Goal: Task Accomplishment & Management: Manage account settings

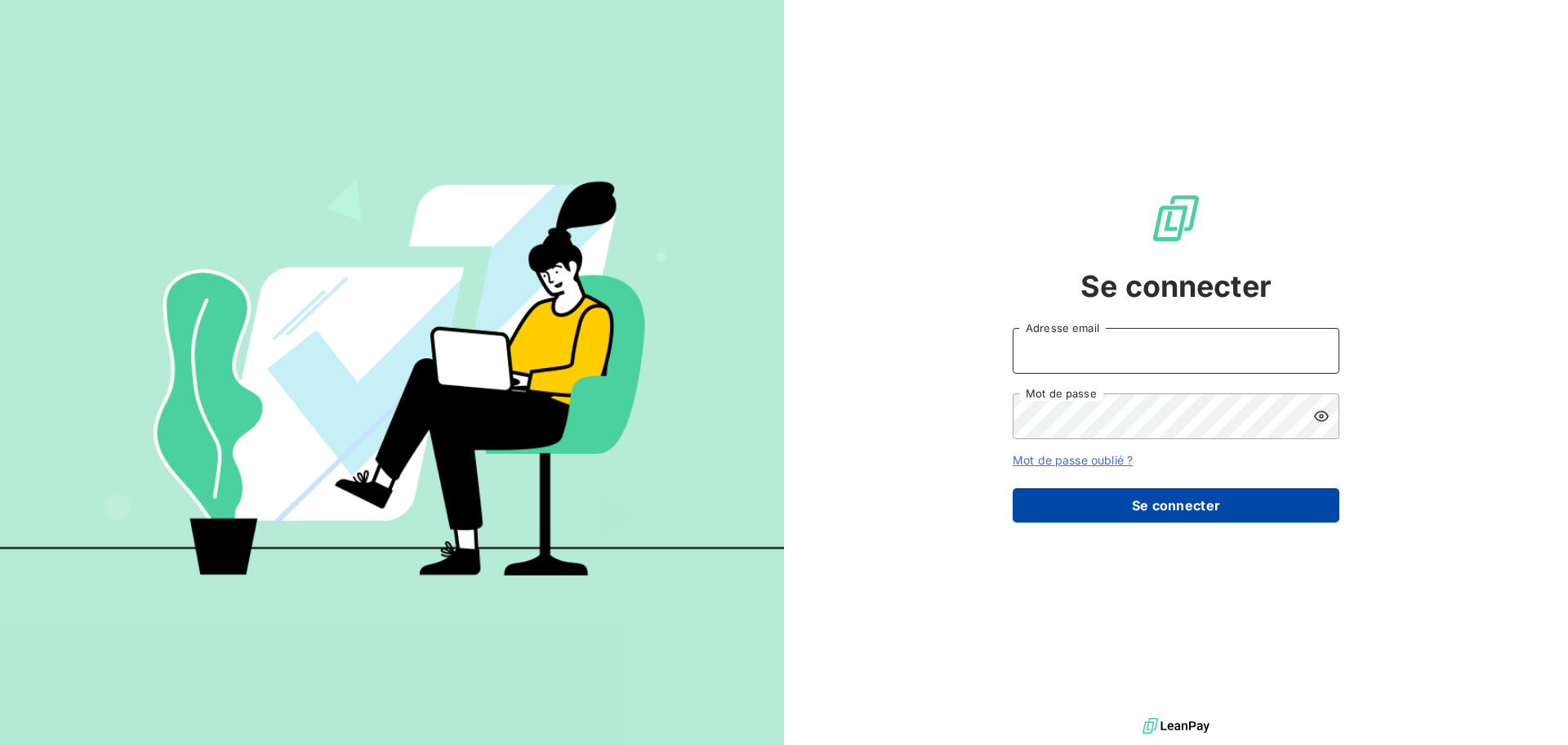
type input "n.laurenceau@anett.fr"
click at [1130, 509] on button "Se connecter" at bounding box center [1175, 505] width 327 height 34
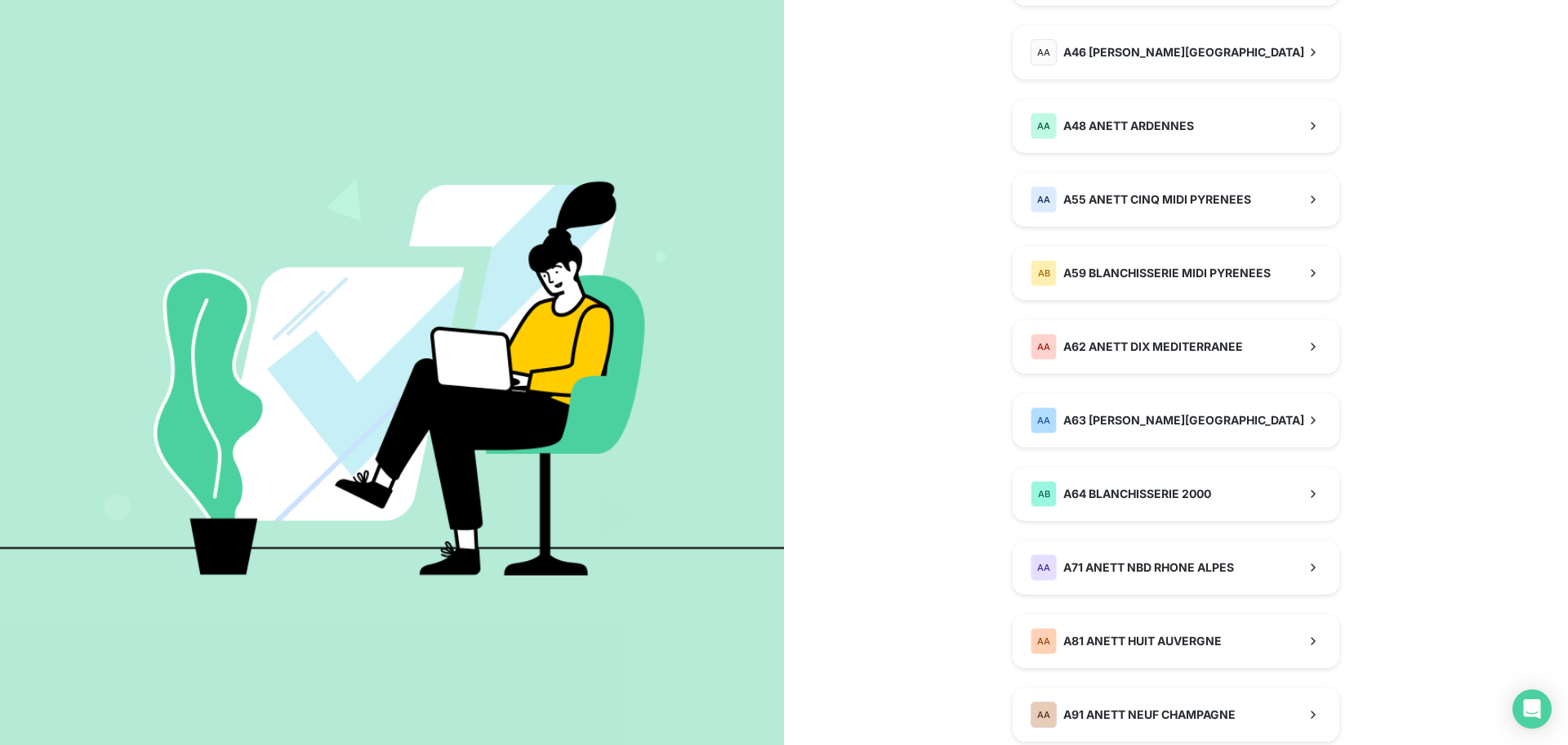
scroll to position [833, 0]
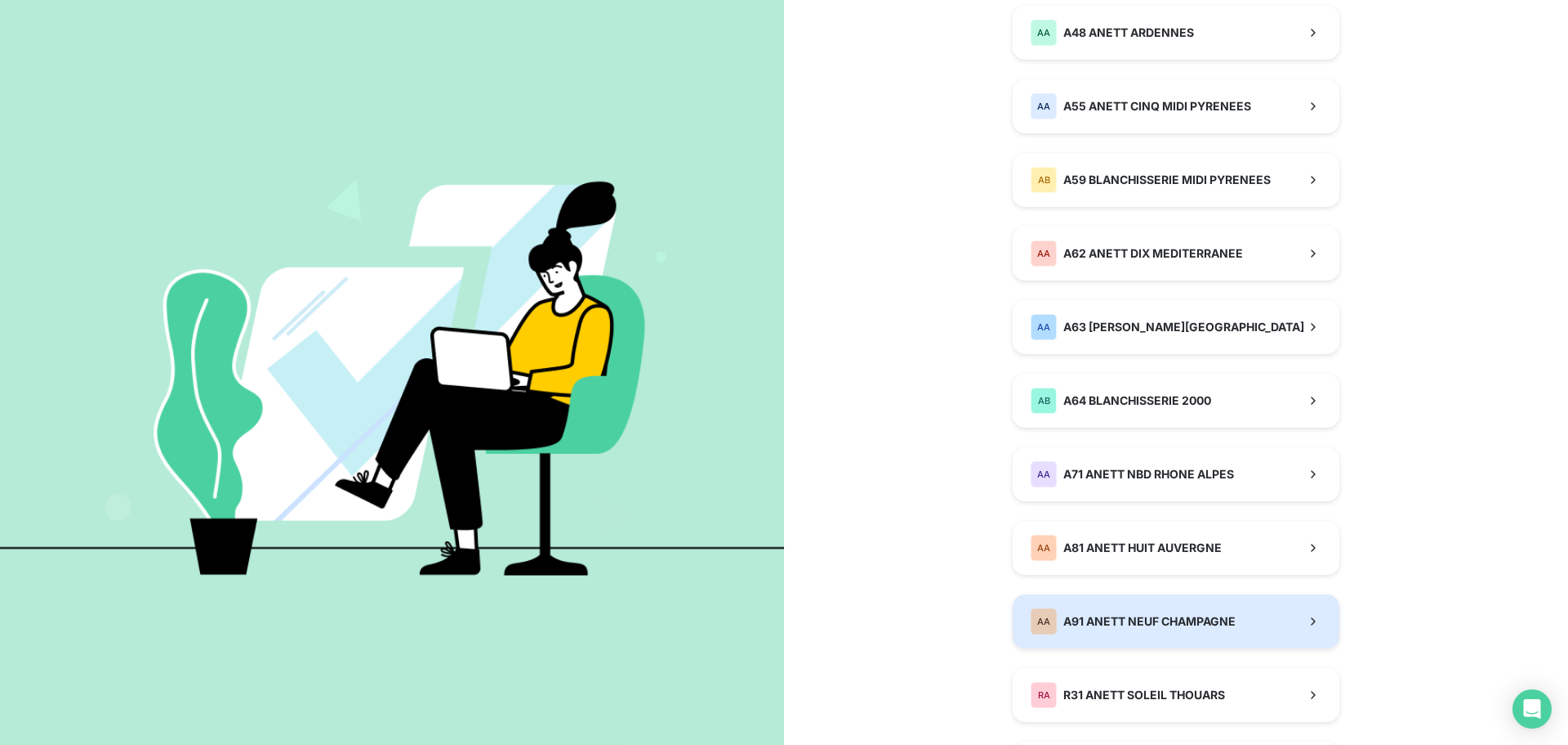
click at [1178, 622] on span "A91 ANETT NEUF CHAMPAGNE" at bounding box center [1149, 621] width 172 height 16
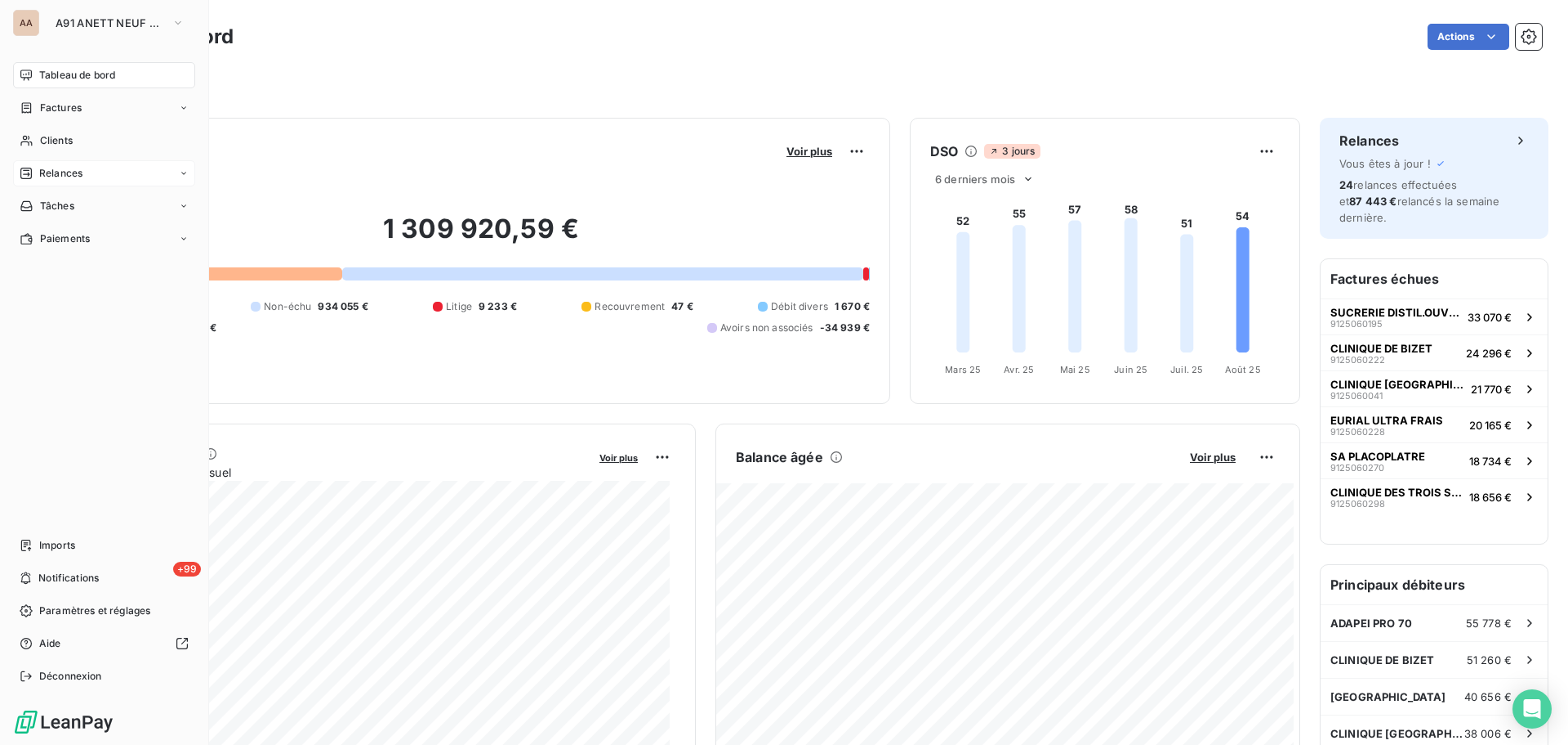
click at [43, 174] on span "Relances" at bounding box center [60, 173] width 43 height 15
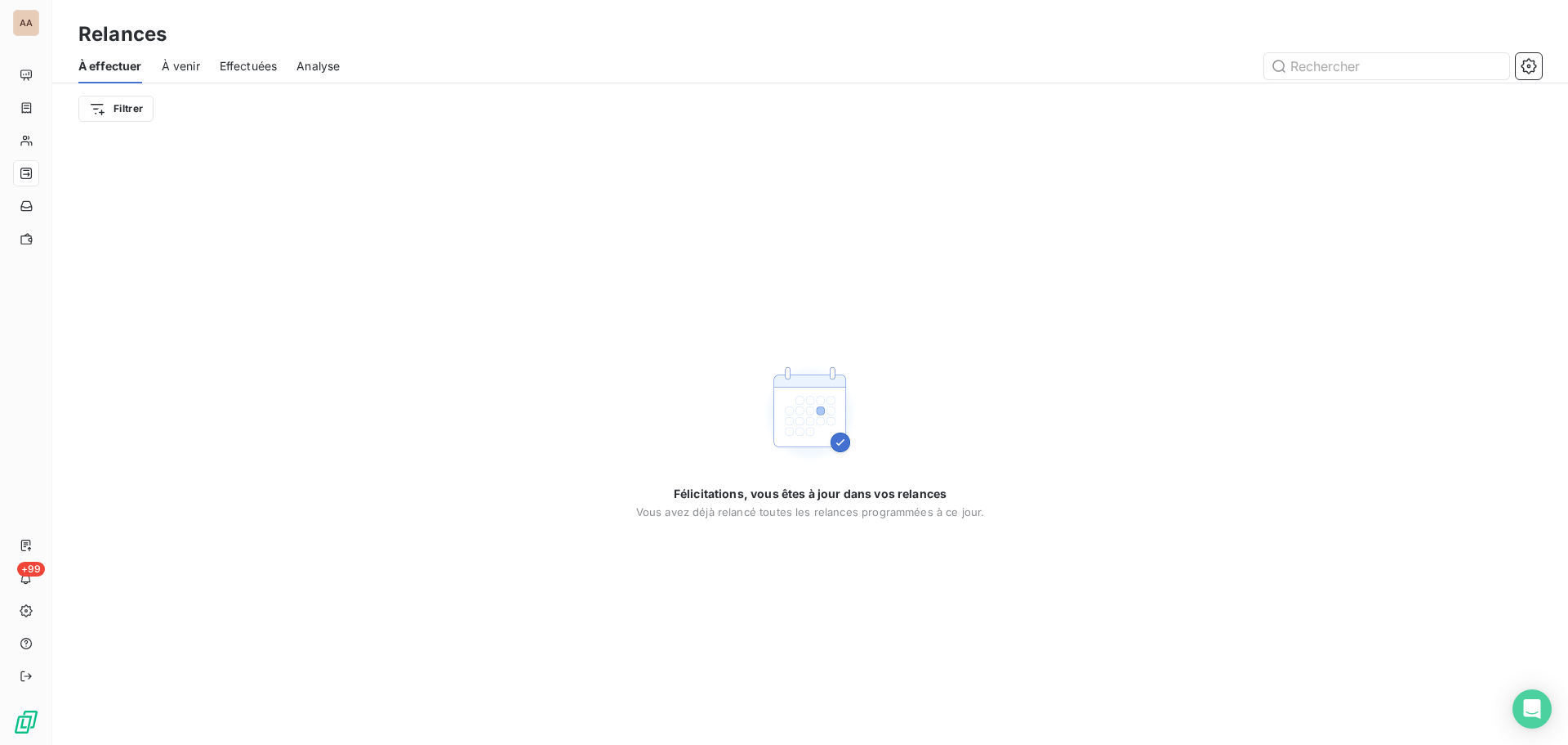
click at [183, 65] on span "À venir" at bounding box center [181, 66] width 38 height 16
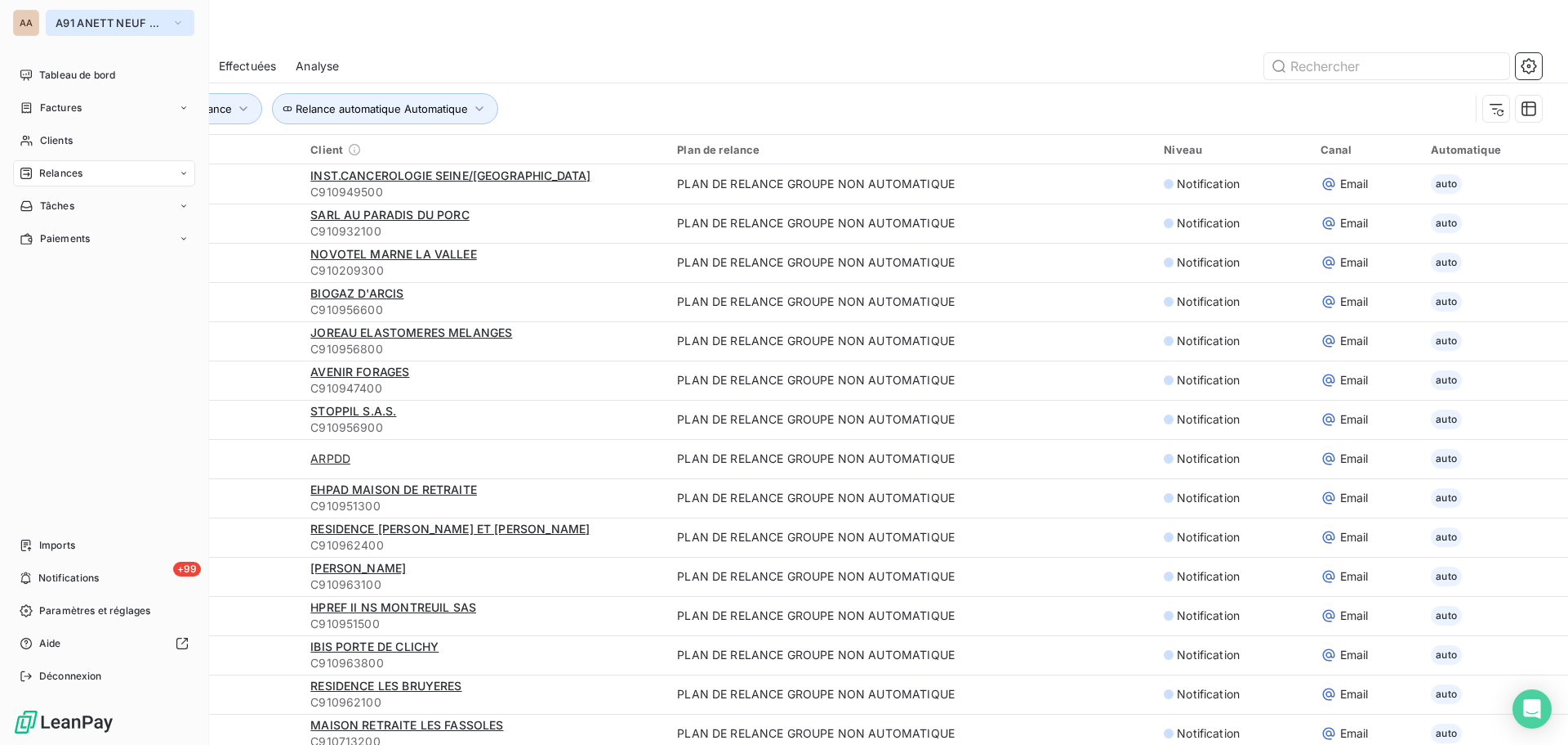
click at [51, 28] on button "A91 ANETT NEUF CHAMPAGNE" at bounding box center [120, 23] width 149 height 26
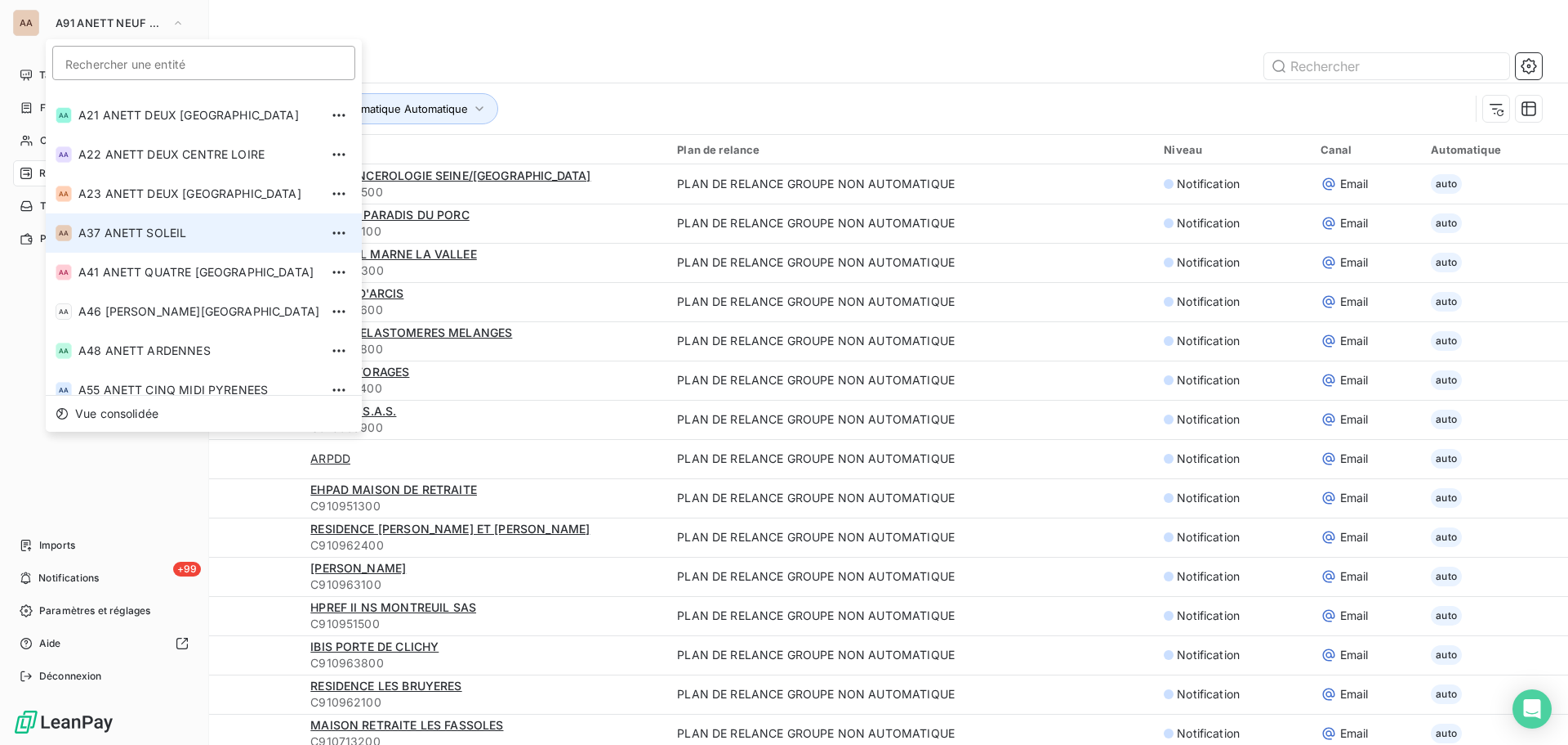
scroll to position [71, 0]
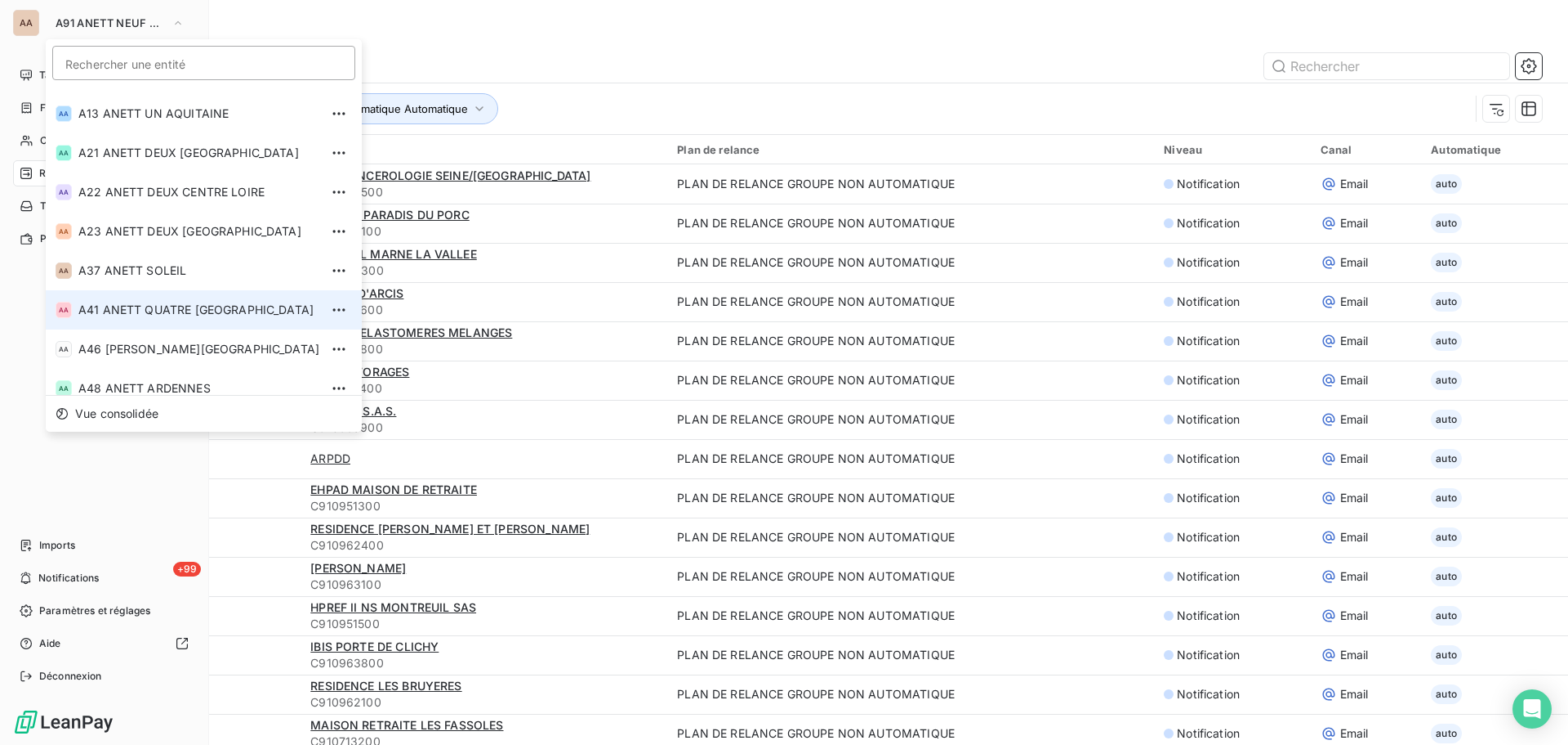
click at [179, 311] on span "A41 ANETT QUATRE [GEOGRAPHIC_DATA]" at bounding box center [198, 310] width 241 height 16
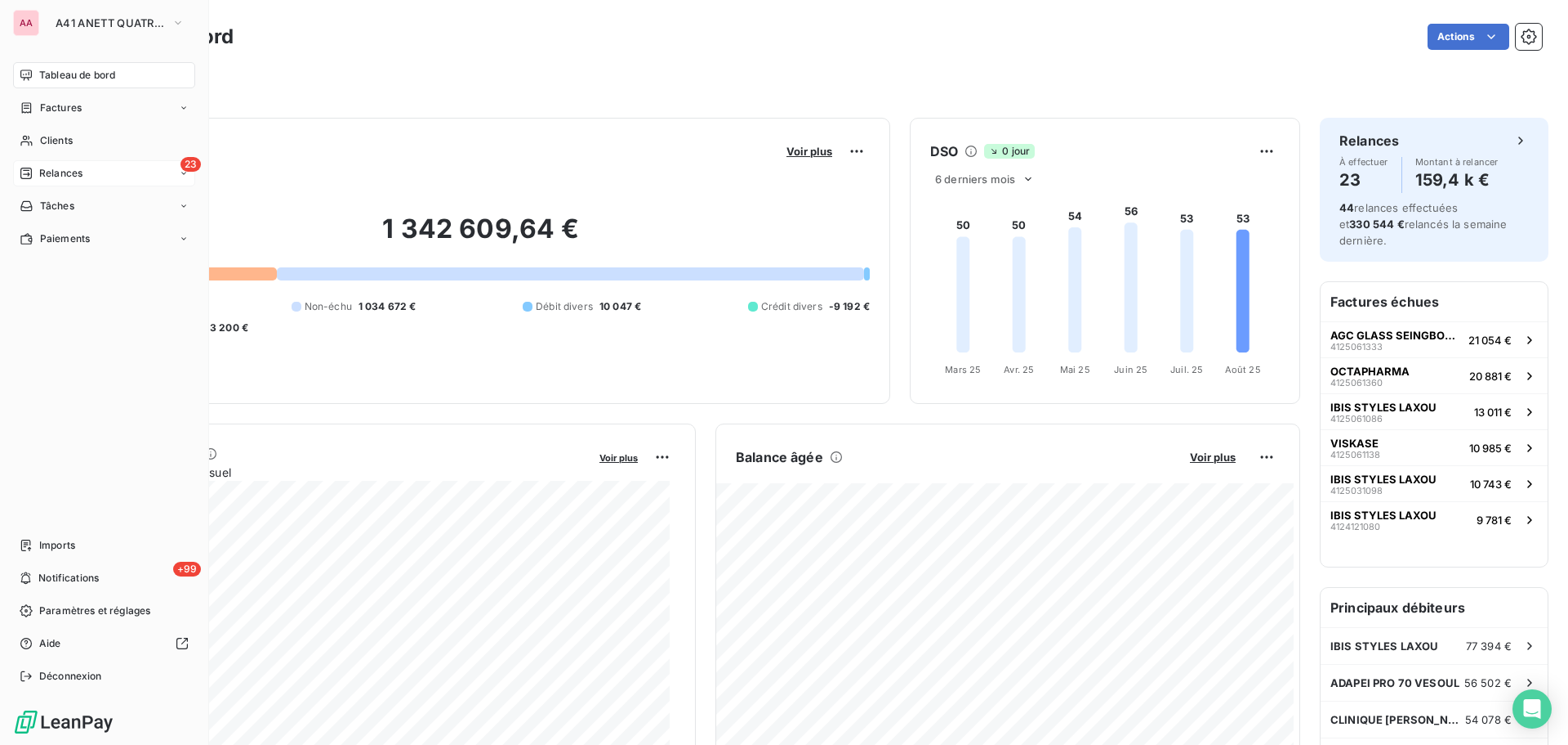
click at [59, 170] on span "Relances" at bounding box center [60, 173] width 43 height 15
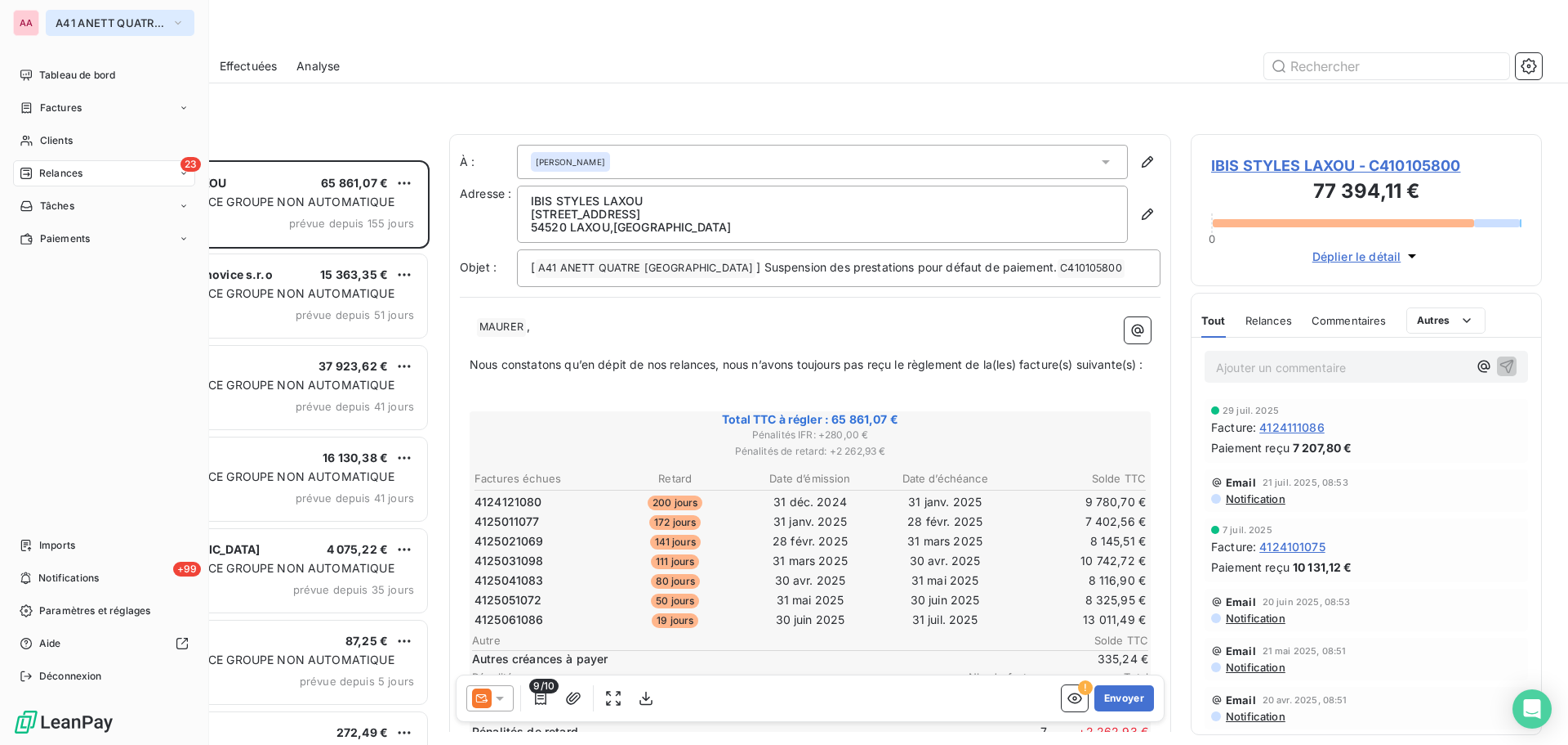
click at [47, 29] on button "A41 ANETT QUATRE [GEOGRAPHIC_DATA]" at bounding box center [120, 23] width 149 height 26
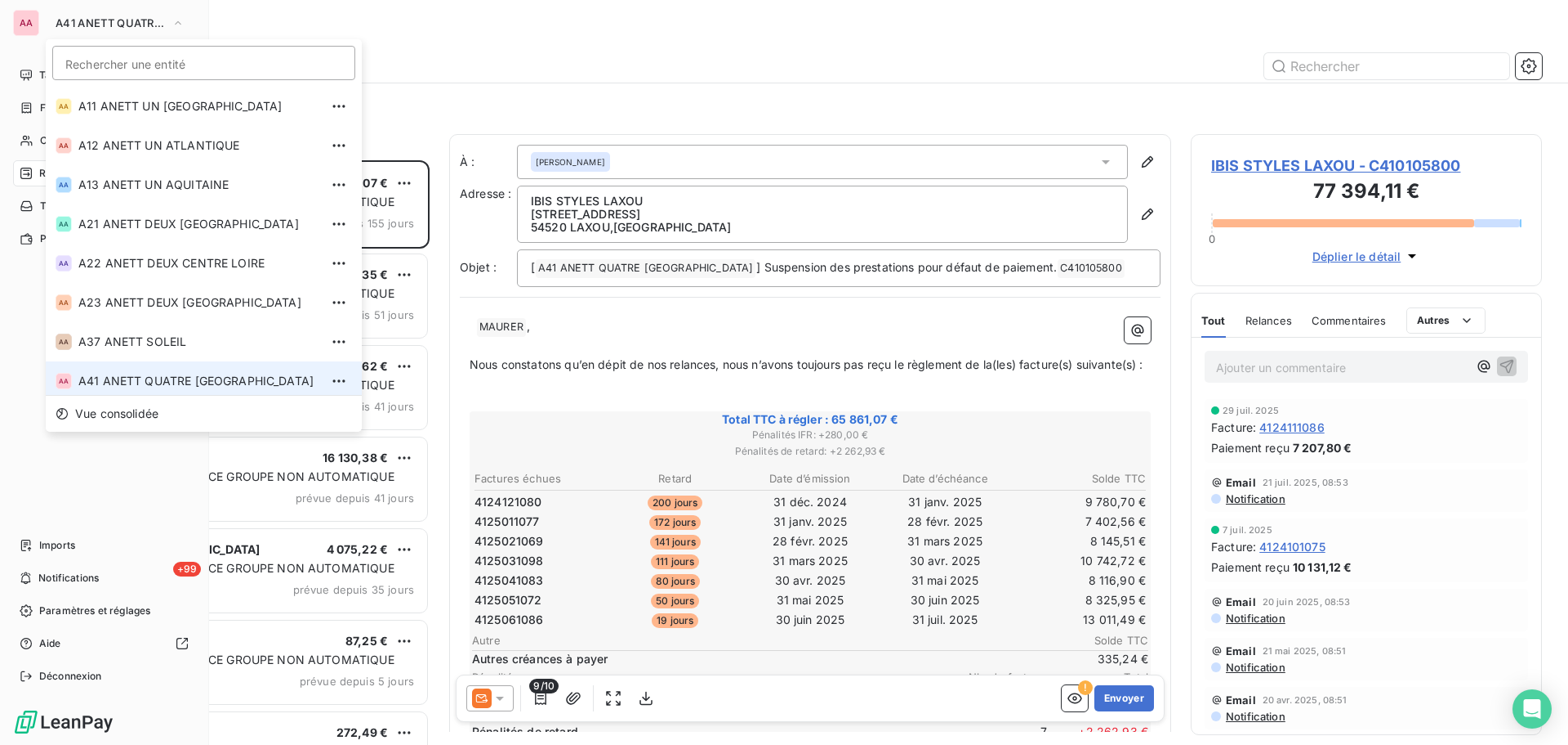
scroll to position [6, 0]
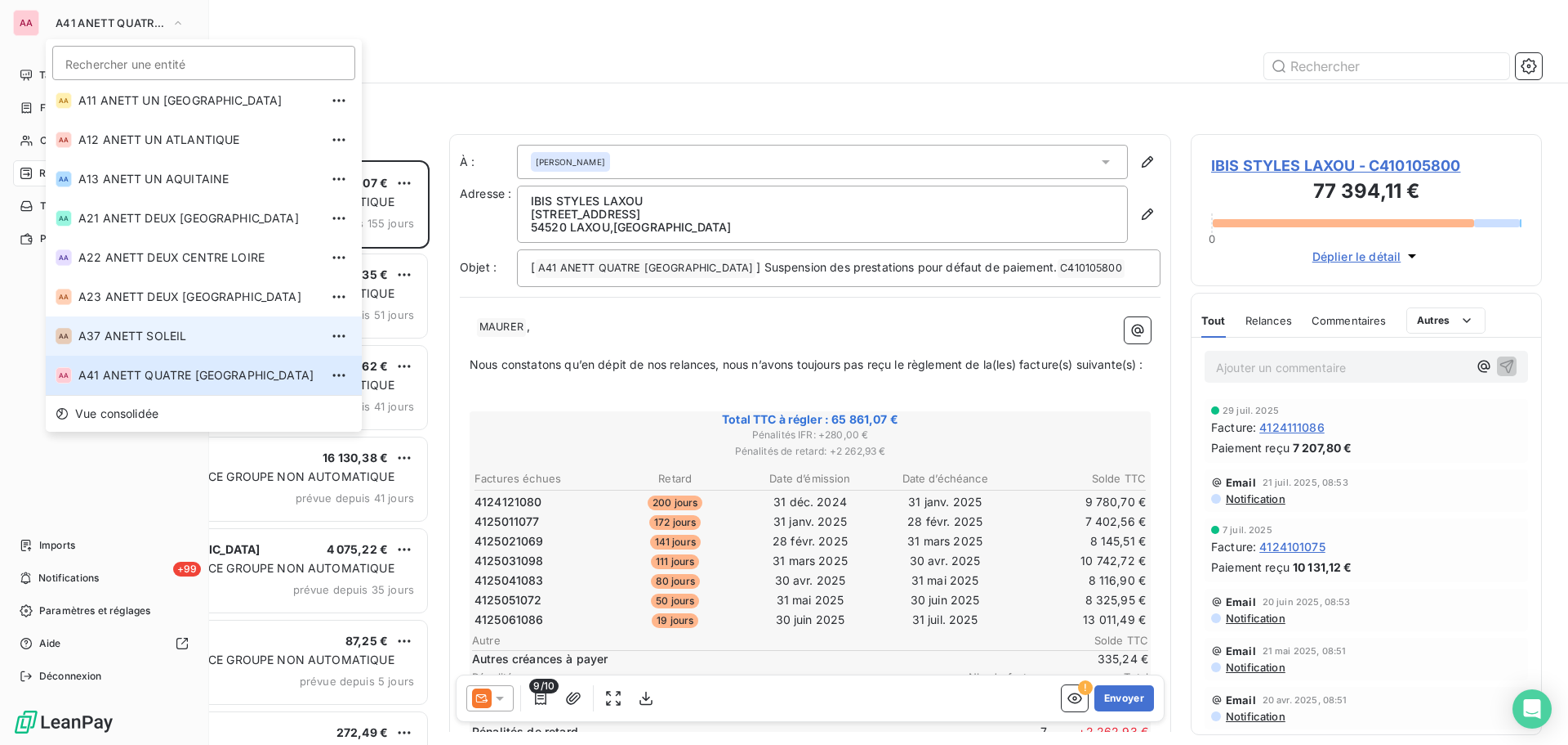
click at [160, 345] on li "AA A37 ANETT SOLEIL" at bounding box center [204, 335] width 316 height 39
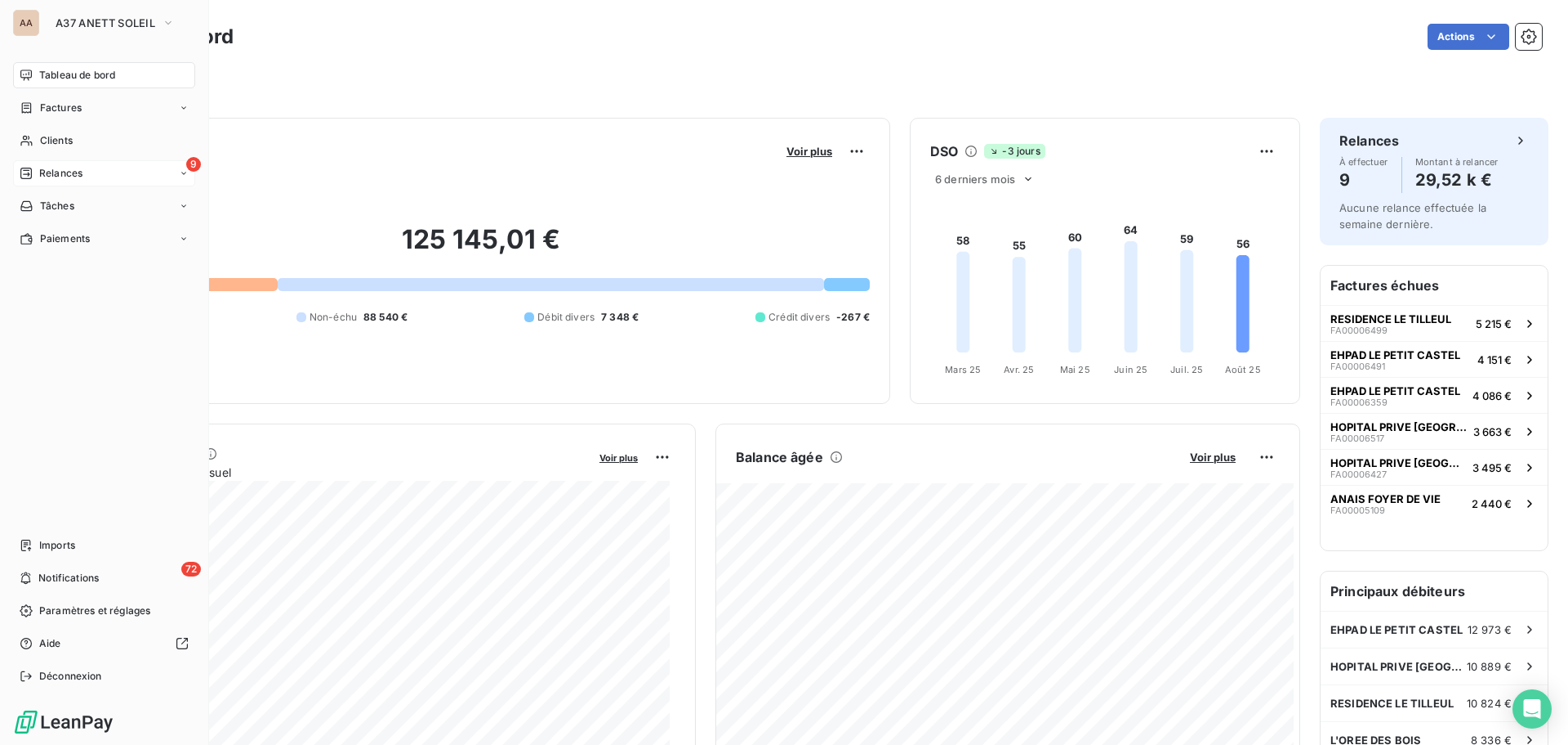
click at [67, 177] on span "Relances" at bounding box center [60, 173] width 43 height 15
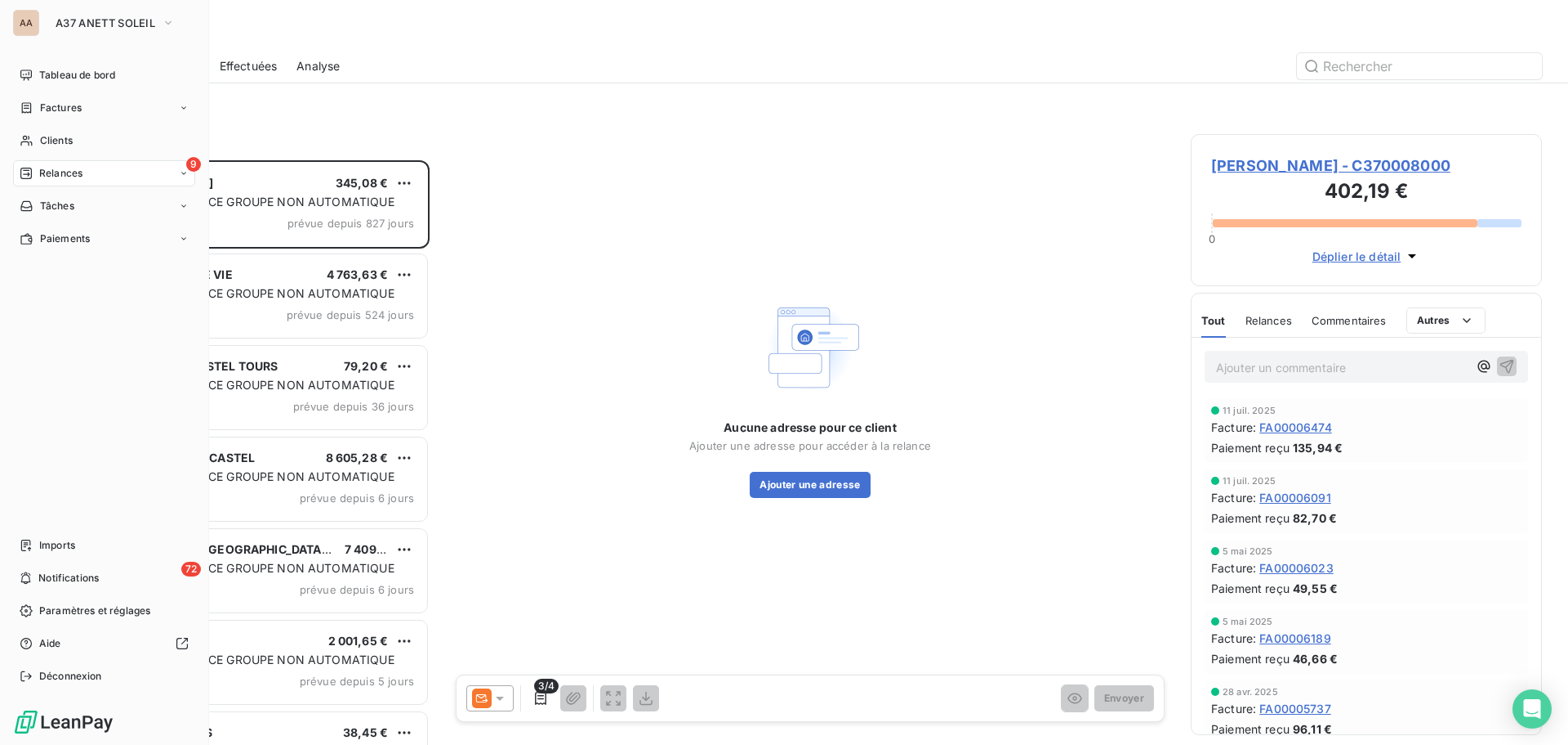
click at [87, 171] on div "9 Relances" at bounding box center [104, 173] width 182 height 26
click at [89, 34] on button "A37 ANETT SOLEIL" at bounding box center [115, 23] width 139 height 26
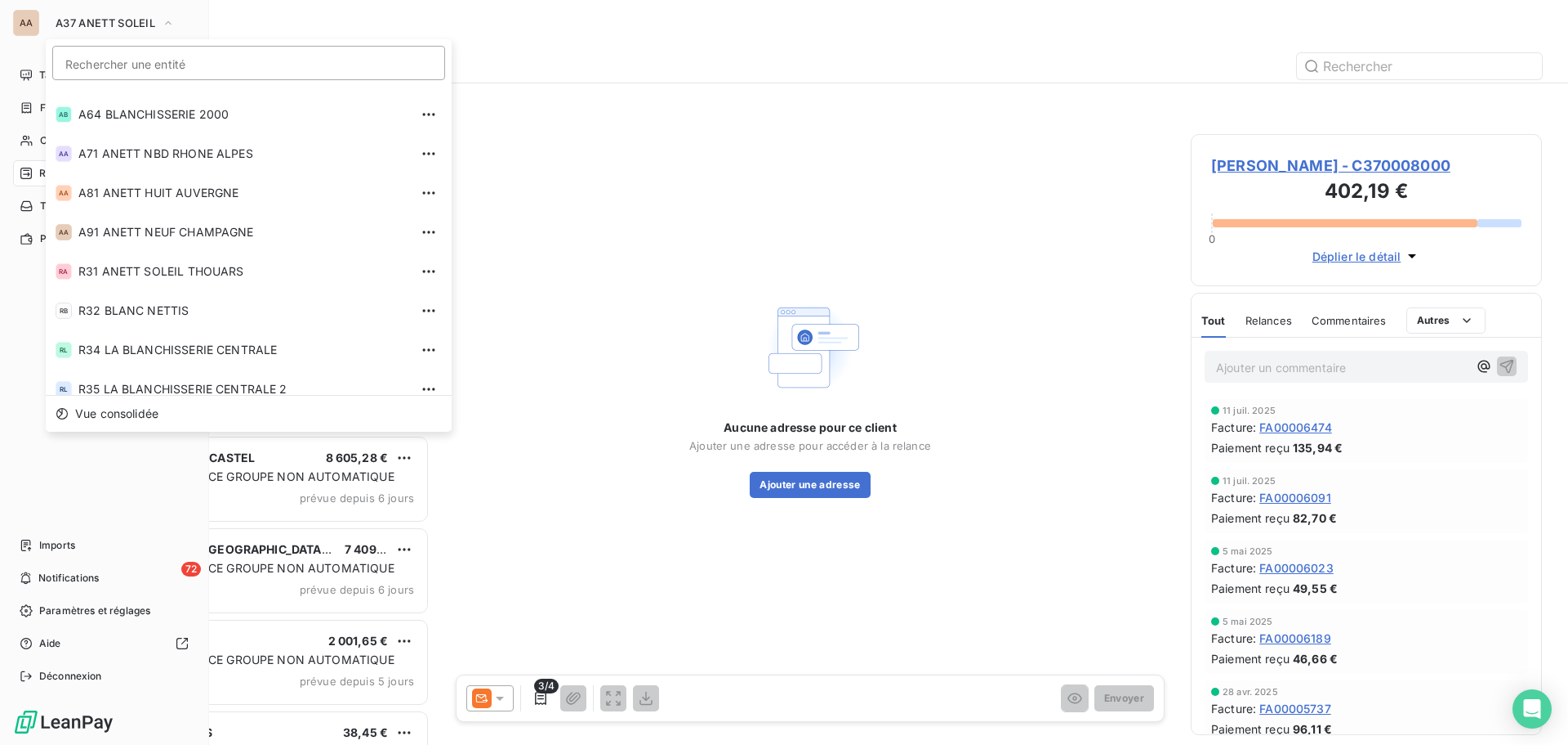
scroll to position [555, 0]
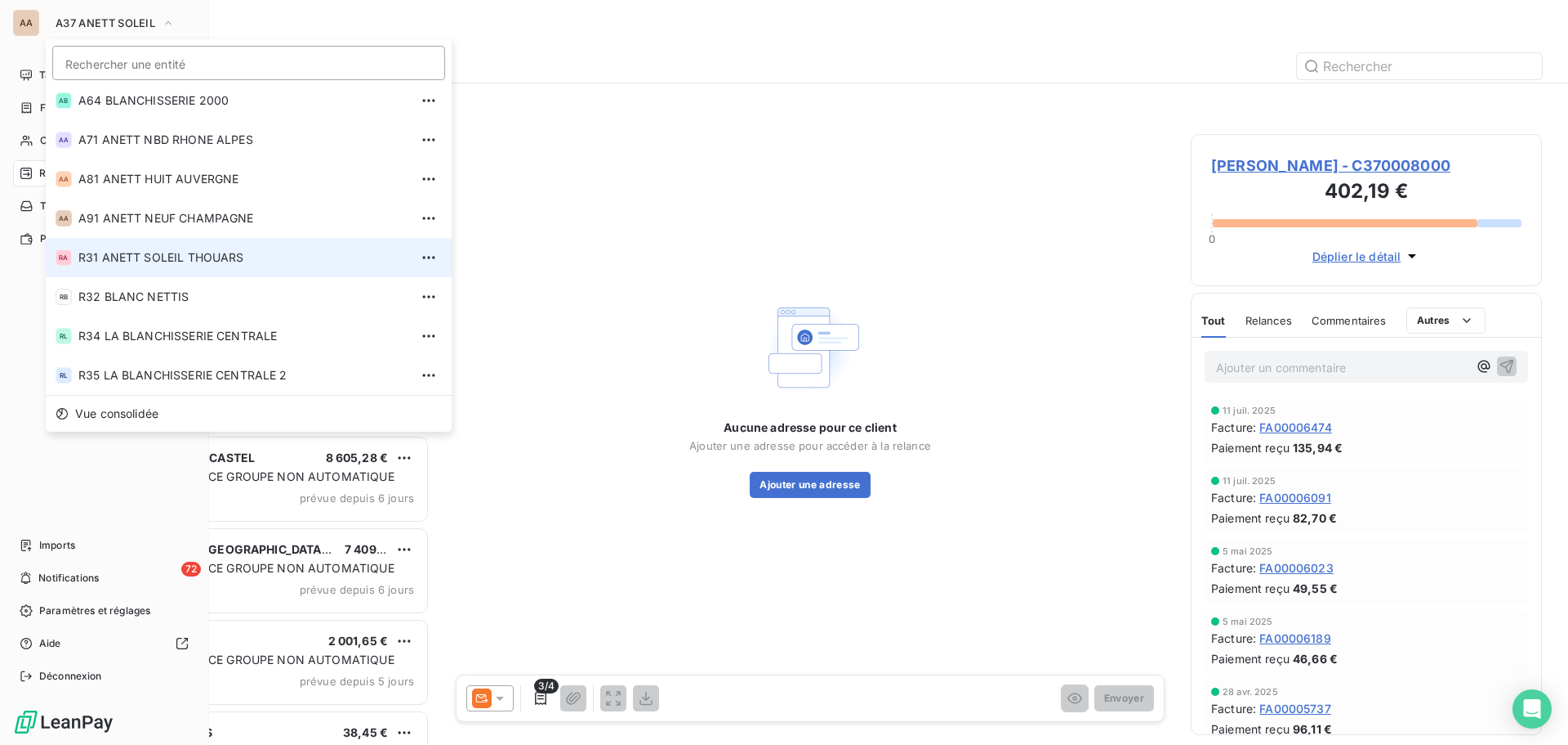
click at [110, 260] on span "R31 ANETT SOLEIL THOUARS" at bounding box center [243, 257] width 331 height 16
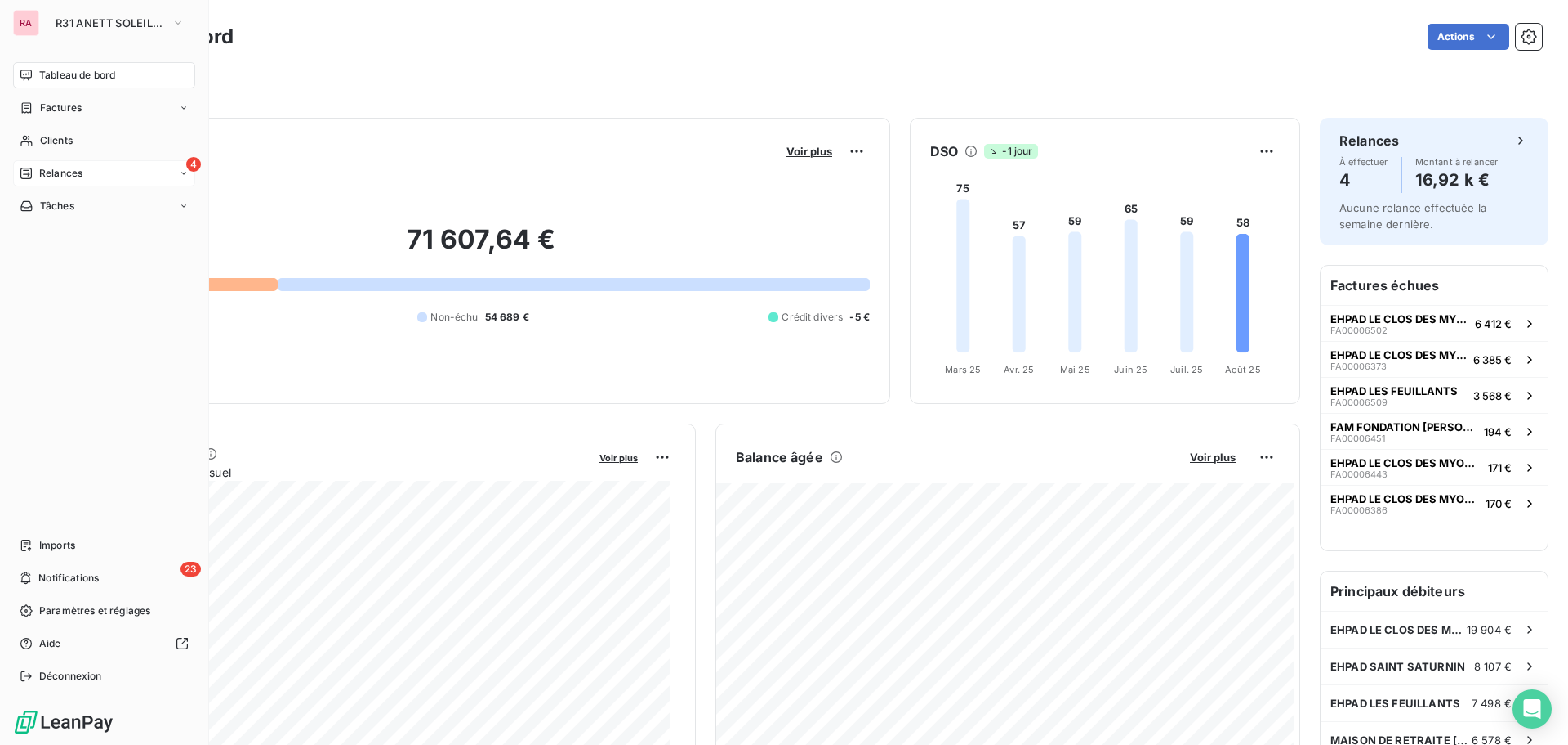
click at [41, 177] on span "Relances" at bounding box center [60, 173] width 43 height 15
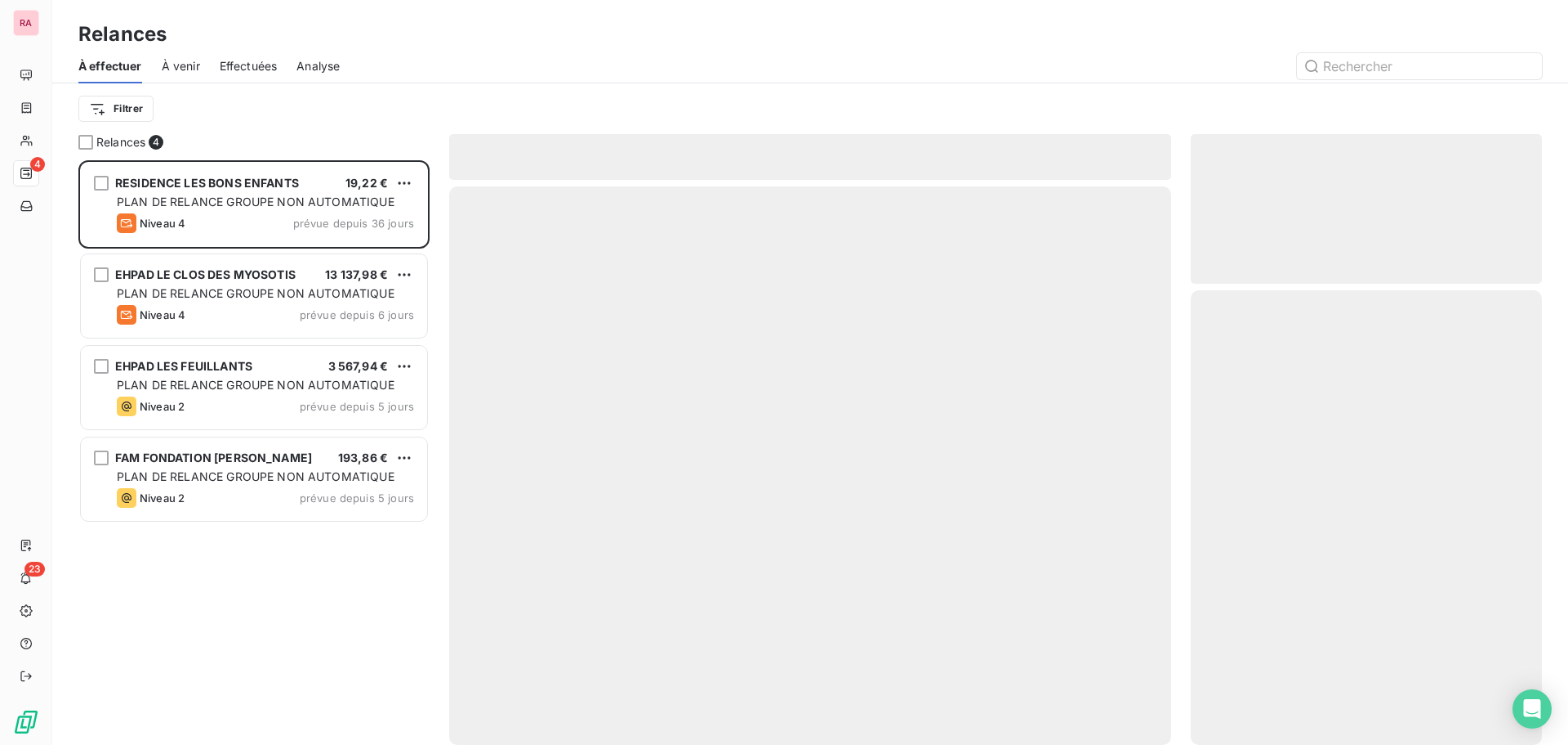
scroll to position [572, 339]
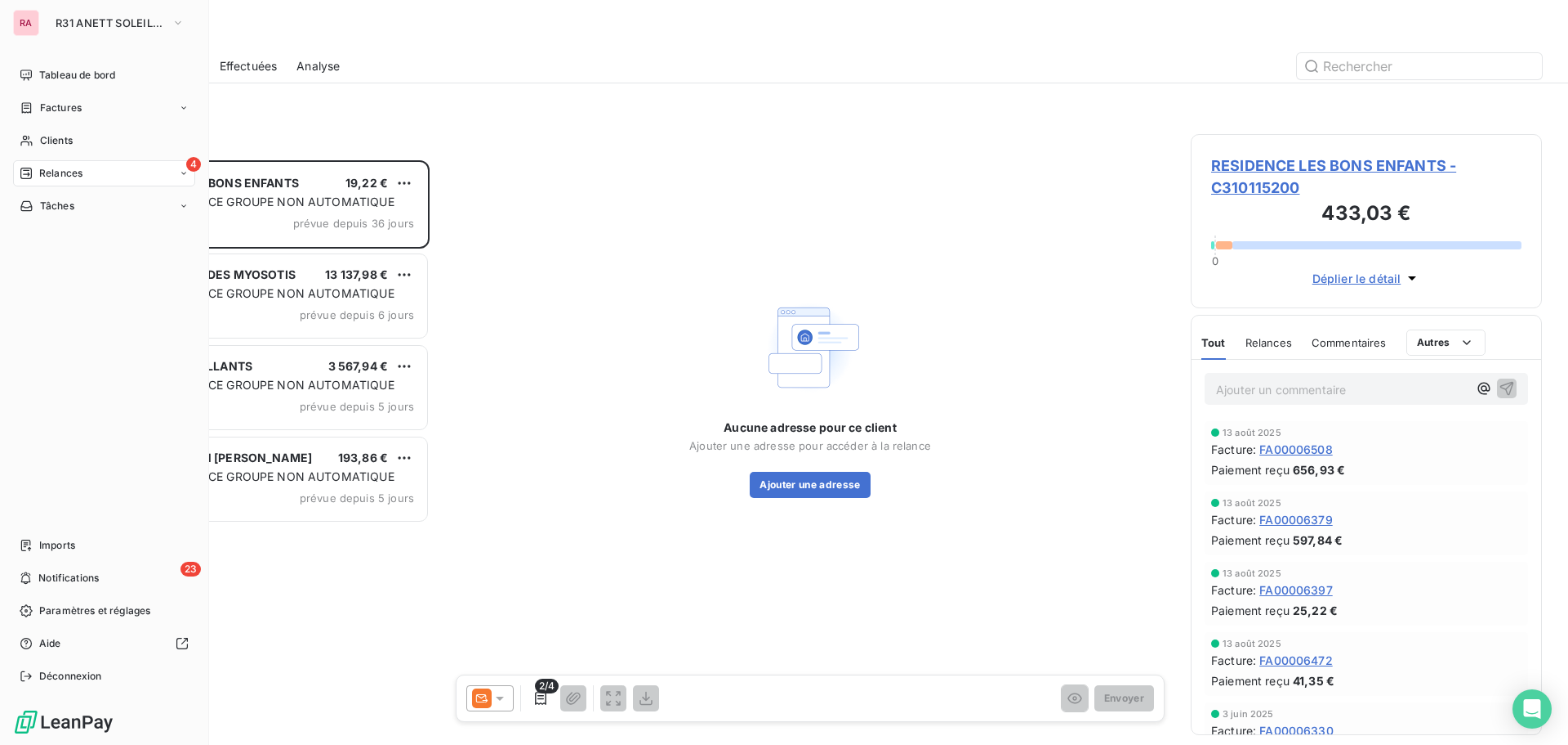
click at [44, 29] on div "RA R31 ANETT SOLEIL THOUARS" at bounding box center [104, 23] width 182 height 26
click at [148, 29] on button "R31 ANETT SOLEIL THOUARS" at bounding box center [120, 23] width 149 height 26
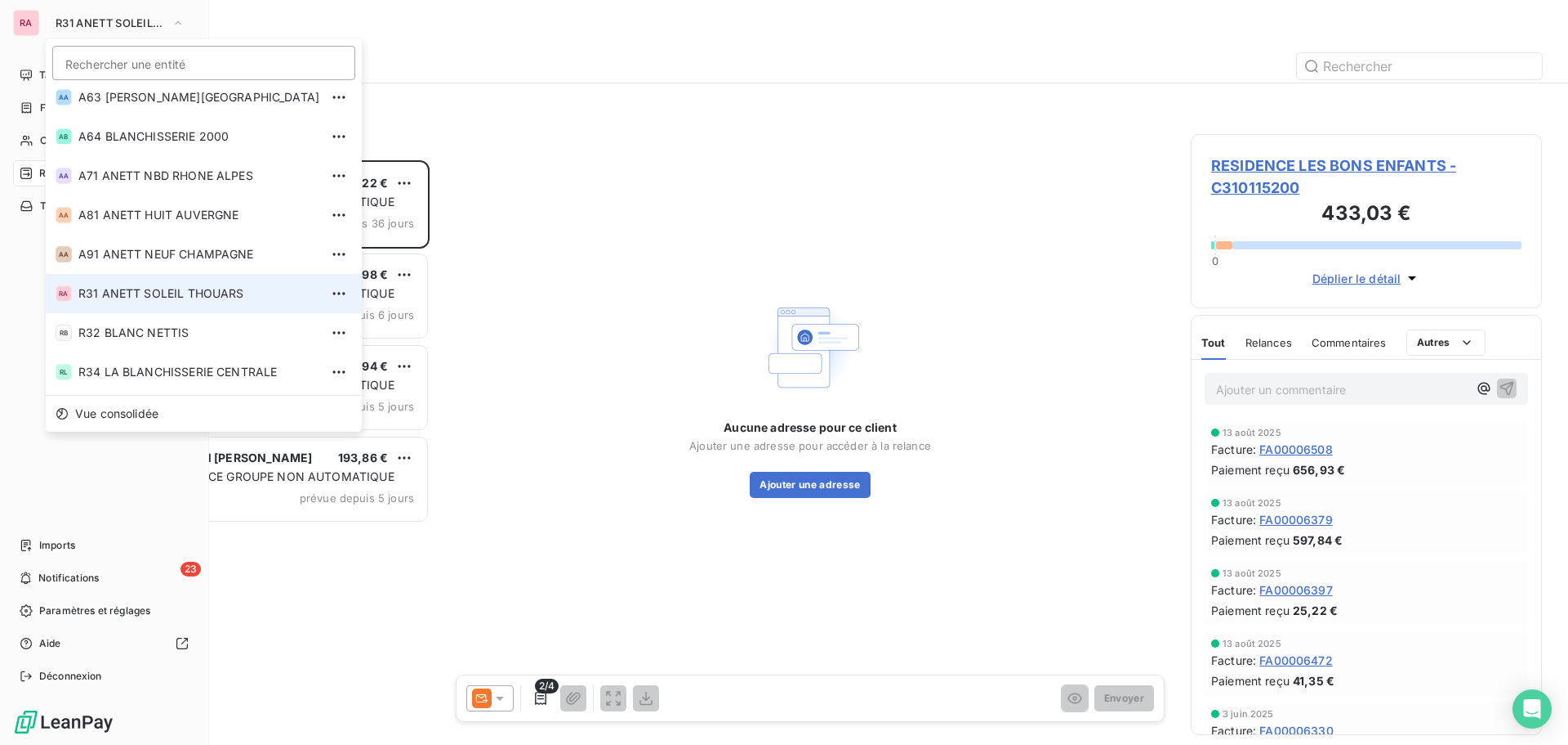
scroll to position [555, 0]
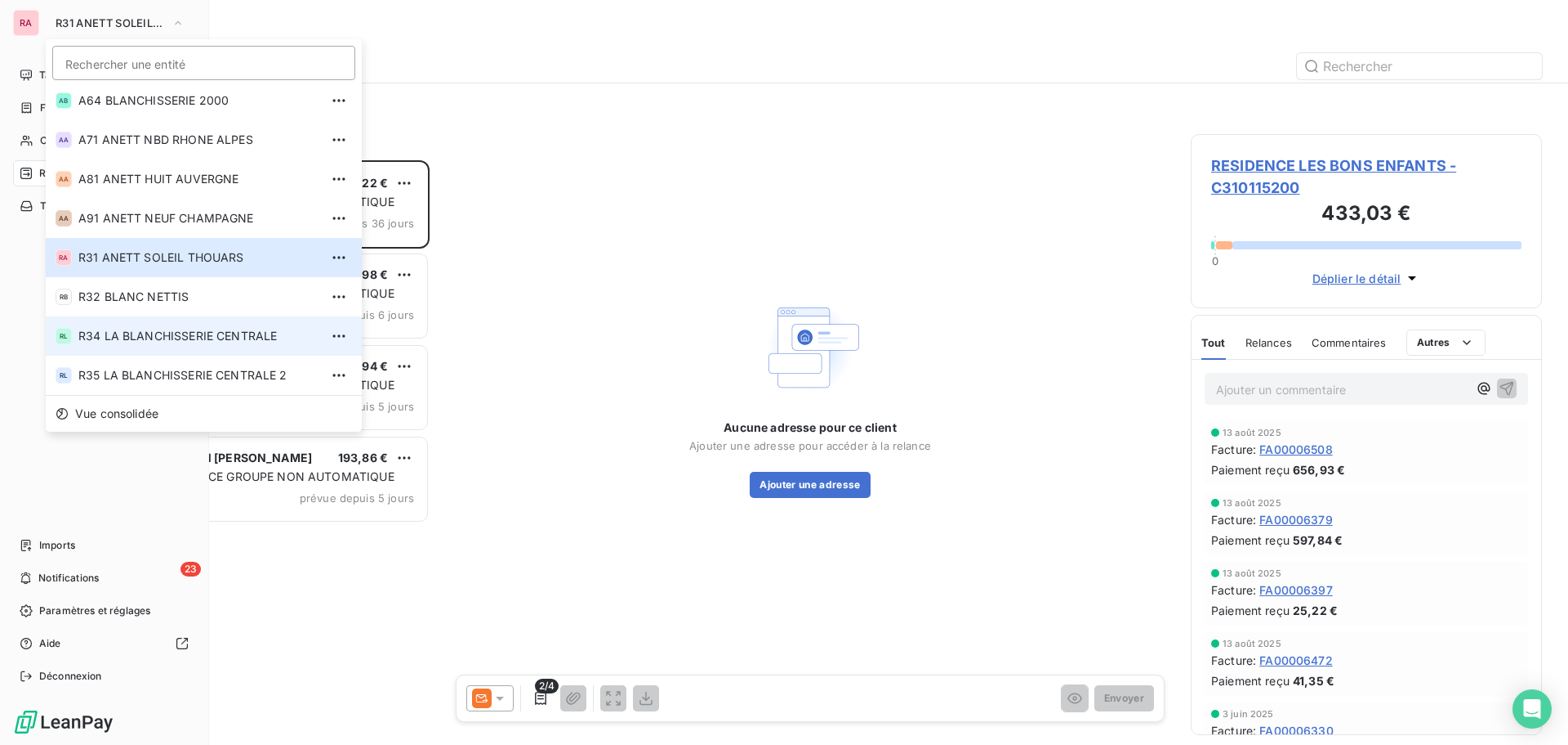
click at [175, 340] on span "R34 LA BLANCHISSERIE CENTRALE" at bounding box center [198, 336] width 241 height 16
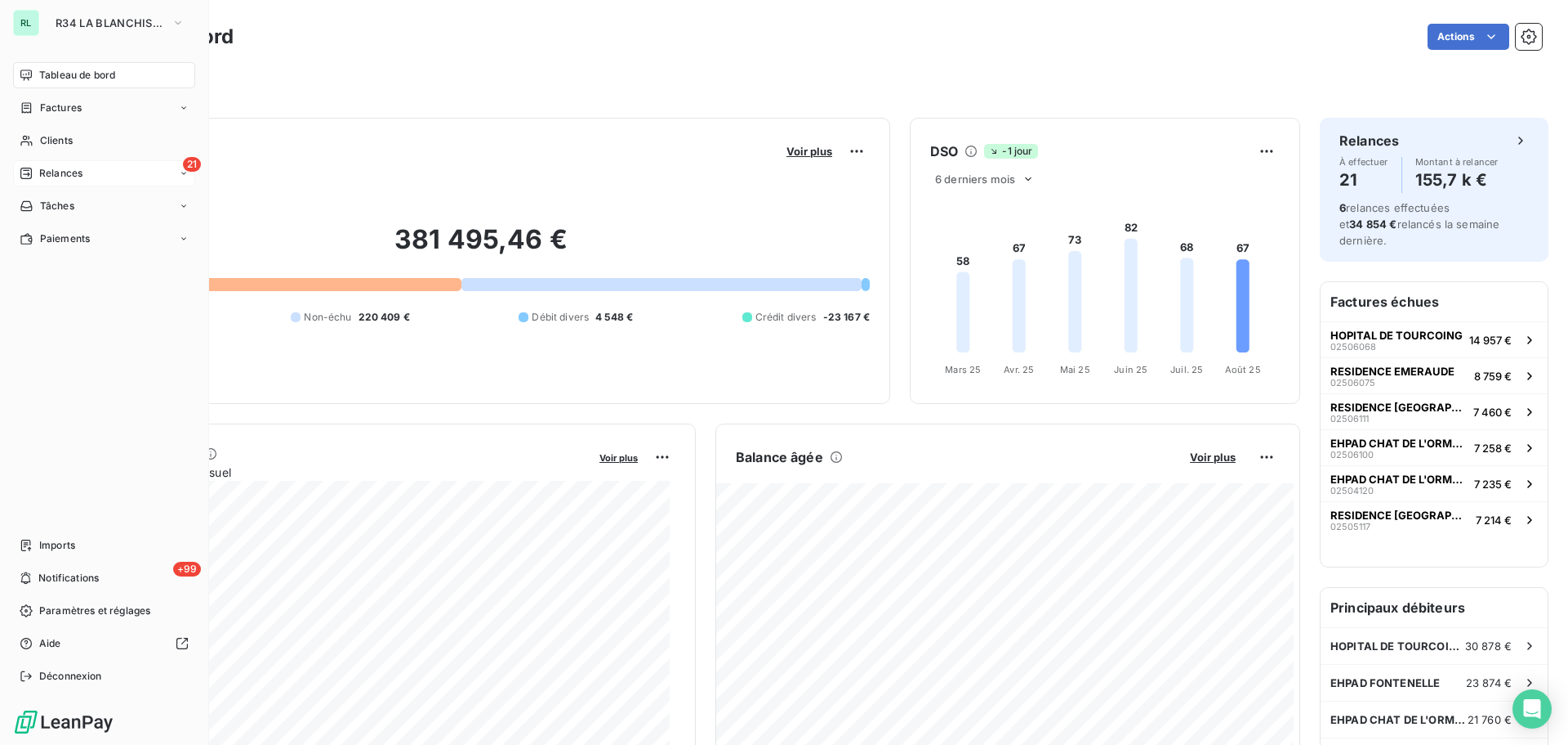
click at [47, 177] on span "Relances" at bounding box center [60, 173] width 43 height 15
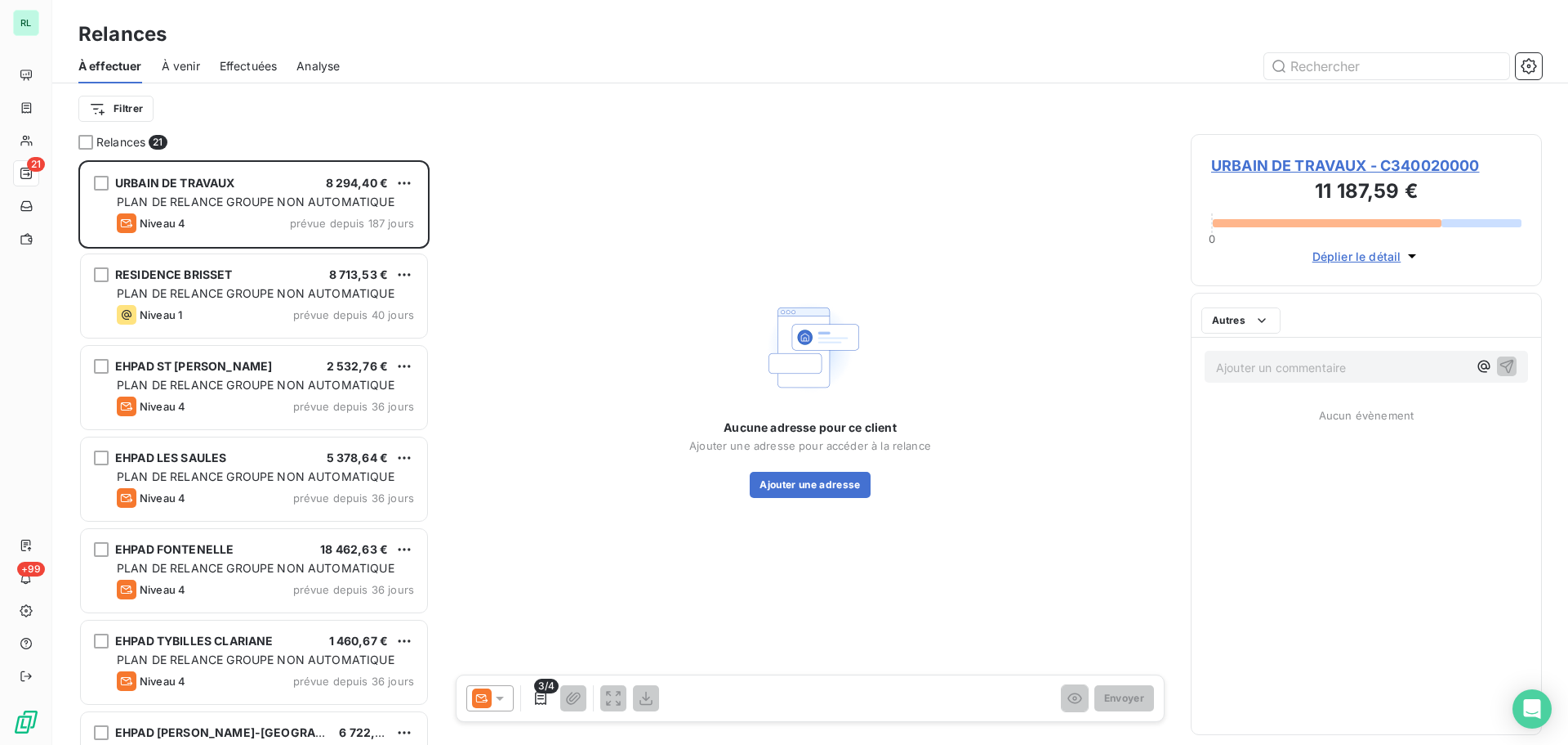
scroll to position [572, 339]
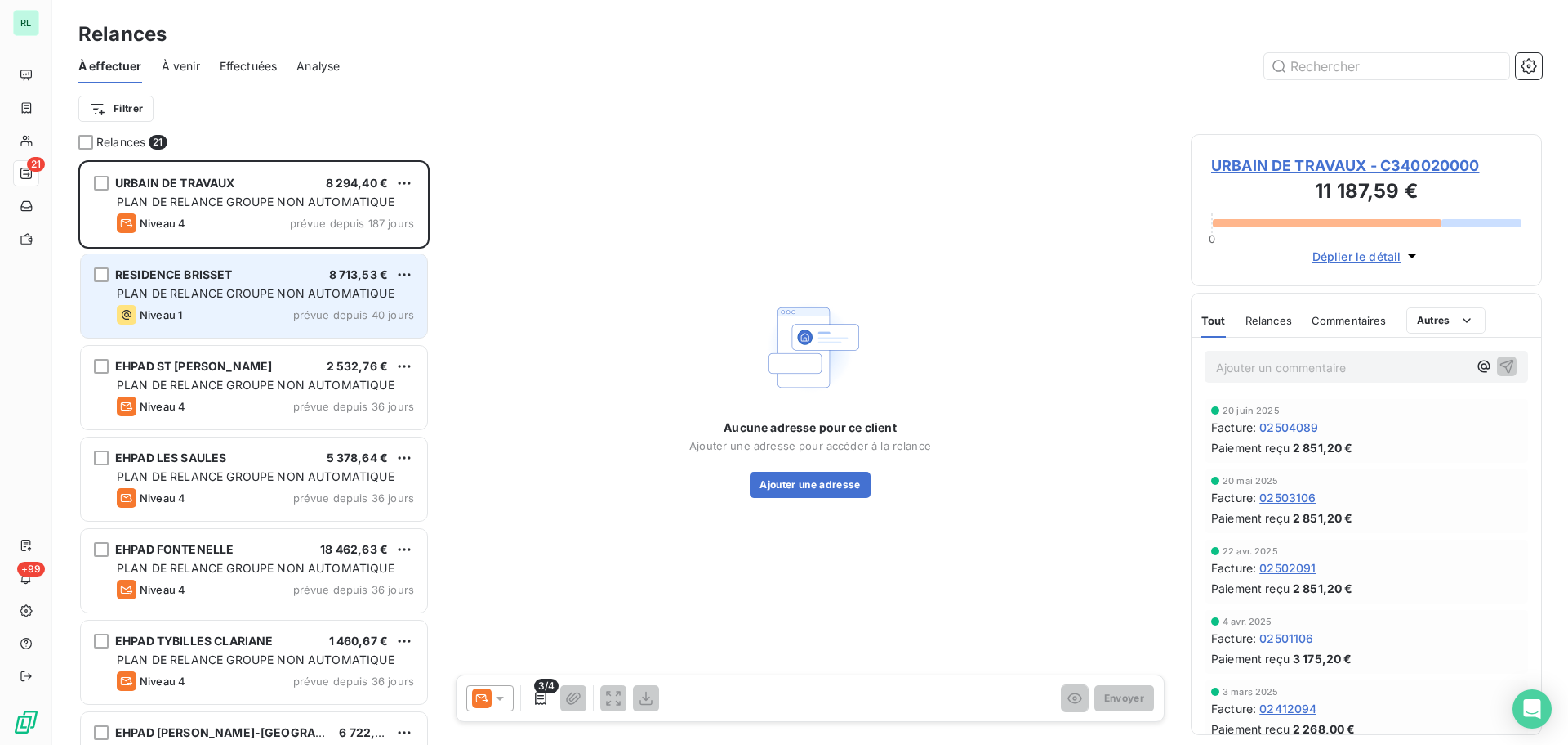
click at [273, 304] on div "RESIDENCE BRISSET 8 713,53 € PLAN DE RELANCE GROUPE NON AUTOMATIQUE Niveau 1 pr…" at bounding box center [254, 295] width 347 height 83
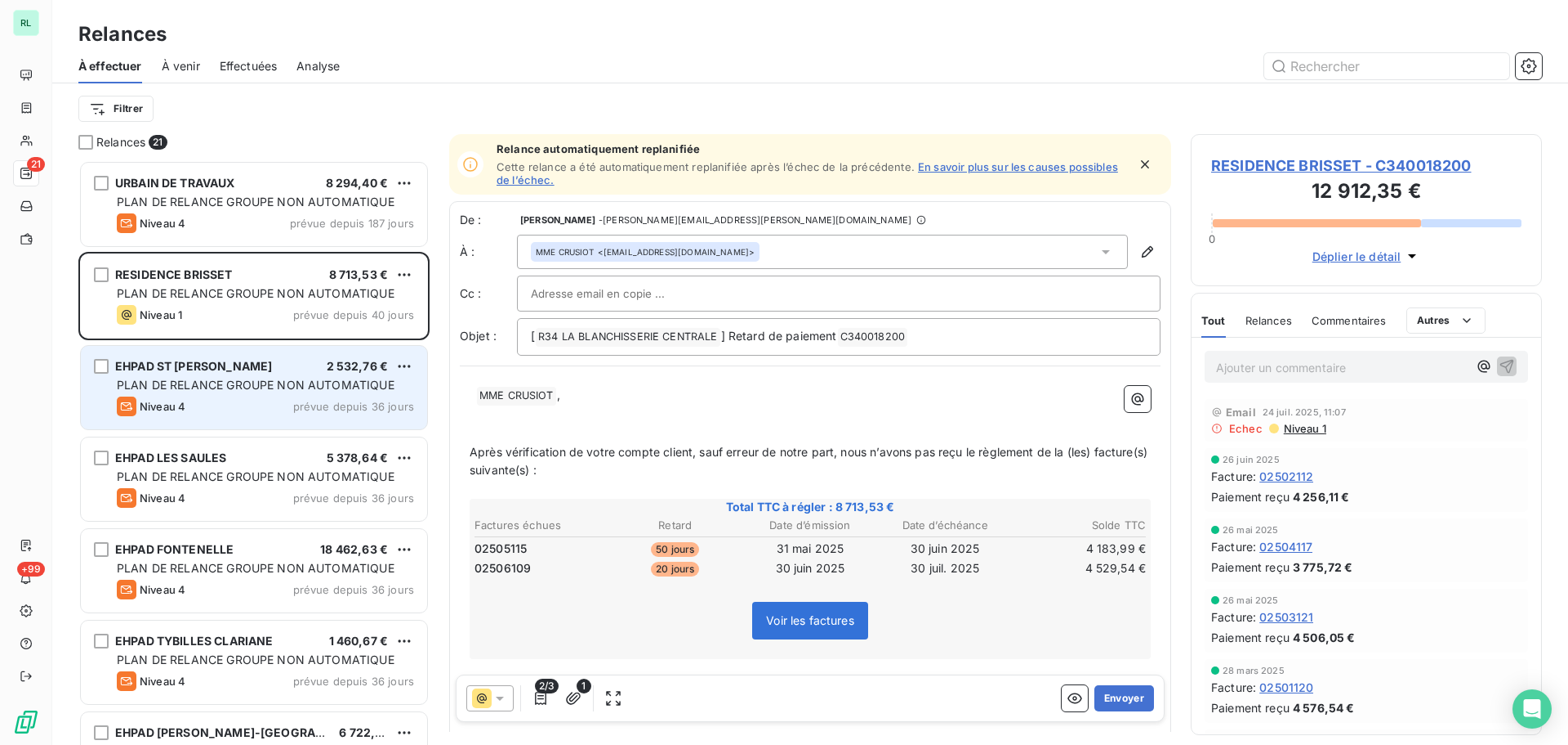
click at [272, 393] on div "EHPAD ST CHARLES 2 532,76 € PLAN DE RELANCE GROUPE NON AUTOMATIQUE Niveau 4 pré…" at bounding box center [254, 387] width 347 height 83
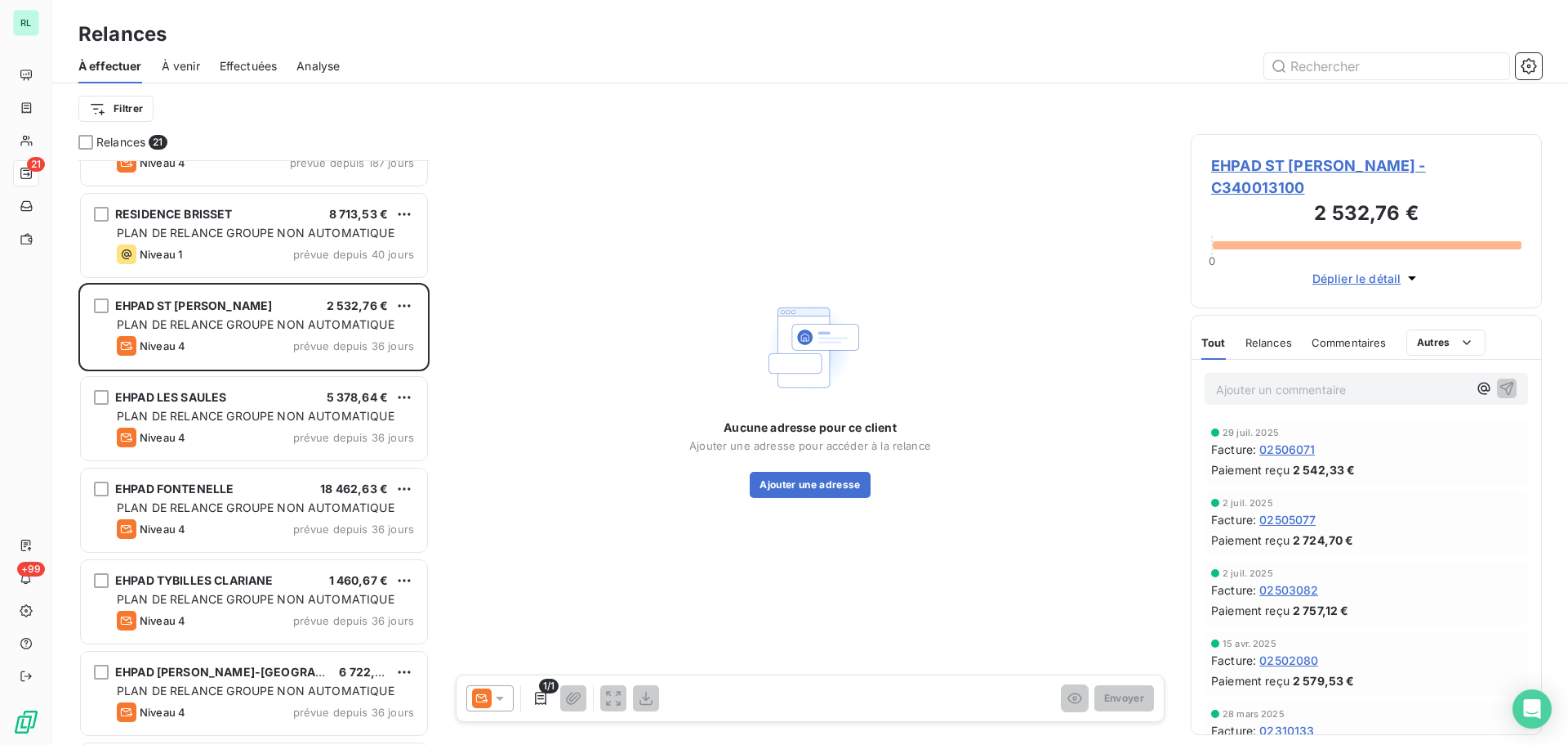
scroll to position [164, 0]
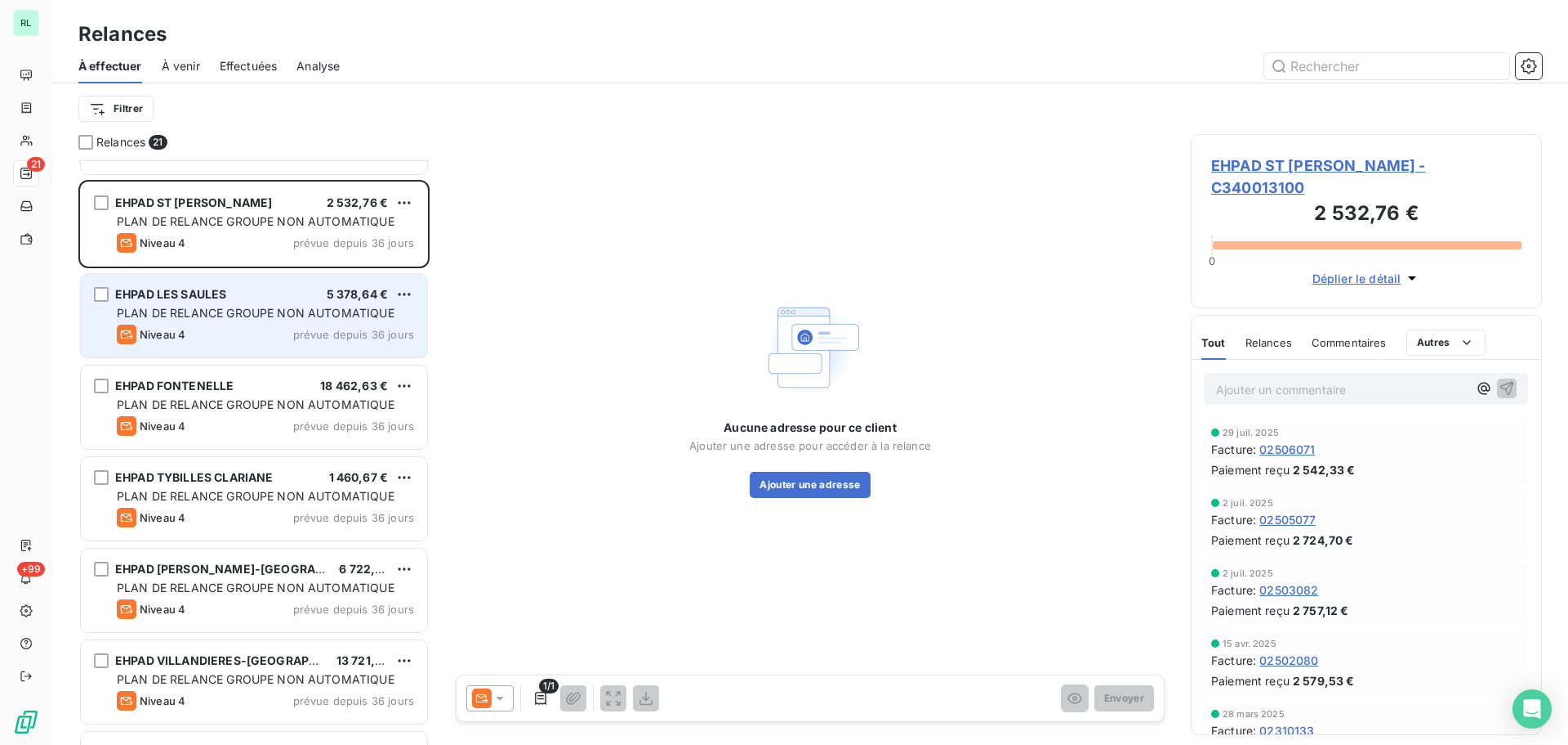
click at [253, 348] on div "EHPAD LES SAULES 5 378,64 € PLAN DE RELANCE GROUPE NON AUTOMATIQUE Niveau 4 pré…" at bounding box center [254, 315] width 347 height 83
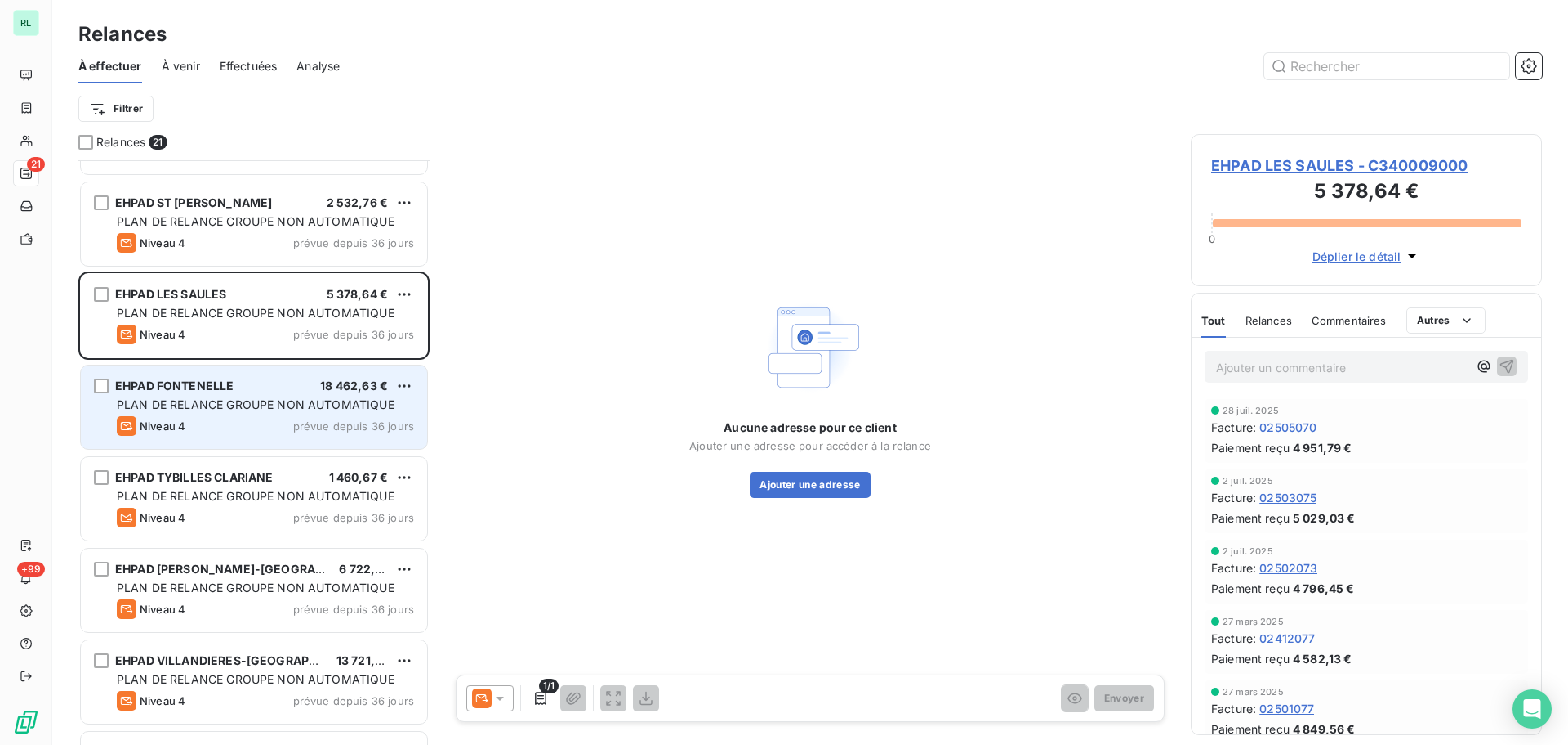
click at [258, 391] on div "EHPAD FONTENELLE 18 462,63 €" at bounding box center [265, 385] width 297 height 15
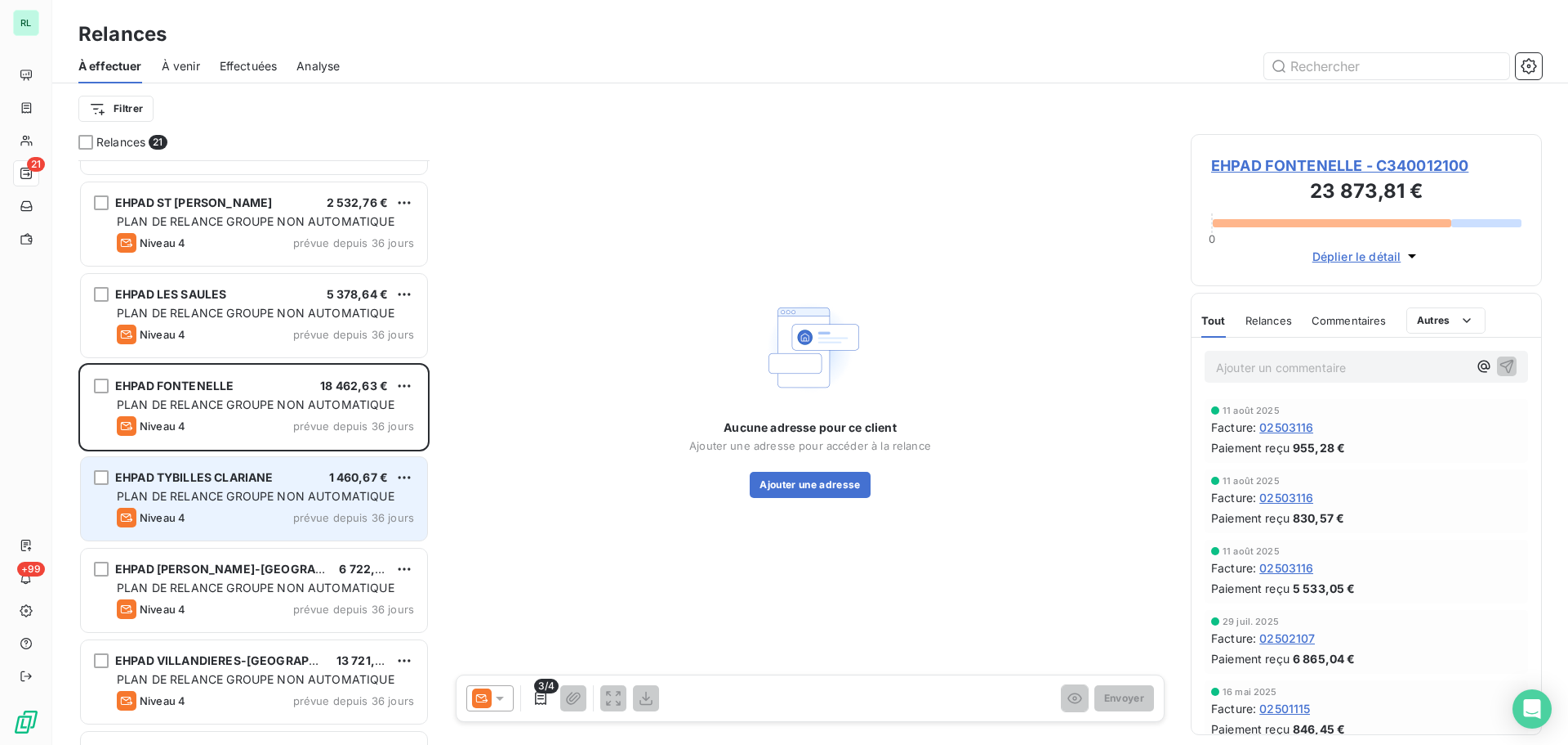
click at [245, 490] on span "PLAN DE RELANCE GROUPE NON AUTOMATIQUE" at bounding box center [256, 496] width 278 height 14
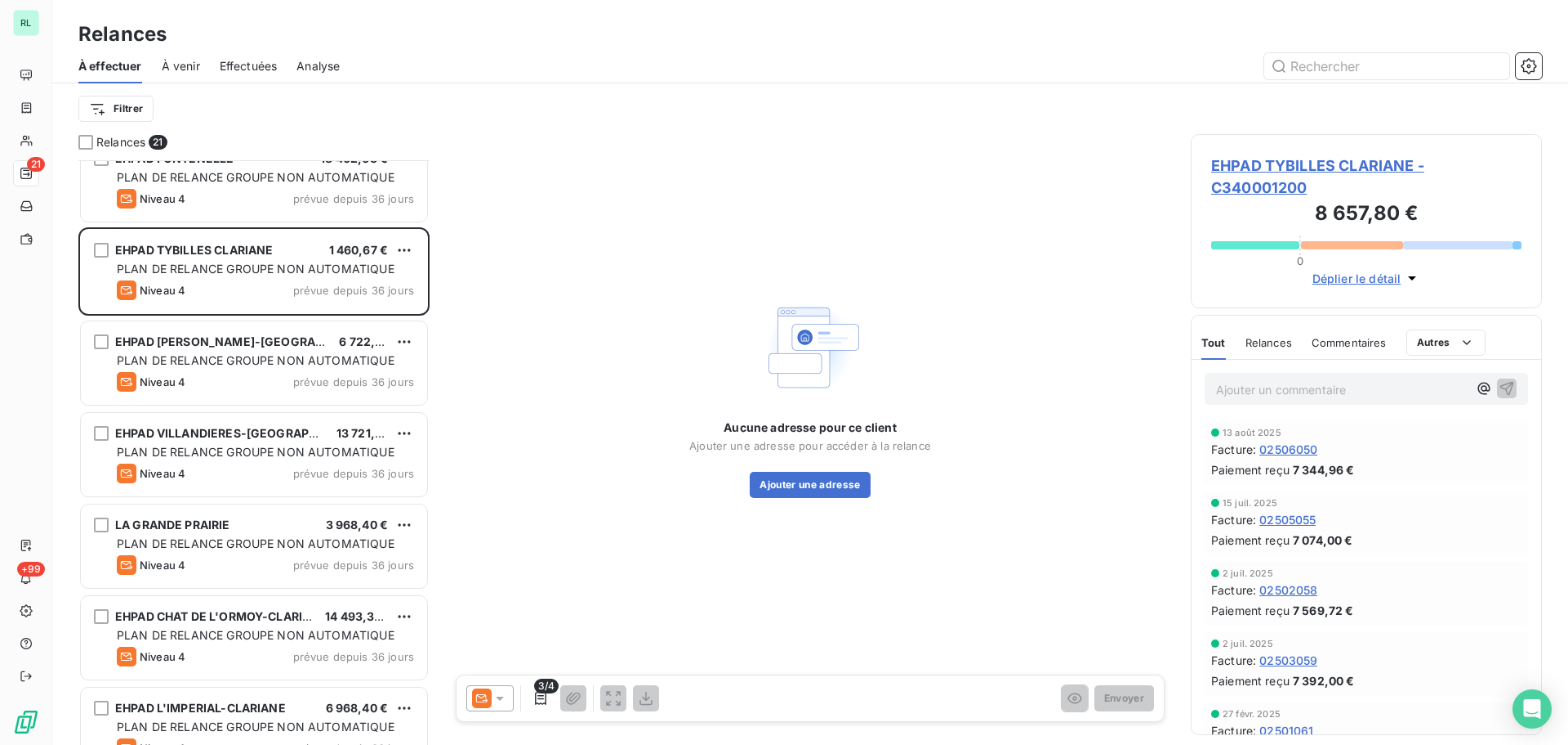
scroll to position [409, 0]
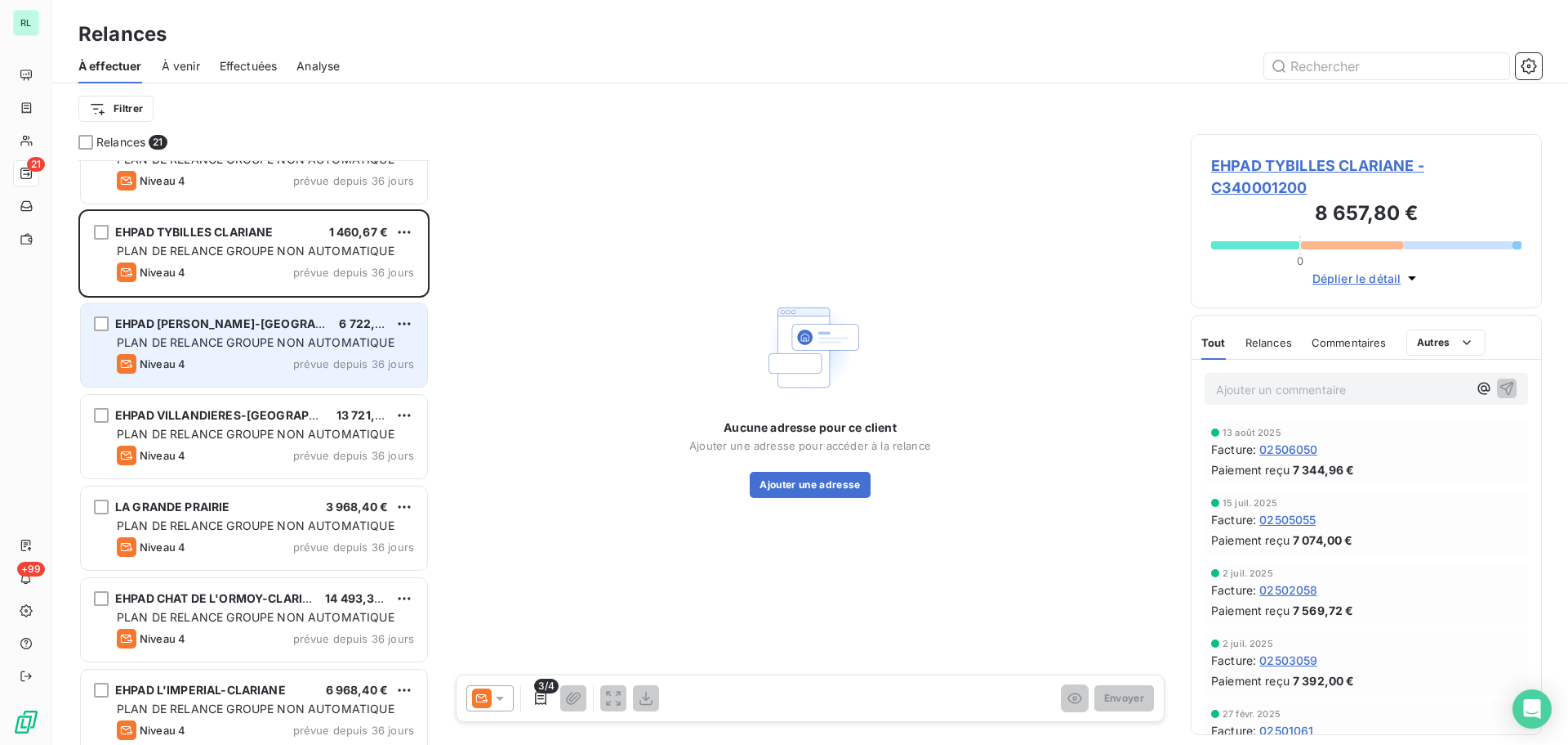
click at [232, 348] on span "PLAN DE RELANCE GROUPE NON AUTOMATIQUE" at bounding box center [256, 342] width 278 height 14
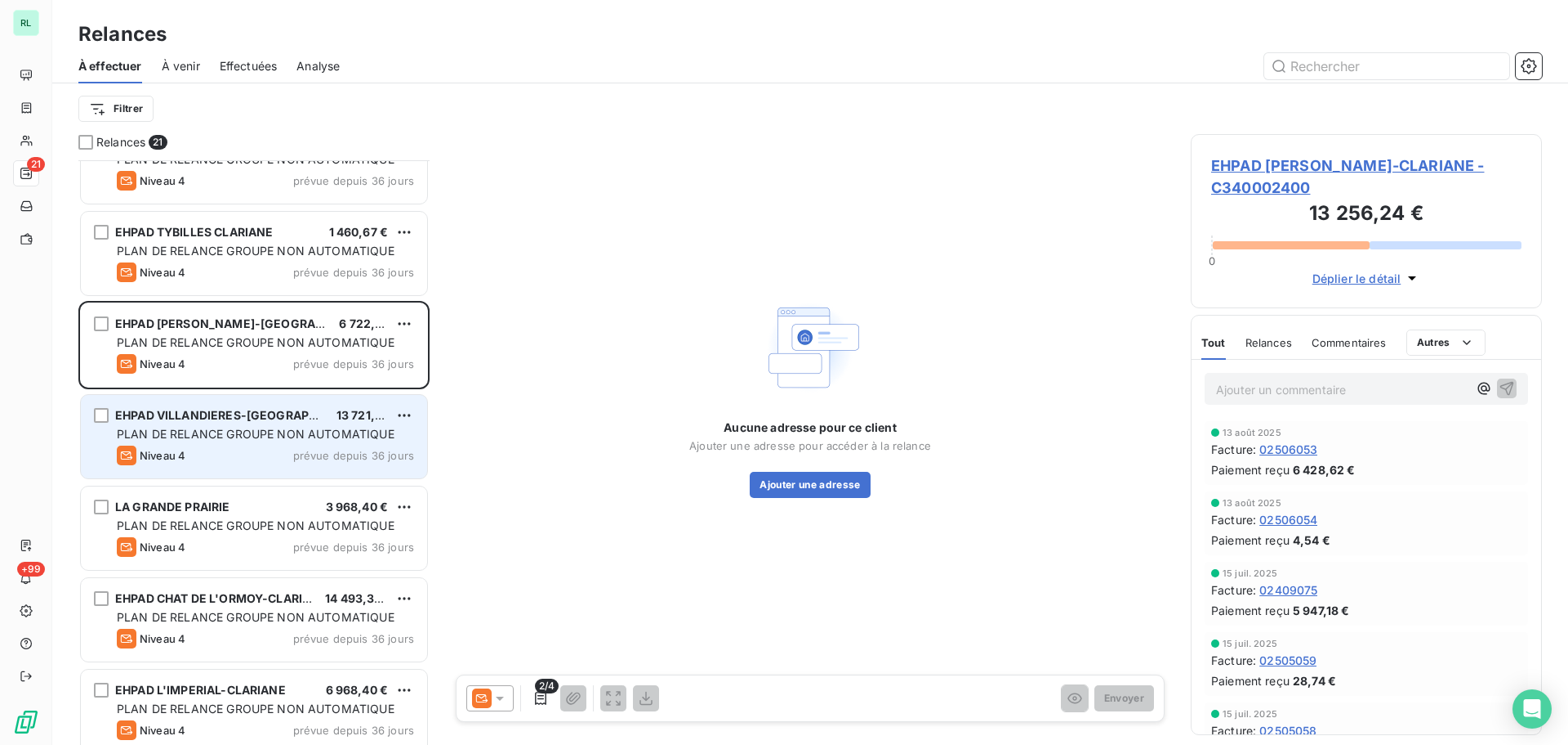
click at [239, 439] on span "PLAN DE RELANCE GROUPE NON AUTOMATIQUE" at bounding box center [256, 434] width 278 height 14
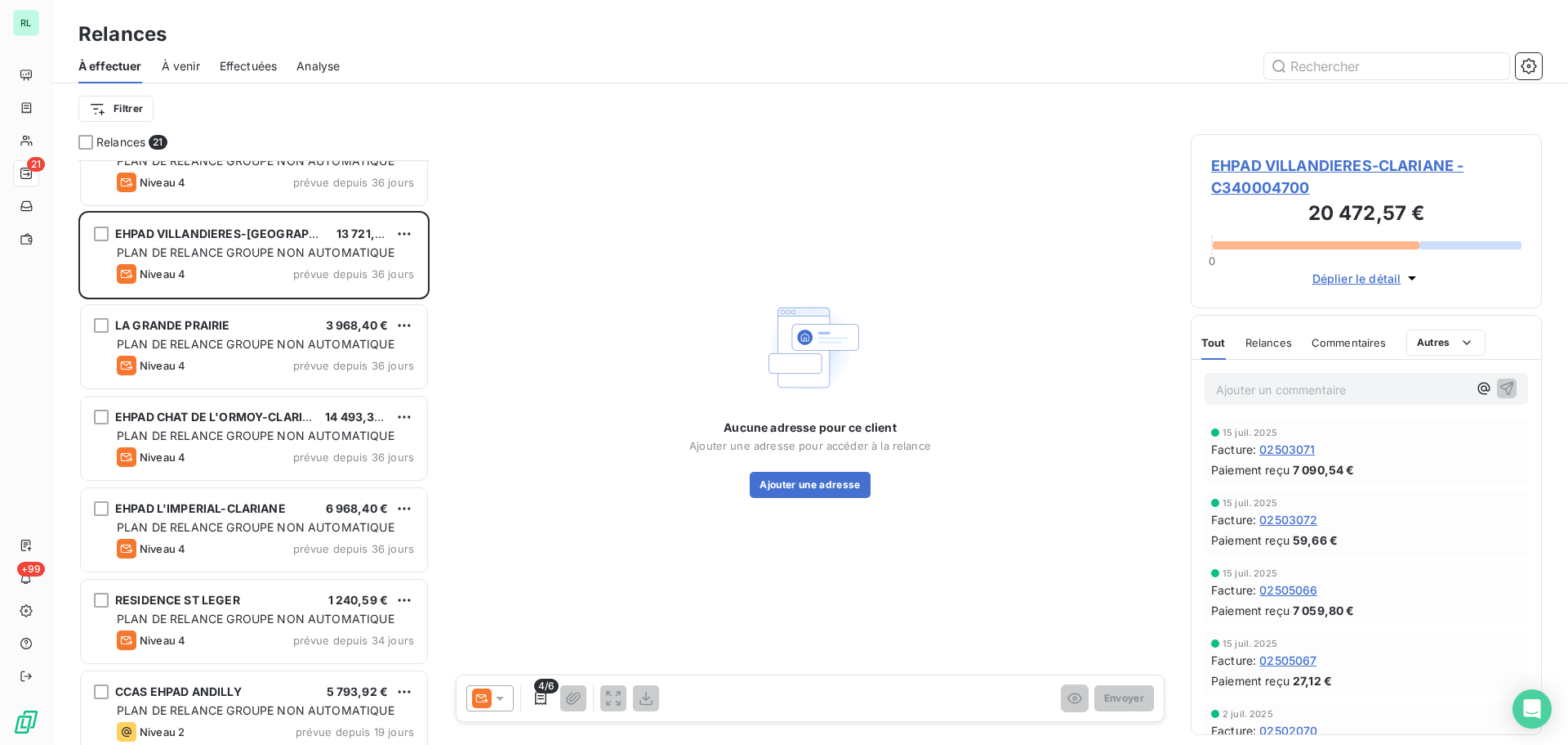
scroll to position [655, 0]
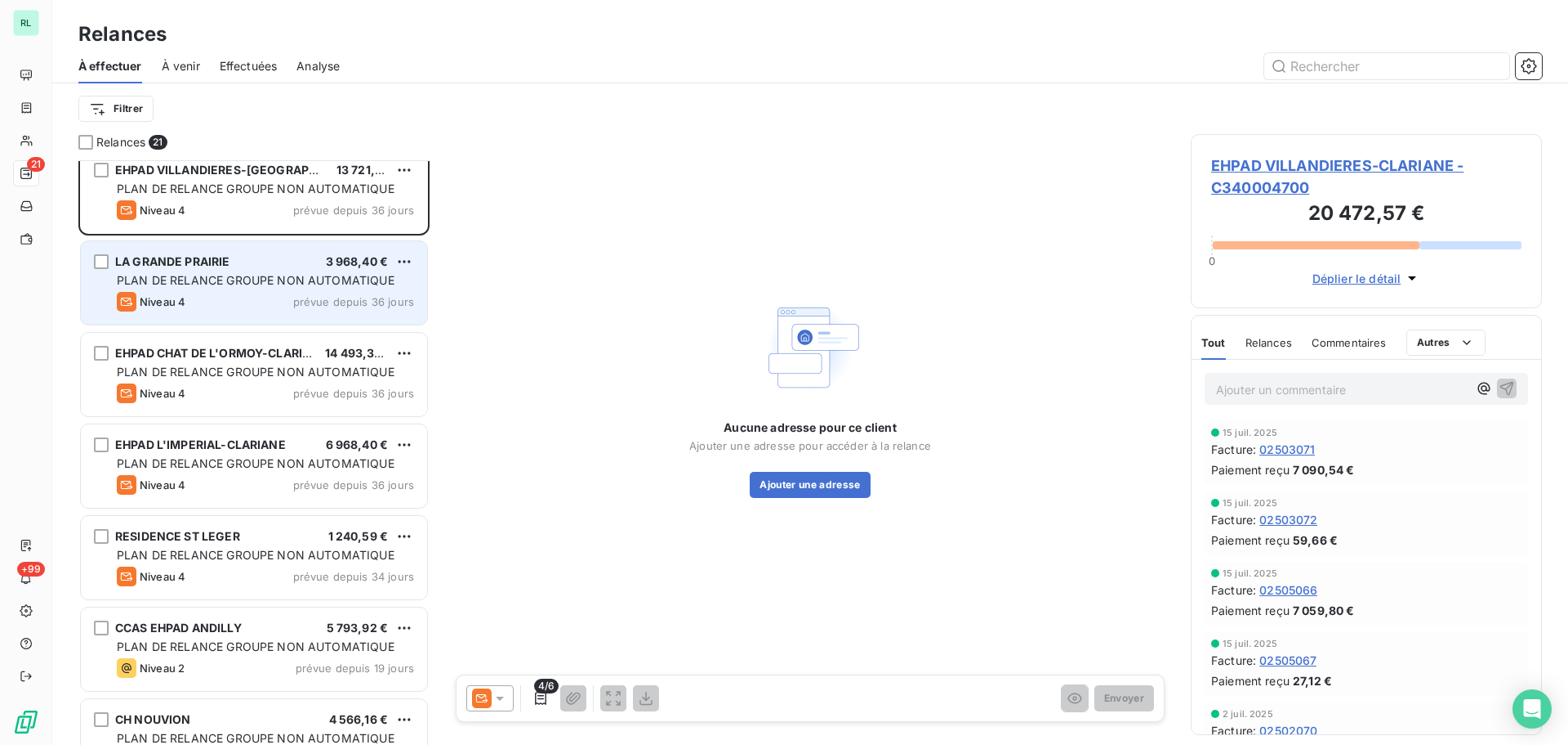
click at [196, 300] on div "Niveau 4 prévue depuis 36 jours" at bounding box center [265, 302] width 297 height 20
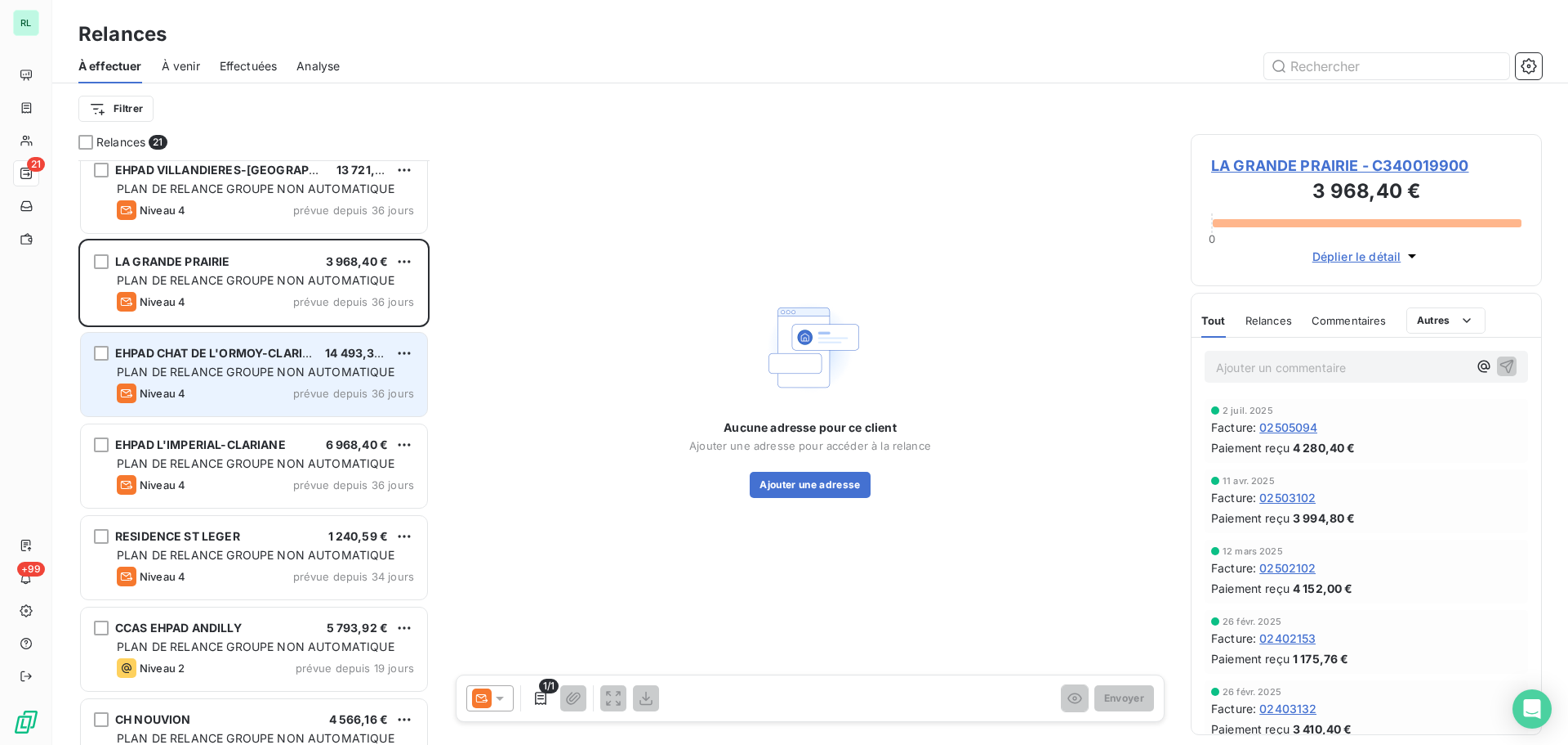
click at [212, 388] on div "Niveau 4 prévue depuis 36 jours" at bounding box center [265, 393] width 297 height 20
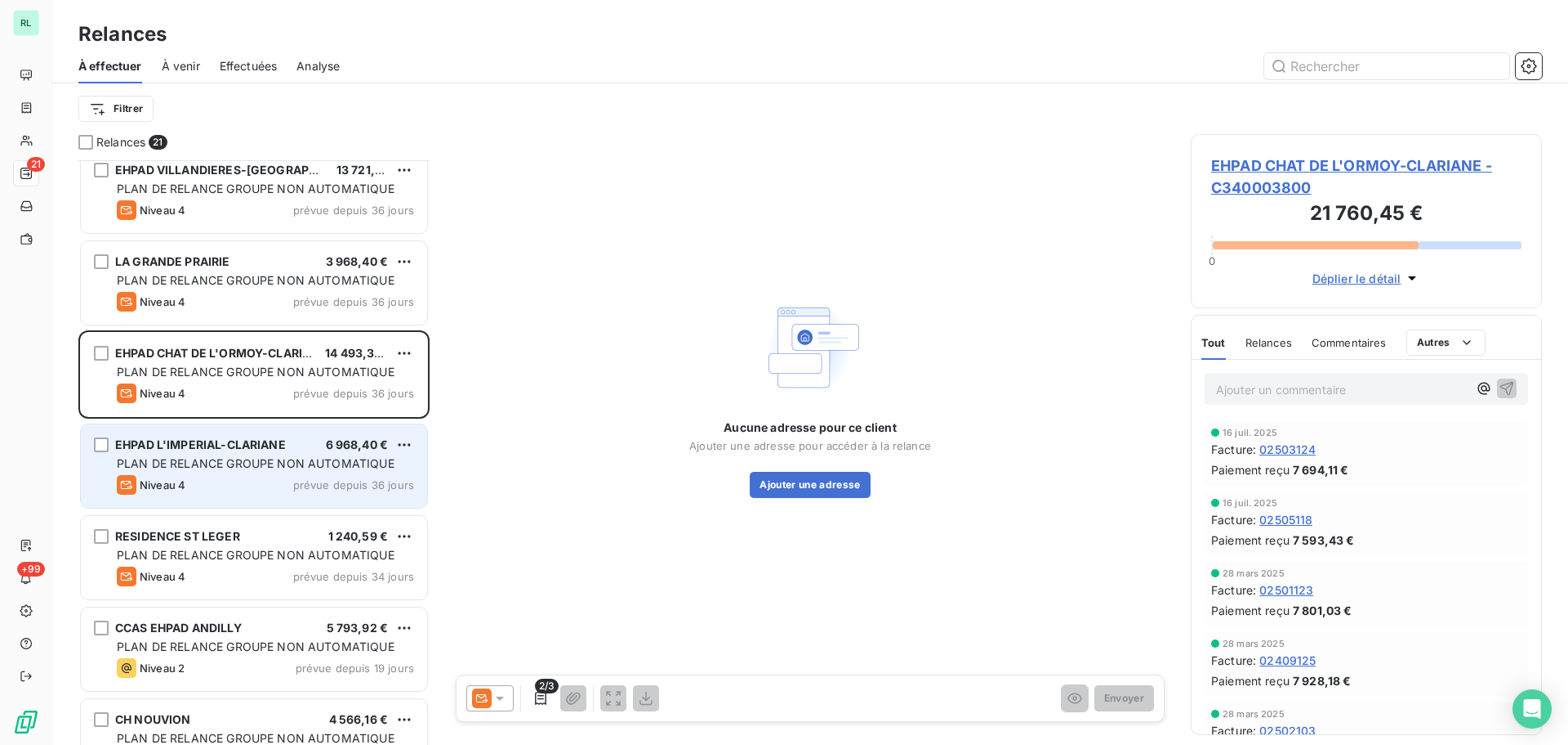
click at [266, 473] on div "EHPAD L'IMPERIAL-CLARIANE 6 968,40 € PLAN DE RELANCE GROUPE NON AUTOMATIQUE Niv…" at bounding box center [254, 465] width 347 height 83
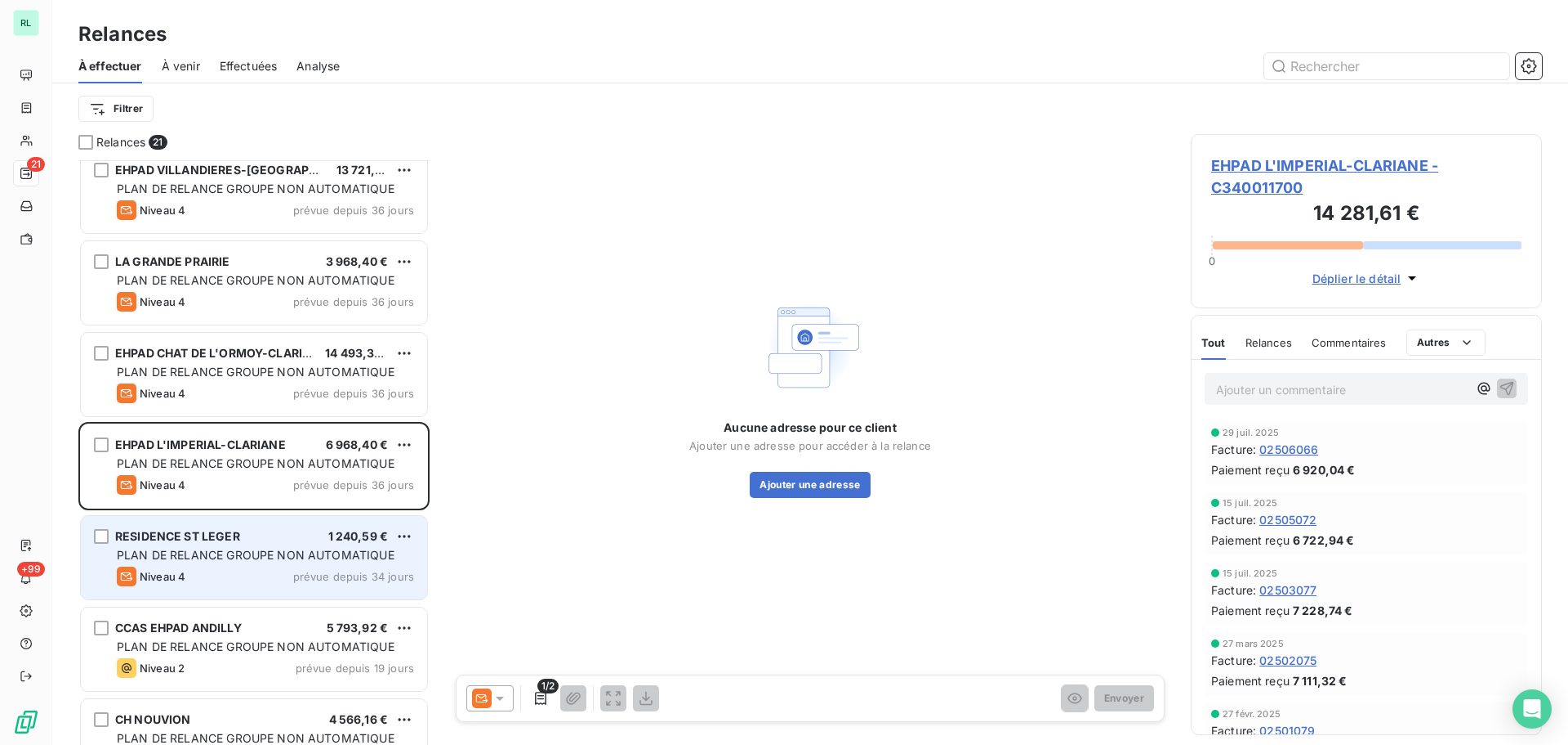
click at [257, 560] on span "PLAN DE RELANCE GROUPE NON AUTOMATIQUE" at bounding box center [256, 555] width 278 height 14
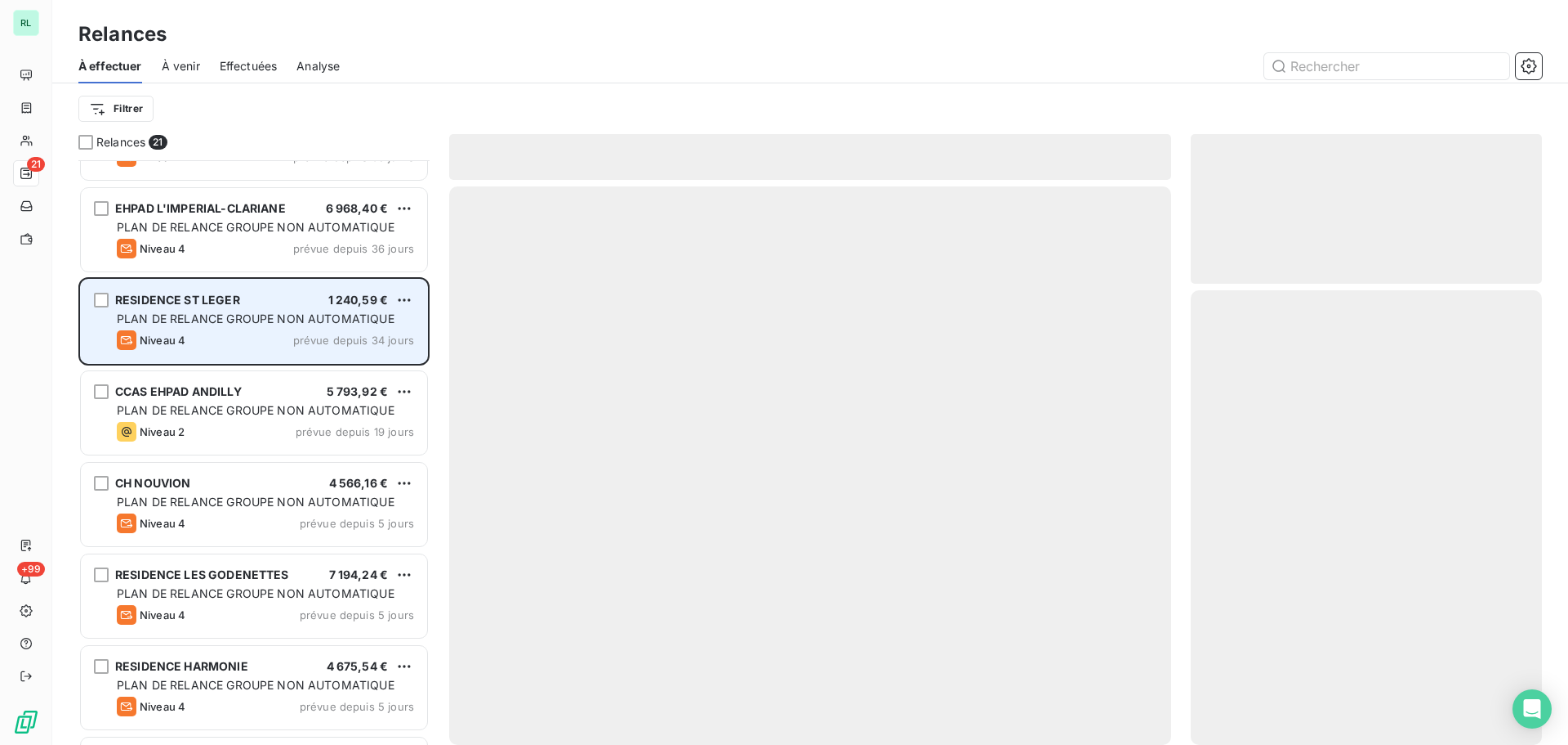
scroll to position [982, 0]
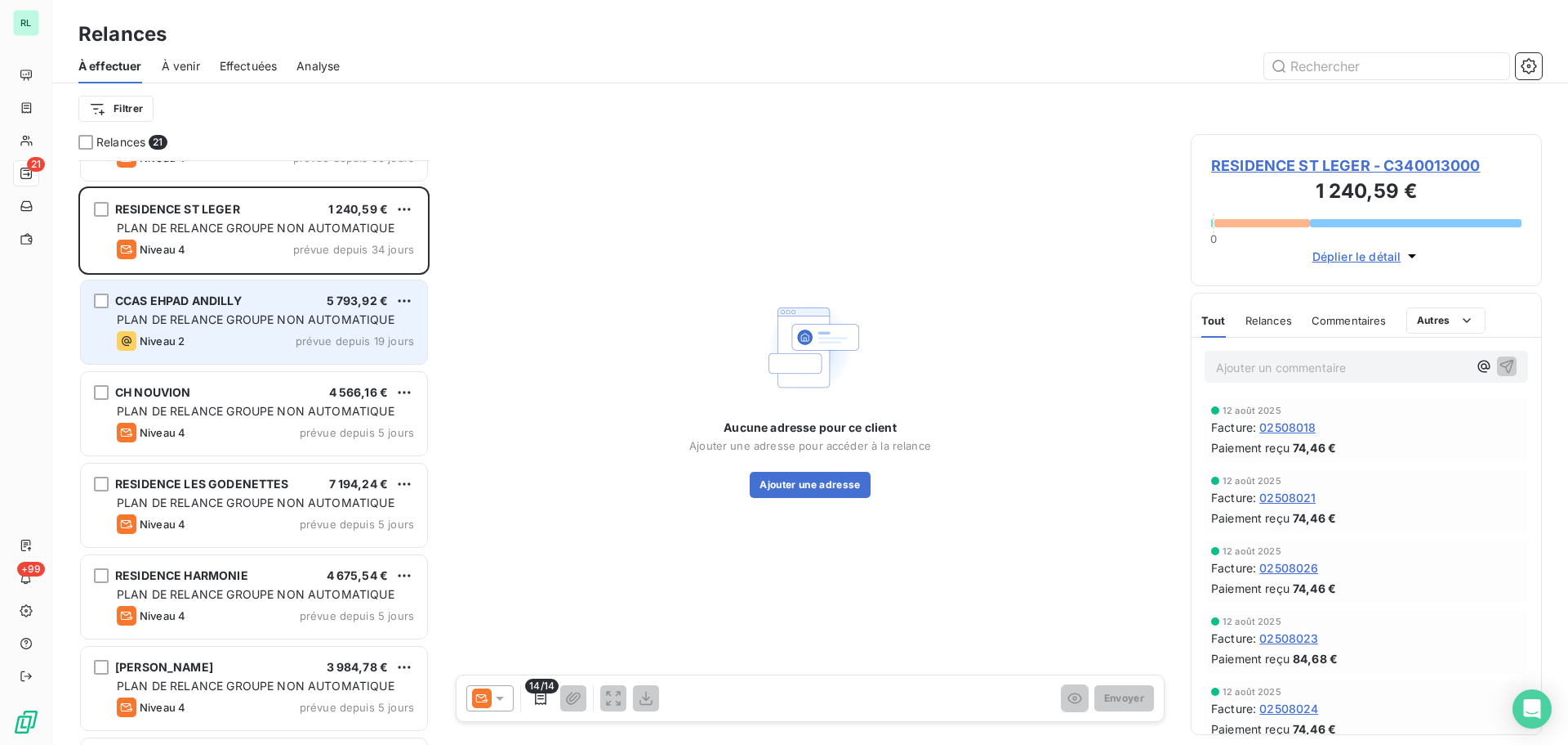
click at [232, 343] on div "Niveau 2 prévue depuis 19 jours" at bounding box center [265, 341] width 297 height 20
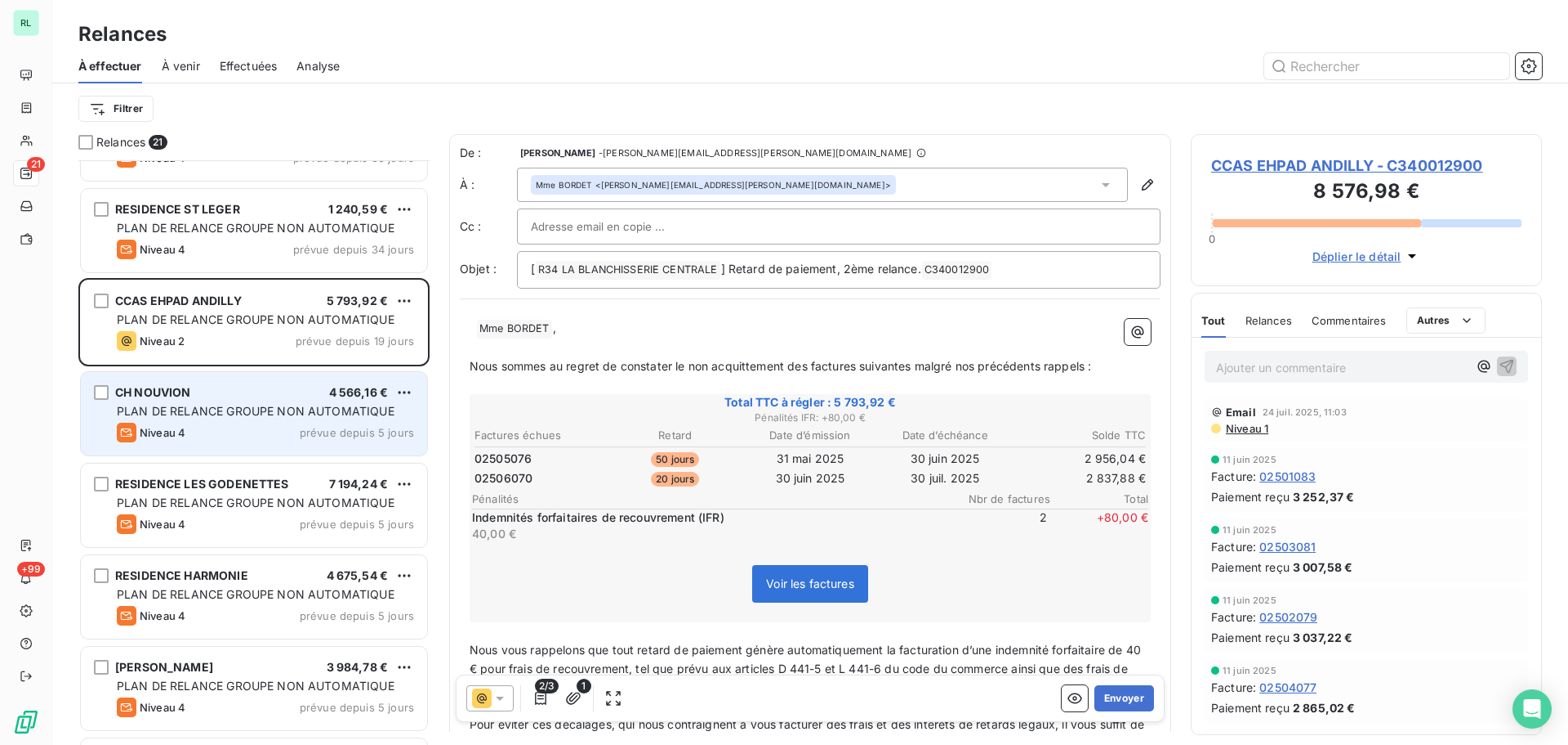
click at [282, 445] on div "CH NOUVION 4 566,16 € PLAN DE RELANCE GROUPE NON AUTOMATIQUE Niveau 4 prévue de…" at bounding box center [254, 413] width 347 height 83
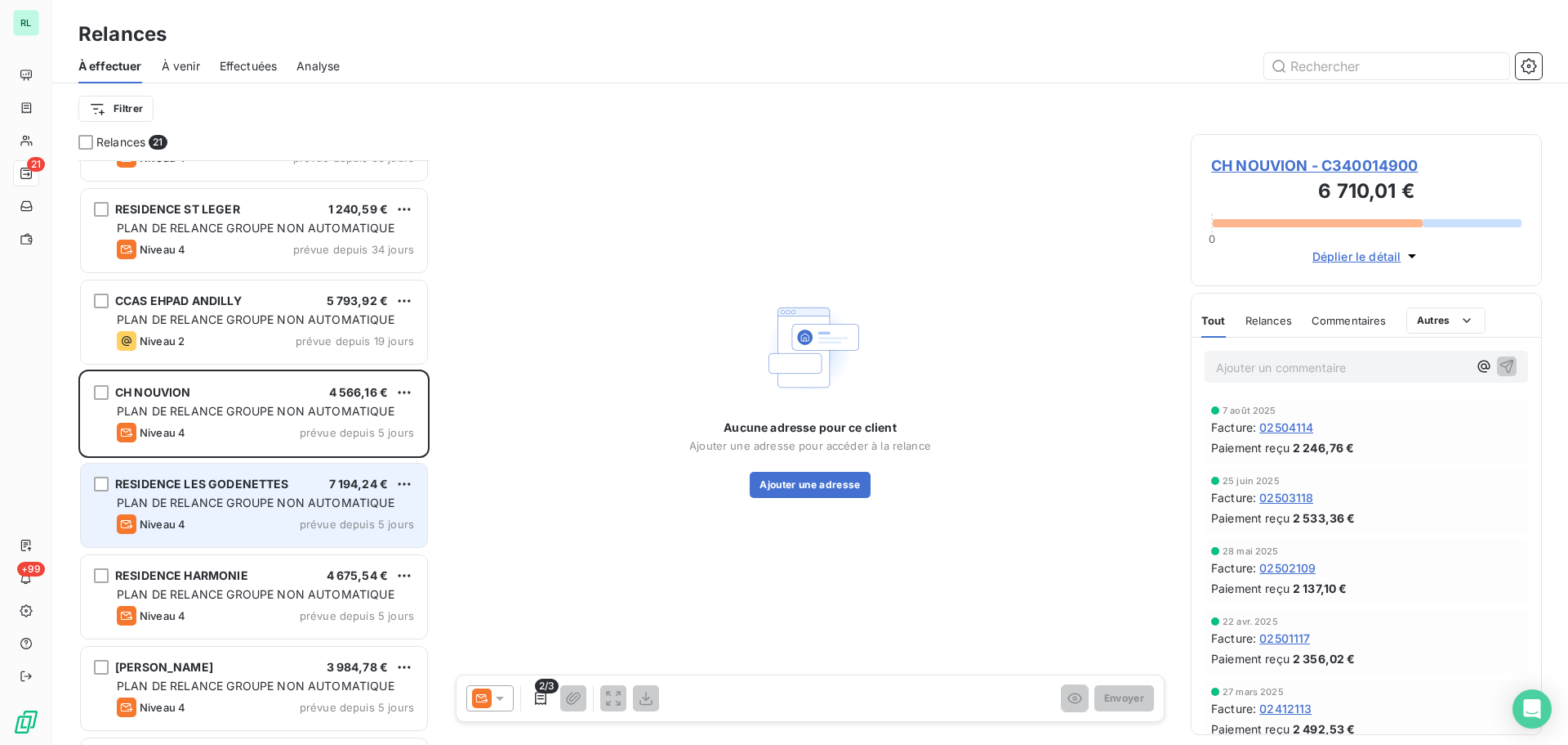
click at [298, 537] on div "RESIDENCE LES GODENETTES 7 194,24 € PLAN DE RELANCE GROUPE NON AUTOMATIQUE Nive…" at bounding box center [254, 504] width 347 height 83
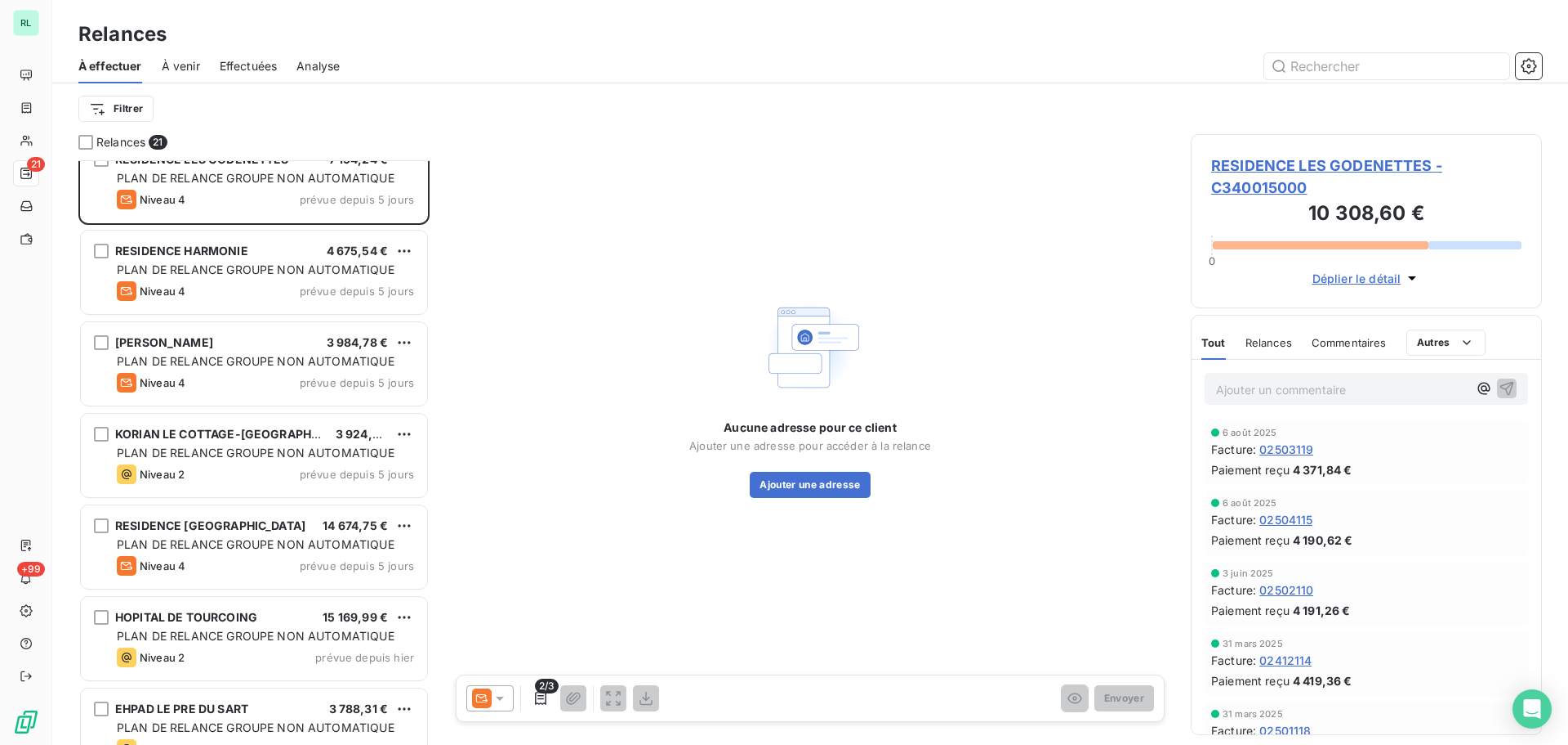
scroll to position [1309, 0]
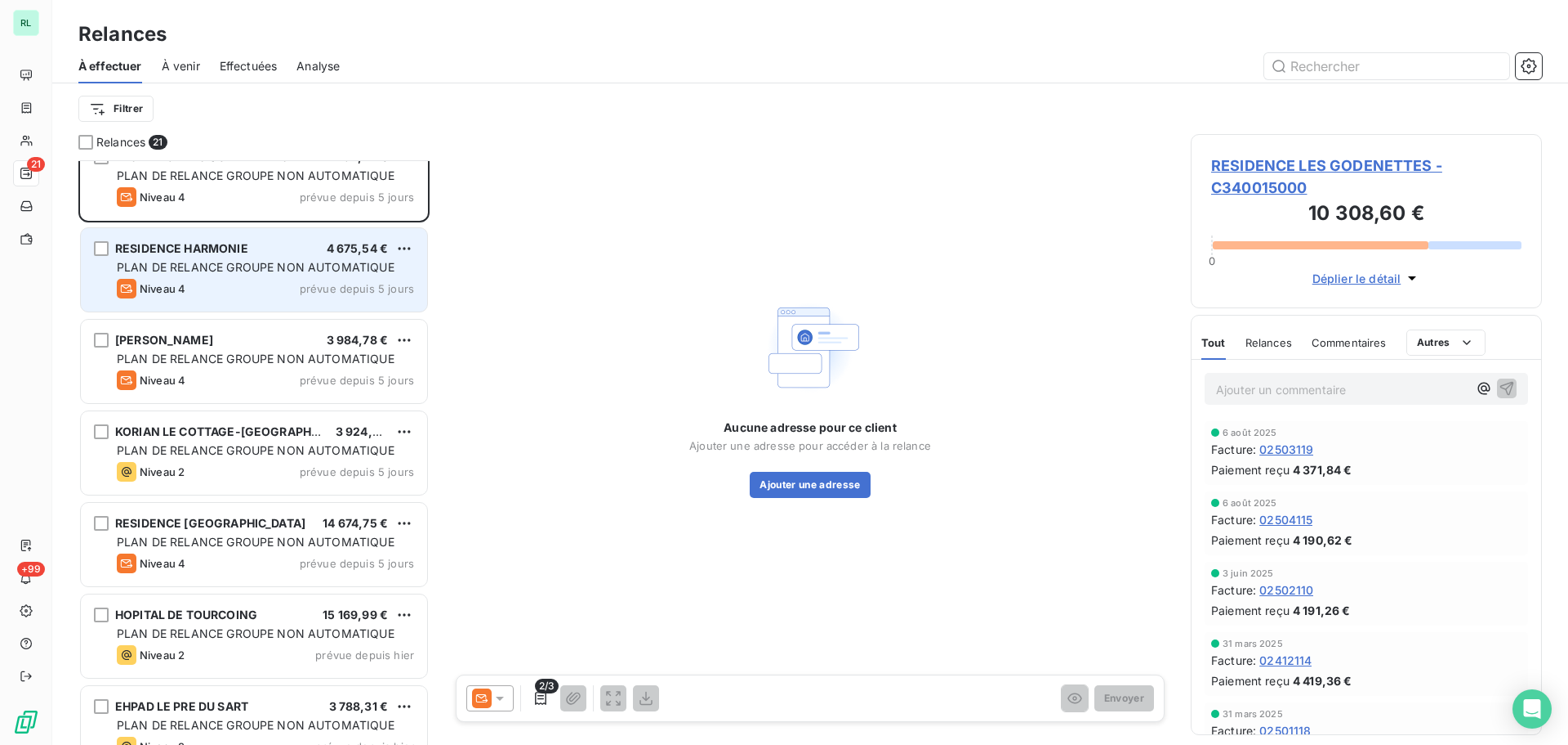
click at [264, 287] on div "Niveau 4 prévue depuis 5 jours" at bounding box center [265, 289] width 297 height 20
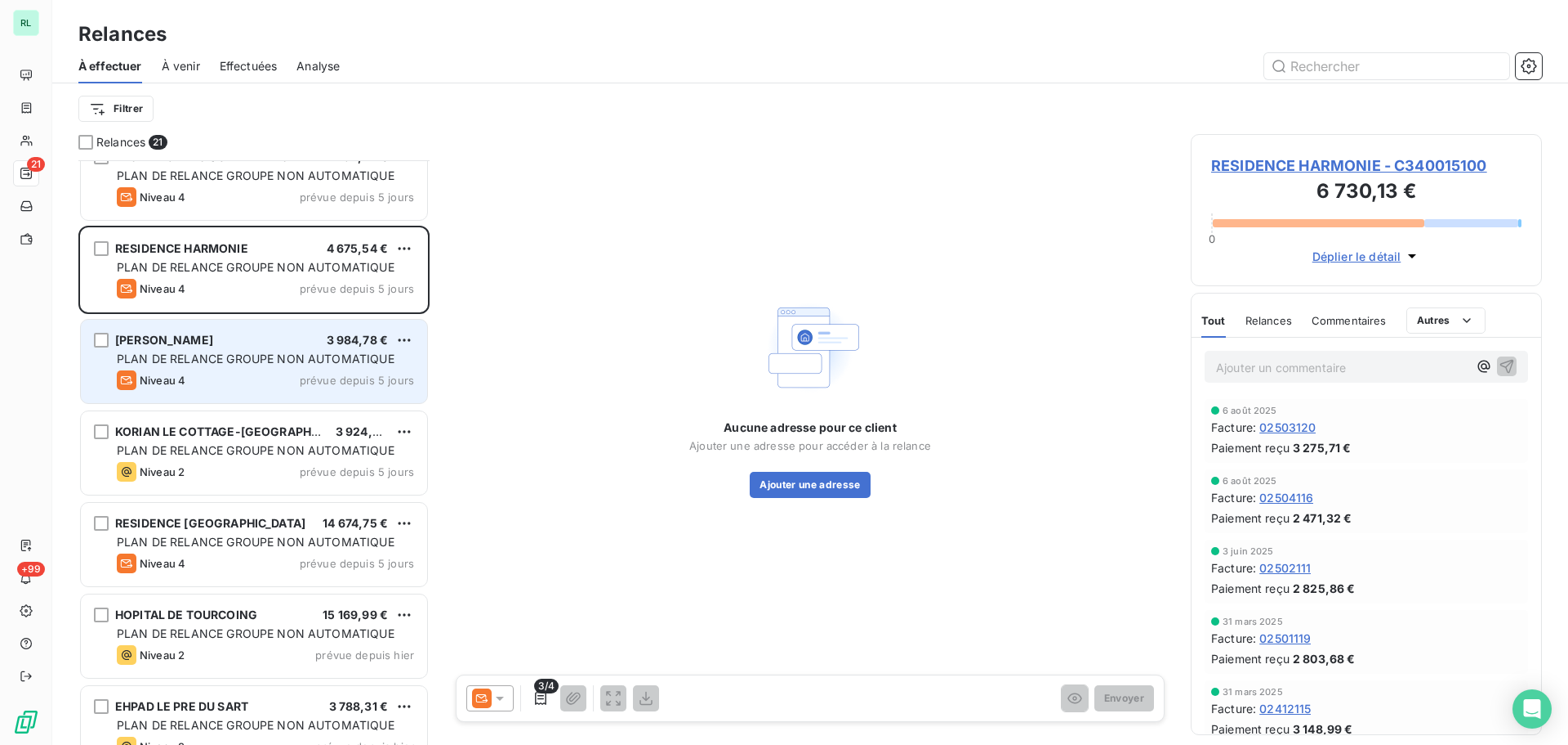
click at [300, 373] on div "Niveau 4 prévue depuis 5 jours" at bounding box center [265, 380] width 297 height 20
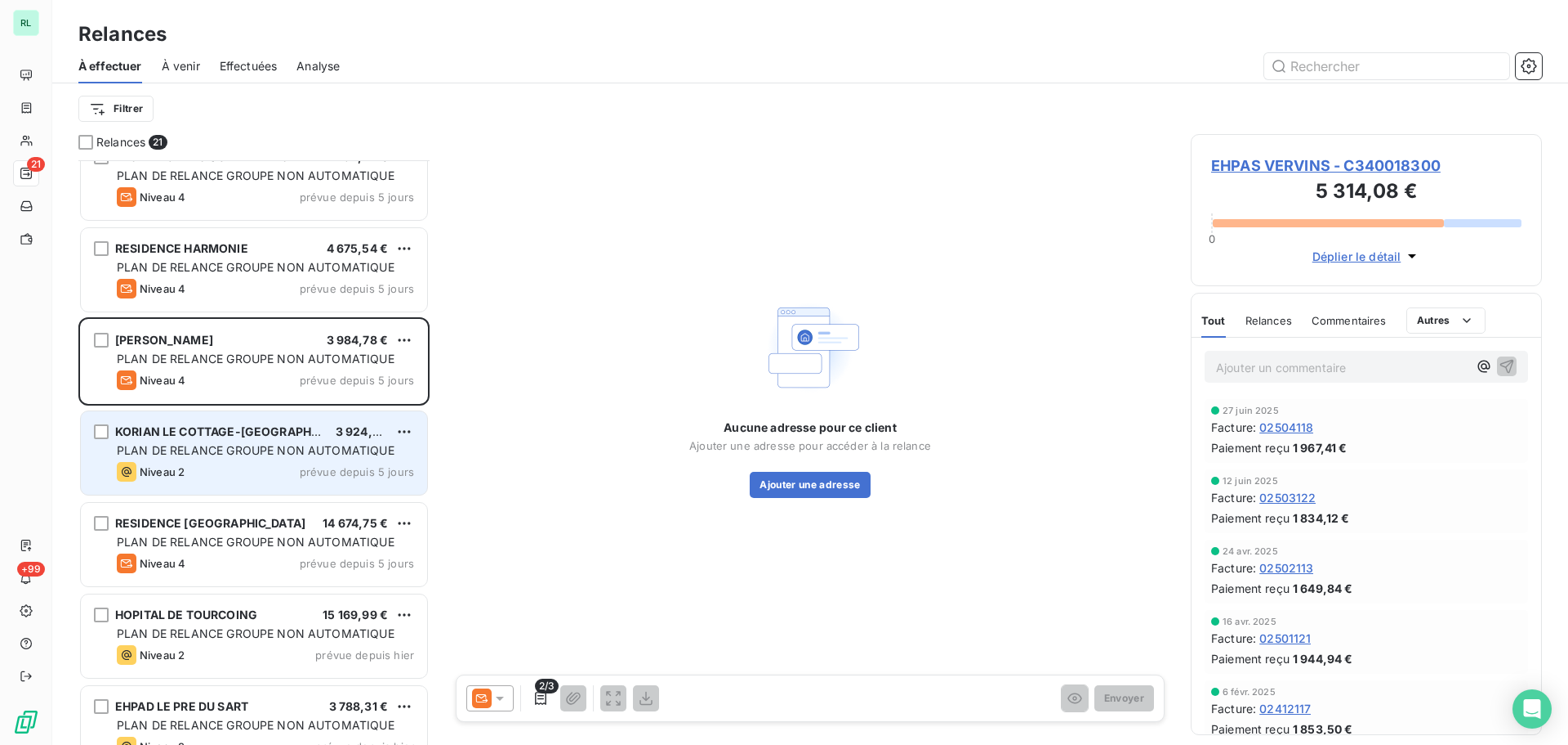
click at [292, 466] on div "Niveau 2 prévue depuis 5 jours" at bounding box center [265, 472] width 297 height 20
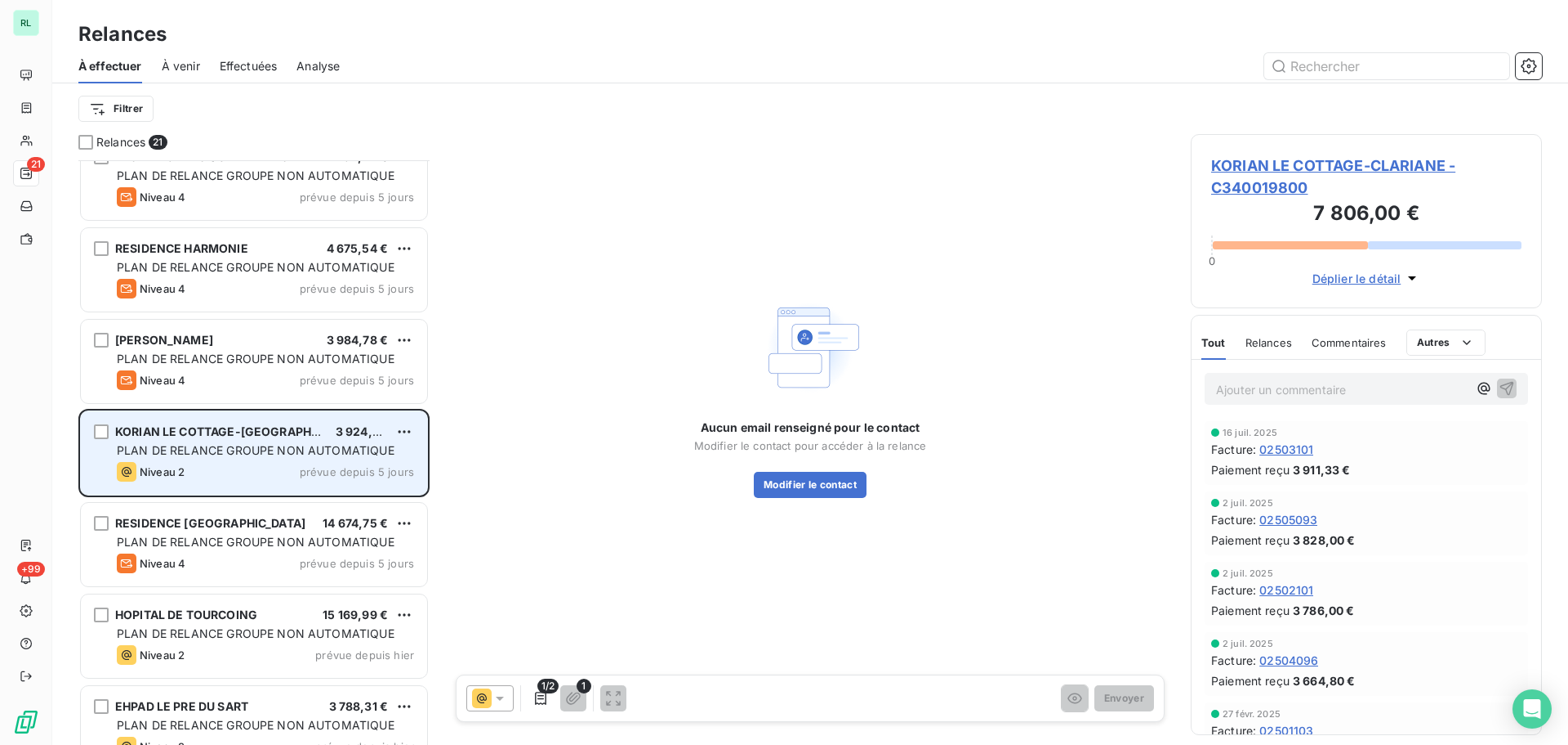
scroll to position [1339, 0]
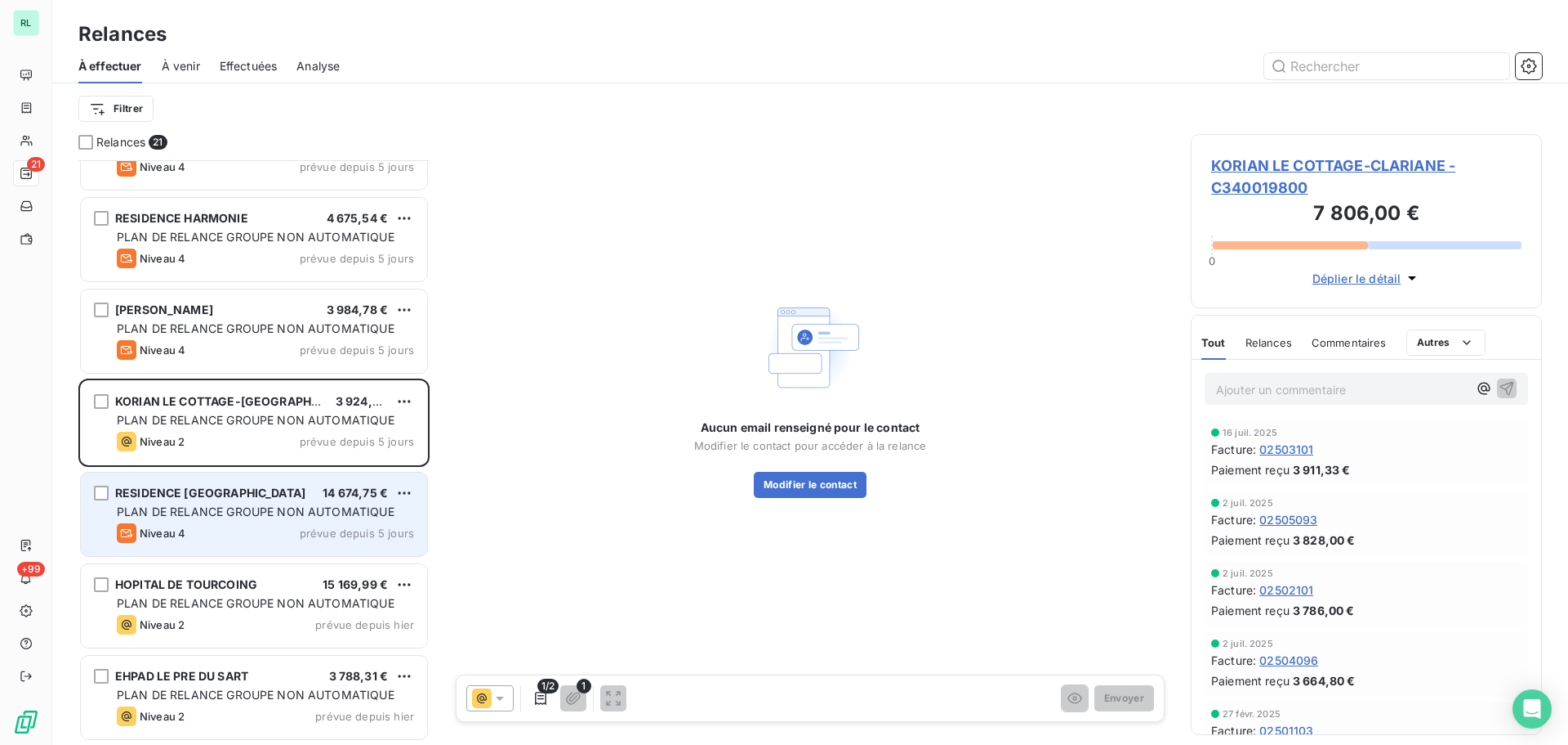
click at [274, 519] on div "RESIDENCE ST MEDARD 14 674,75 € PLAN DE RELANCE GROUPE NON AUTOMATIQUE Niveau 4…" at bounding box center [254, 513] width 347 height 83
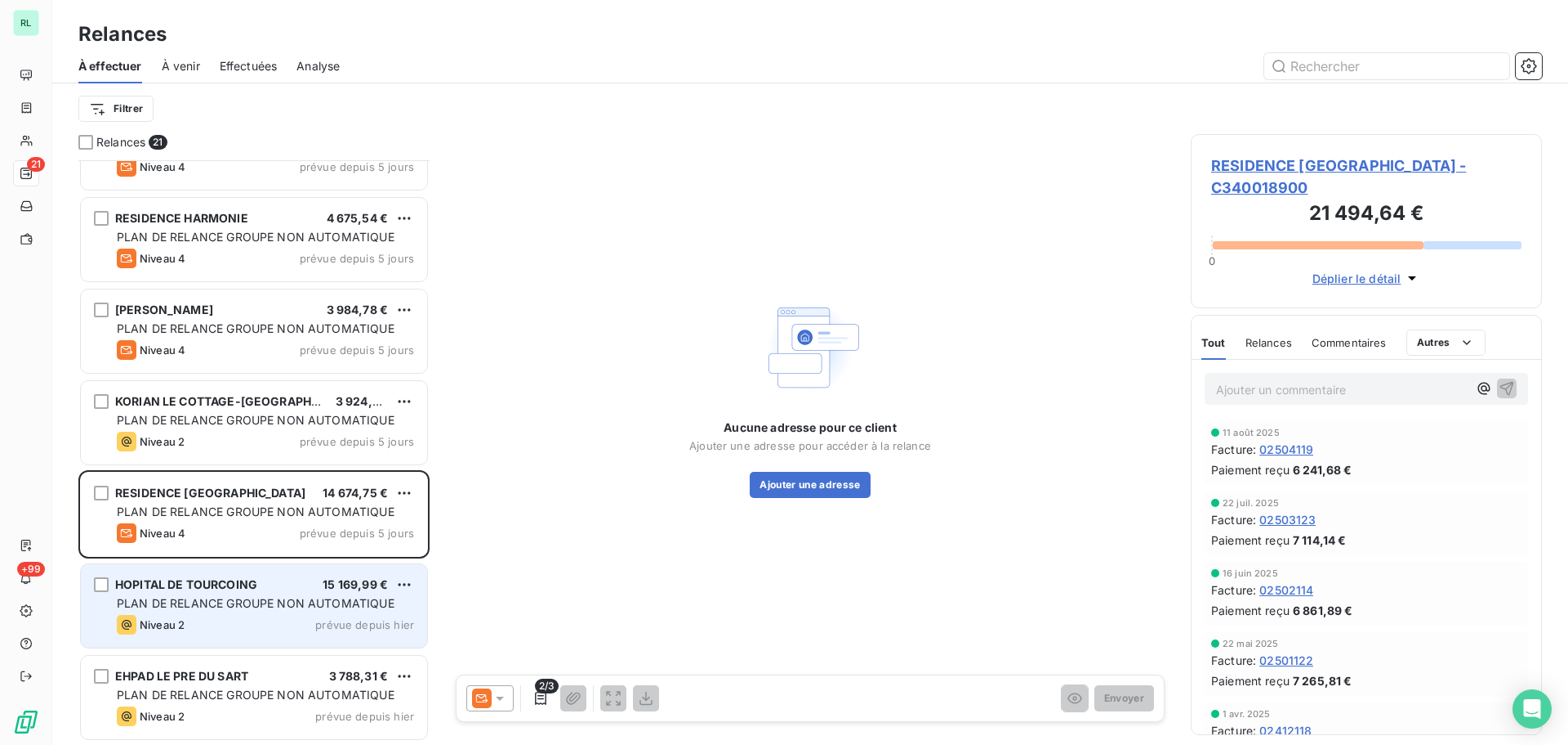
click at [275, 599] on span "PLAN DE RELANCE GROUPE NON AUTOMATIQUE" at bounding box center [256, 603] width 278 height 14
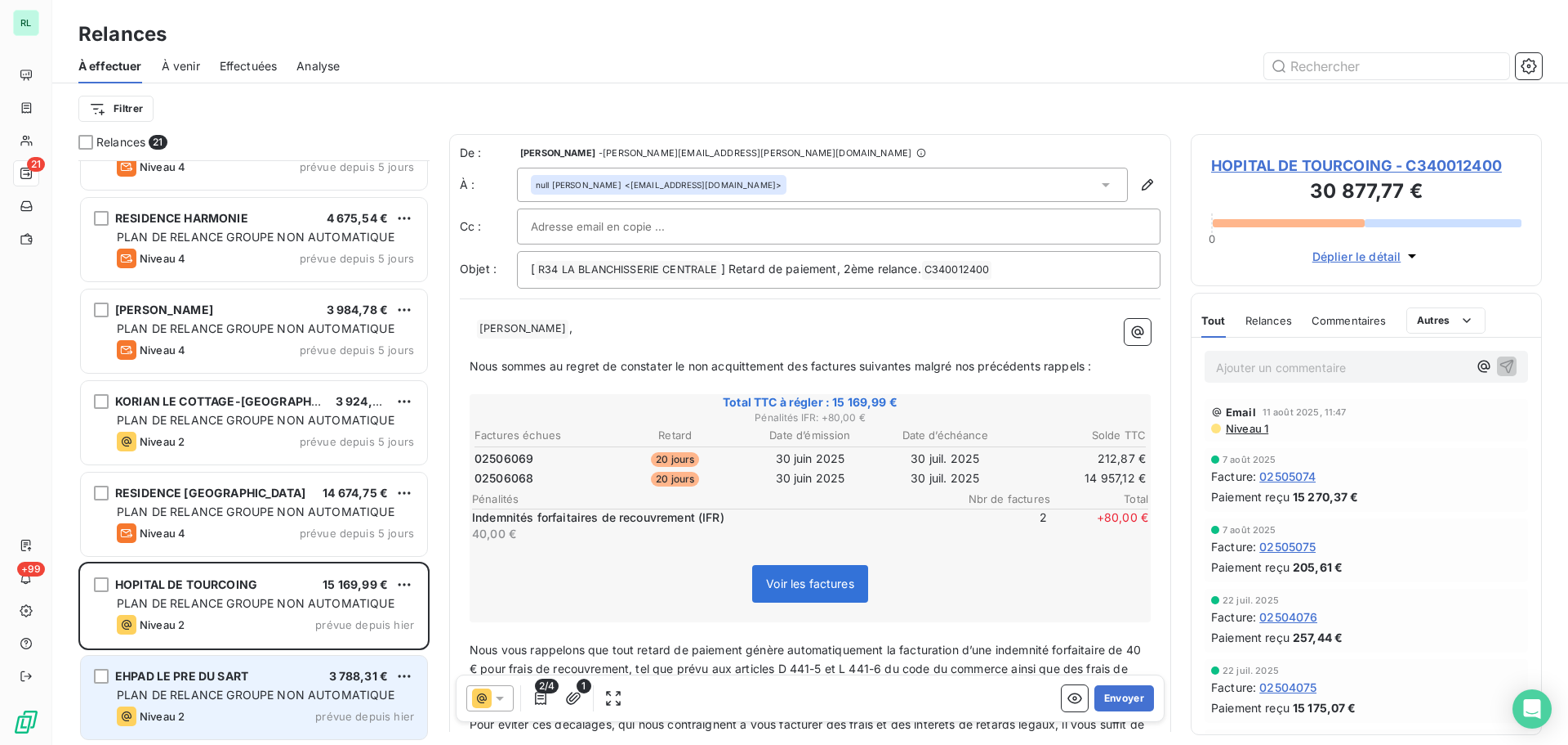
click at [284, 678] on div "EHPAD LE PRE DU SART 3 788,31 €" at bounding box center [265, 676] width 297 height 15
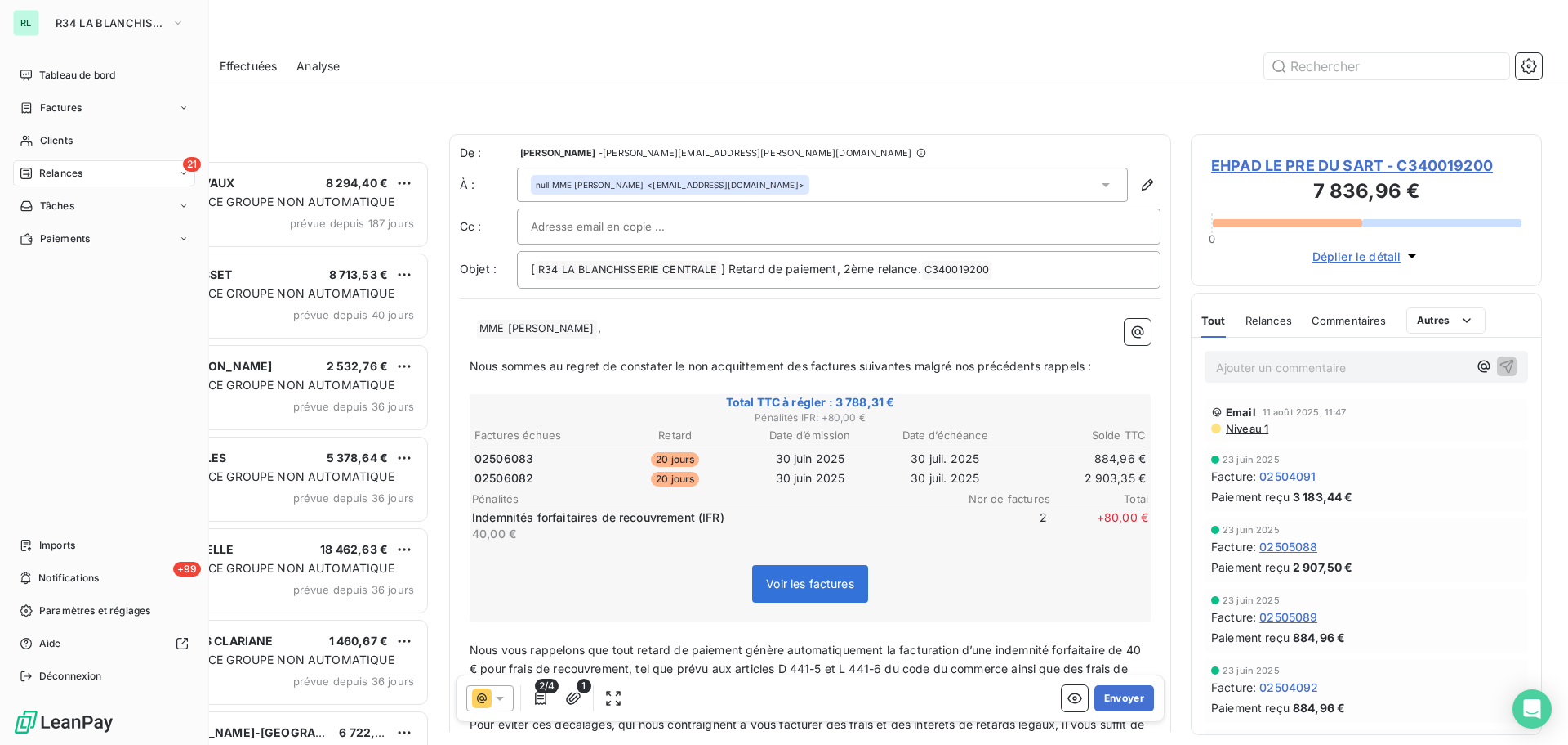
click at [103, 176] on div "21 Relances" at bounding box center [104, 173] width 182 height 26
click at [110, 177] on div "21 Relances" at bounding box center [104, 173] width 182 height 26
click at [119, 25] on span "R34 LA BLANCHISSERIE CENTRALE" at bounding box center [111, 22] width 110 height 13
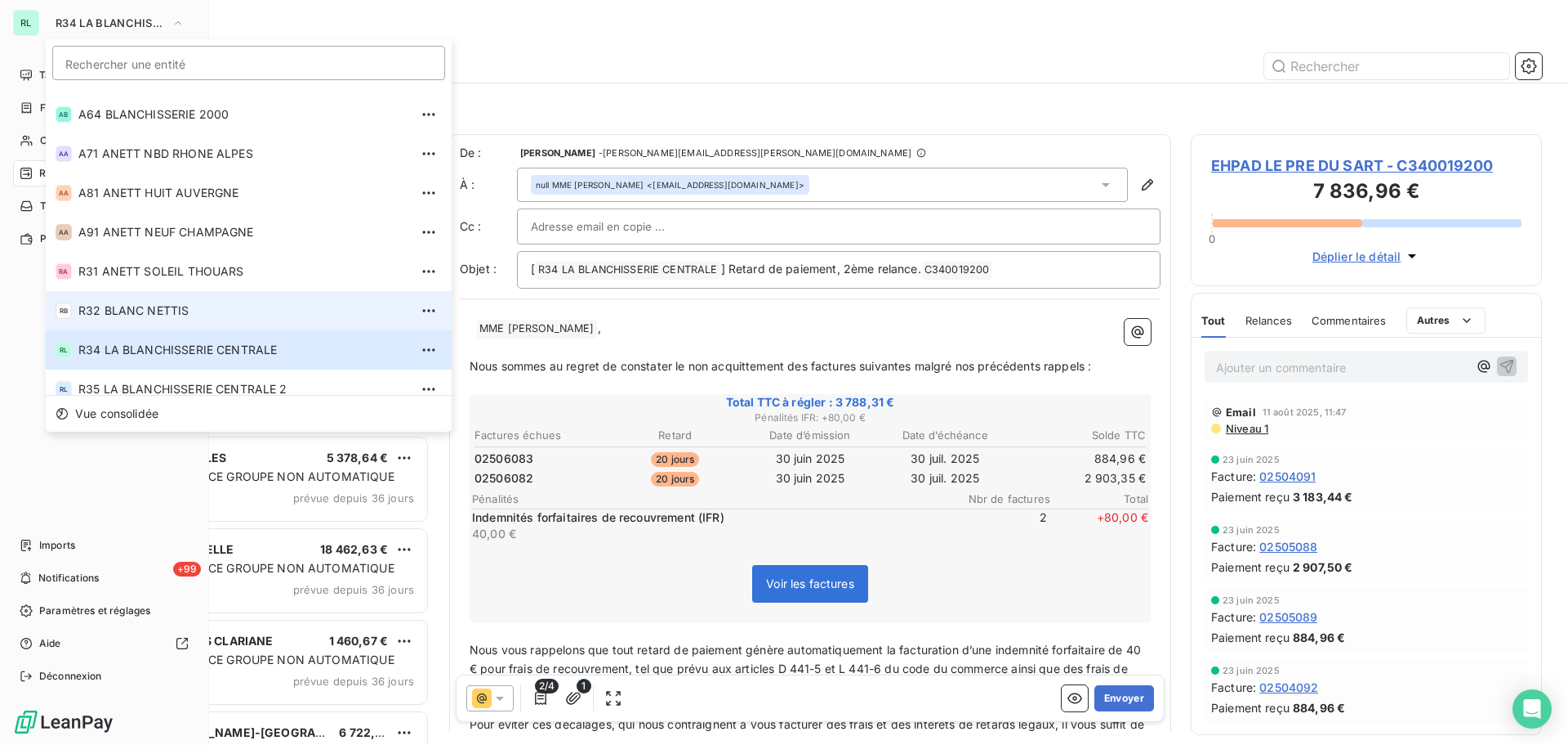
scroll to position [555, 0]
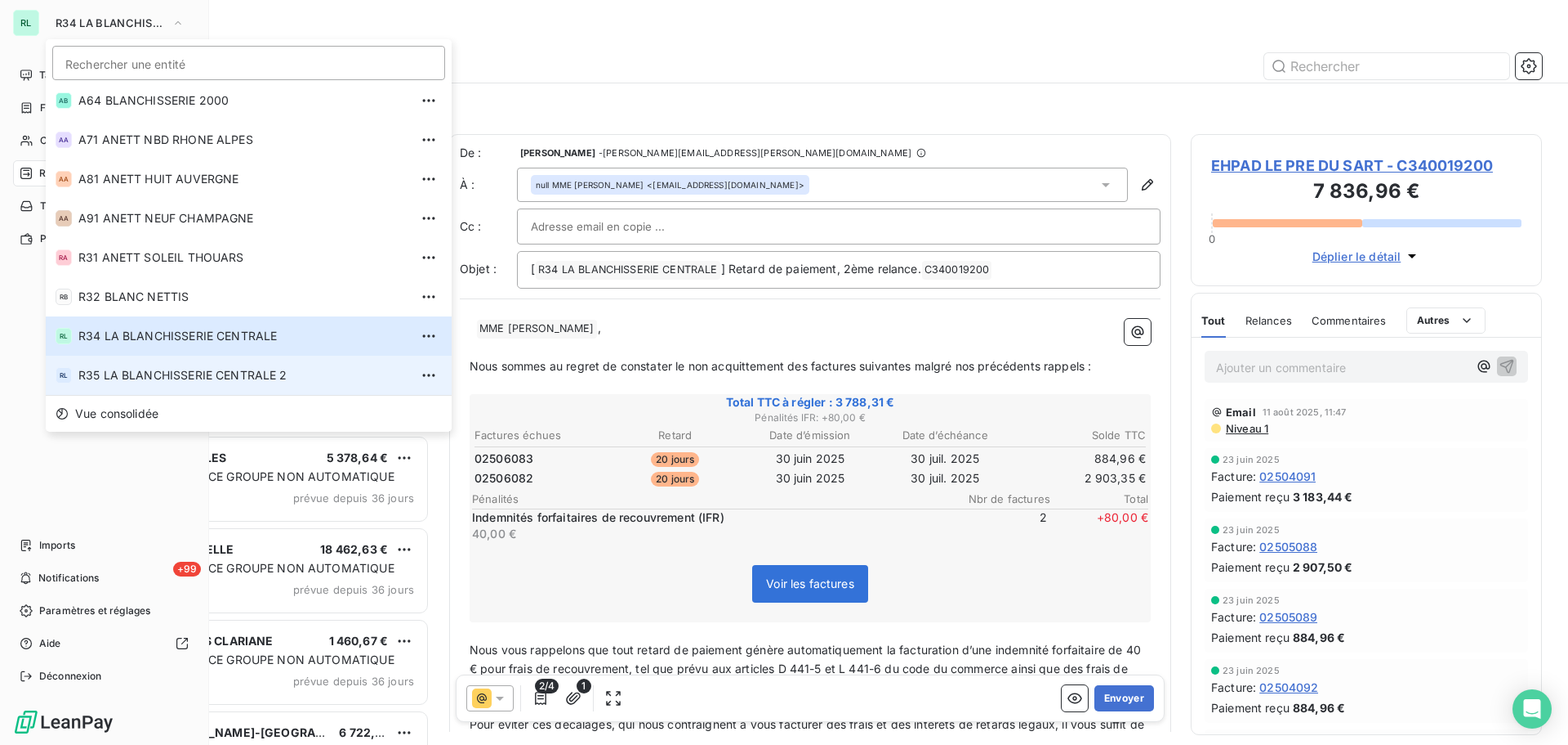
click at [105, 365] on li "RL R35 LA BLANCHISSERIE CENTRALE 2" at bounding box center [249, 375] width 406 height 39
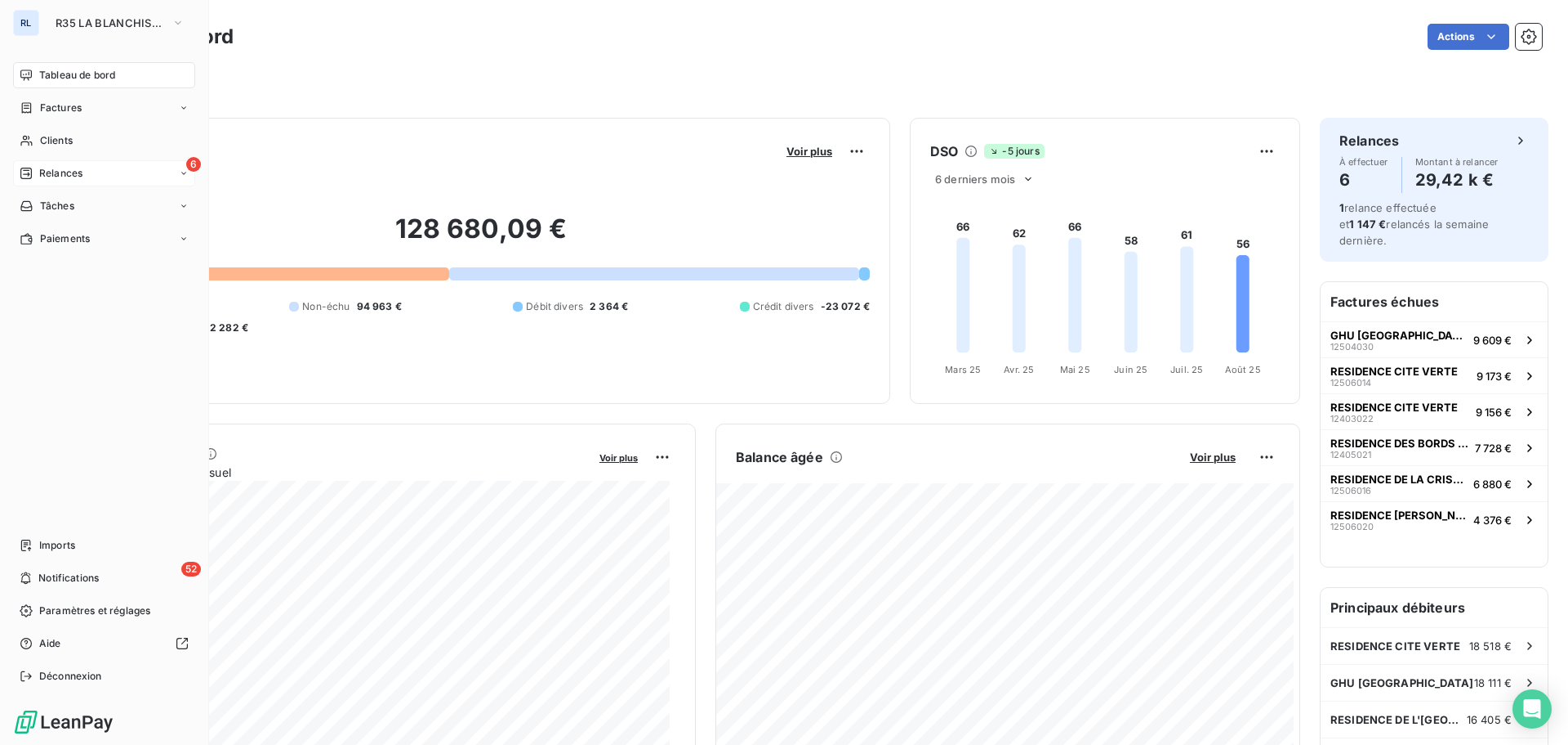
click at [51, 178] on span "Relances" at bounding box center [60, 173] width 43 height 15
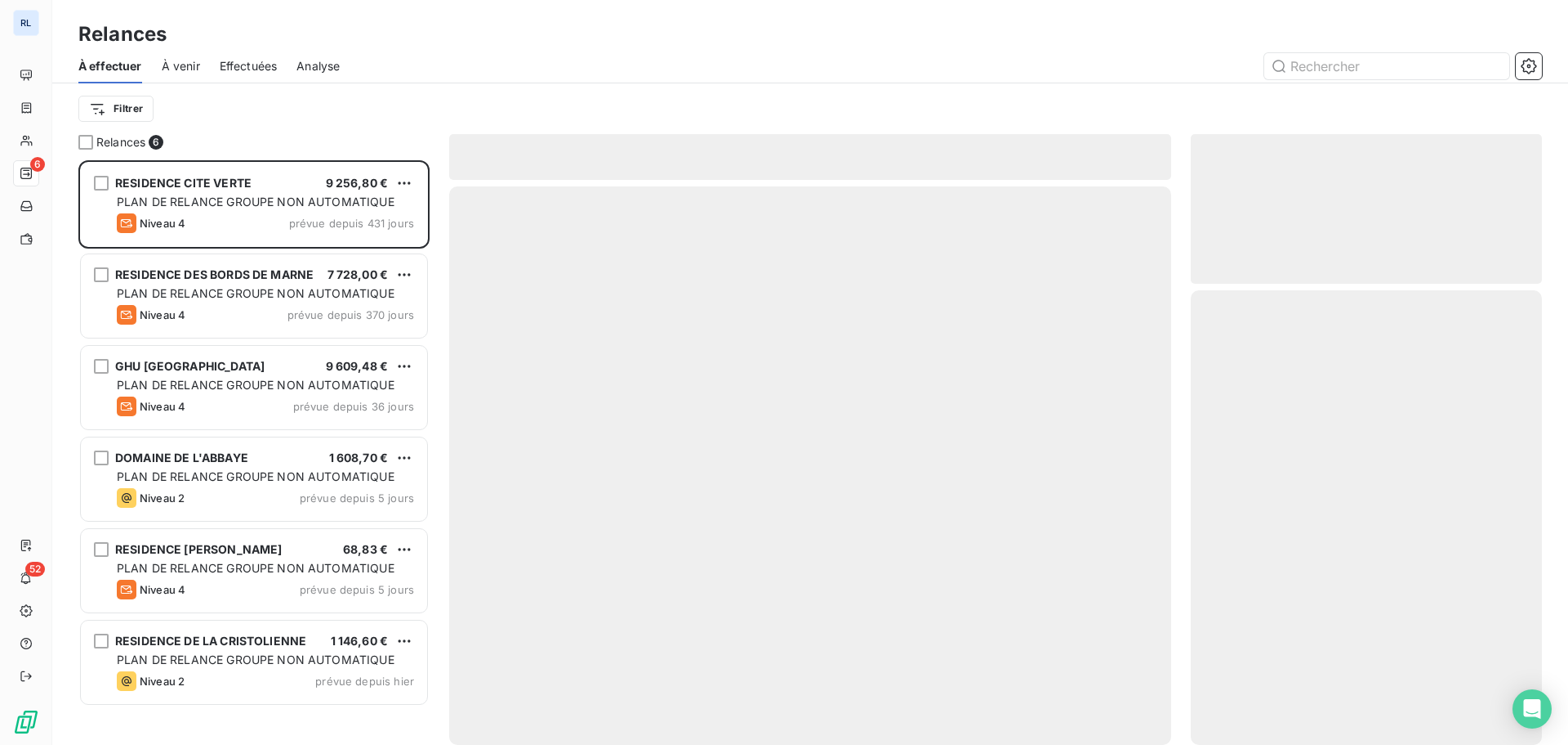
scroll to position [572, 339]
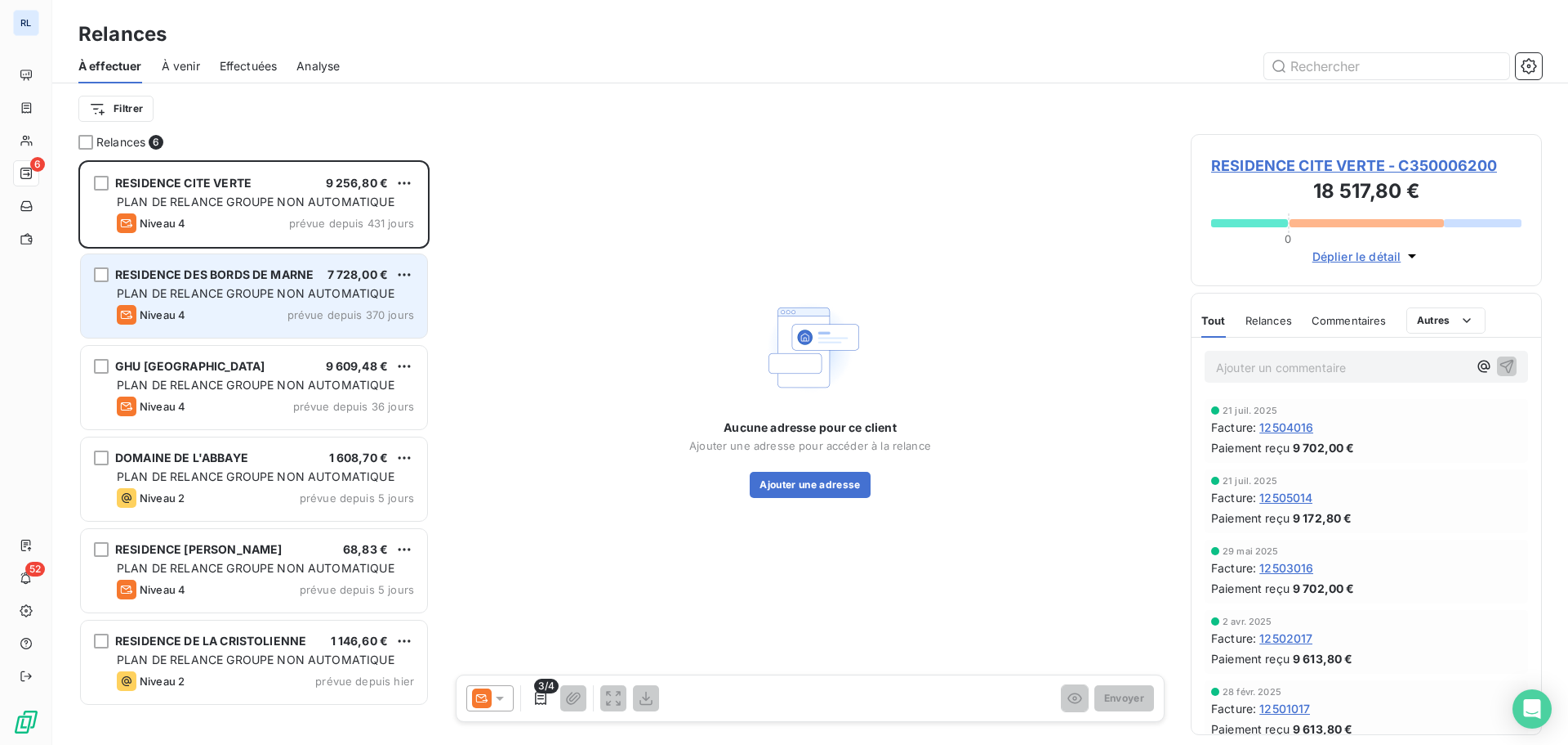
click at [267, 302] on div "RESIDENCE DES BORDS DE MARNE 7 728,00 € PLAN DE RELANCE GROUPE NON AUTOMATIQUE …" at bounding box center [254, 295] width 347 height 83
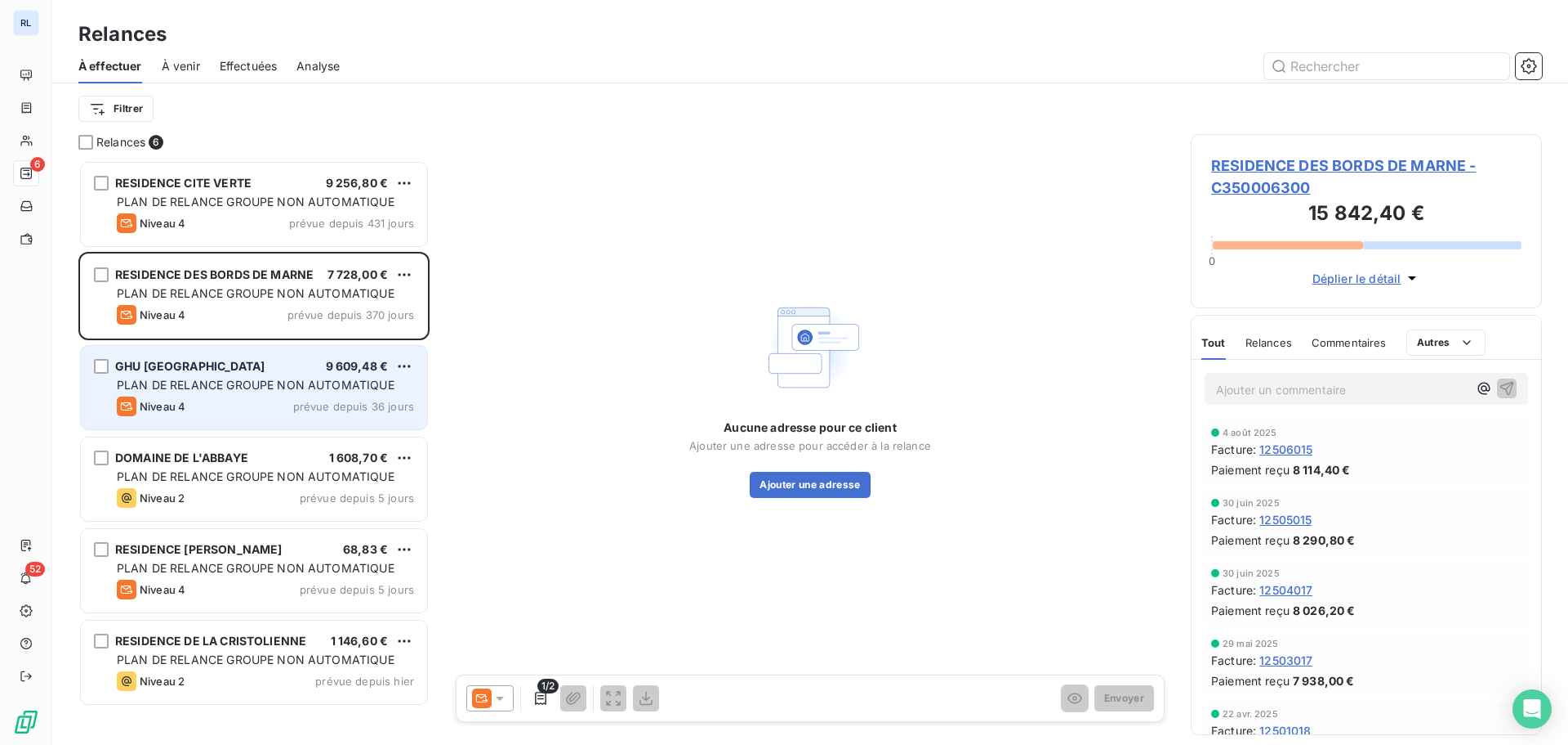
click at [273, 356] on div "GHU PARIS 9 609,48 € PLAN DE RELANCE GROUPE NON AUTOMATIQUE Niveau 4 prévue dep…" at bounding box center [254, 387] width 347 height 83
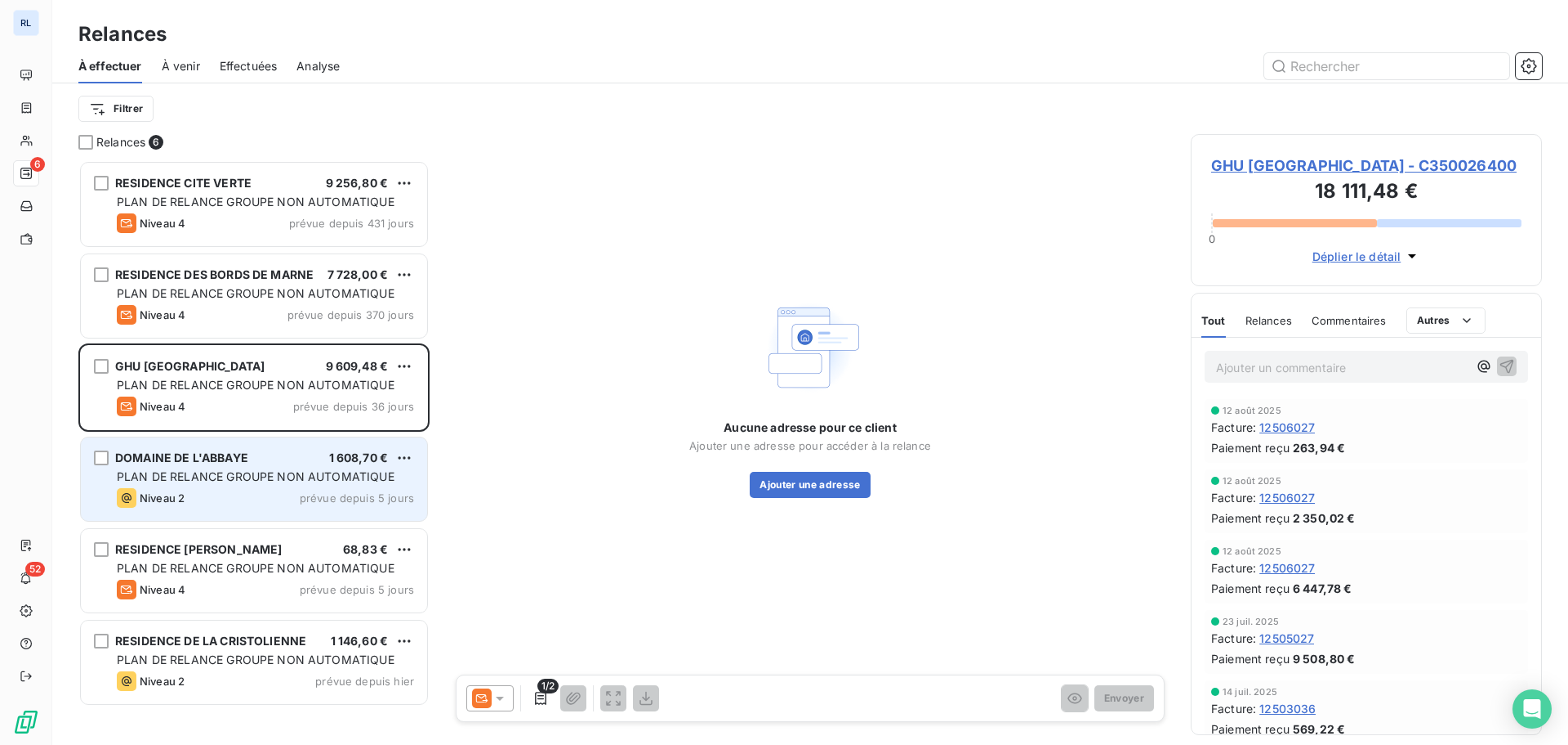
click at [287, 467] on div "DOMAINE DE L'ABBAYE 1 608,70 € PLAN DE RELANCE GROUPE NON AUTOMATIQUE Niveau 2 …" at bounding box center [254, 478] width 347 height 83
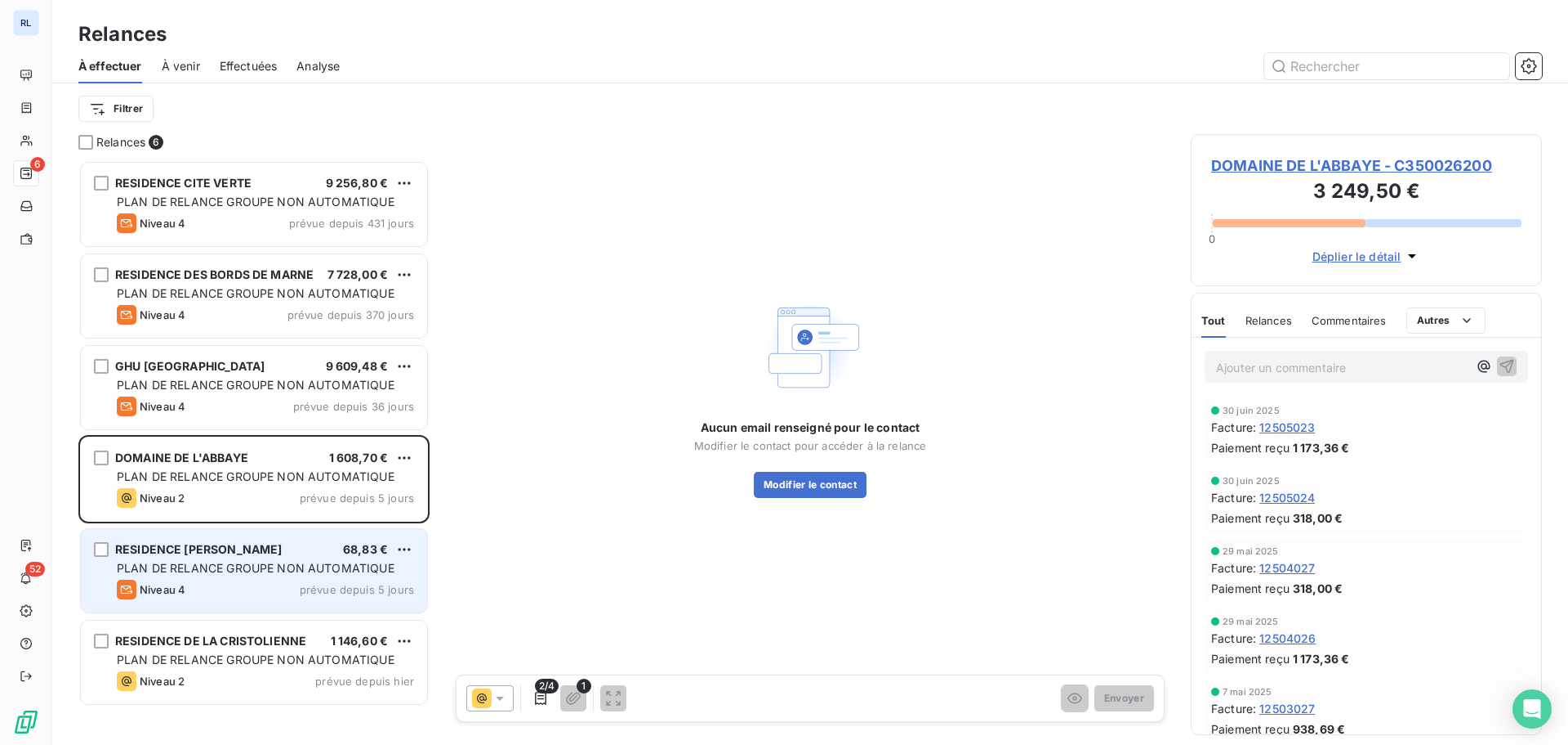
click at [297, 563] on span "PLAN DE RELANCE GROUPE NON AUTOMATIQUE" at bounding box center [256, 568] width 278 height 14
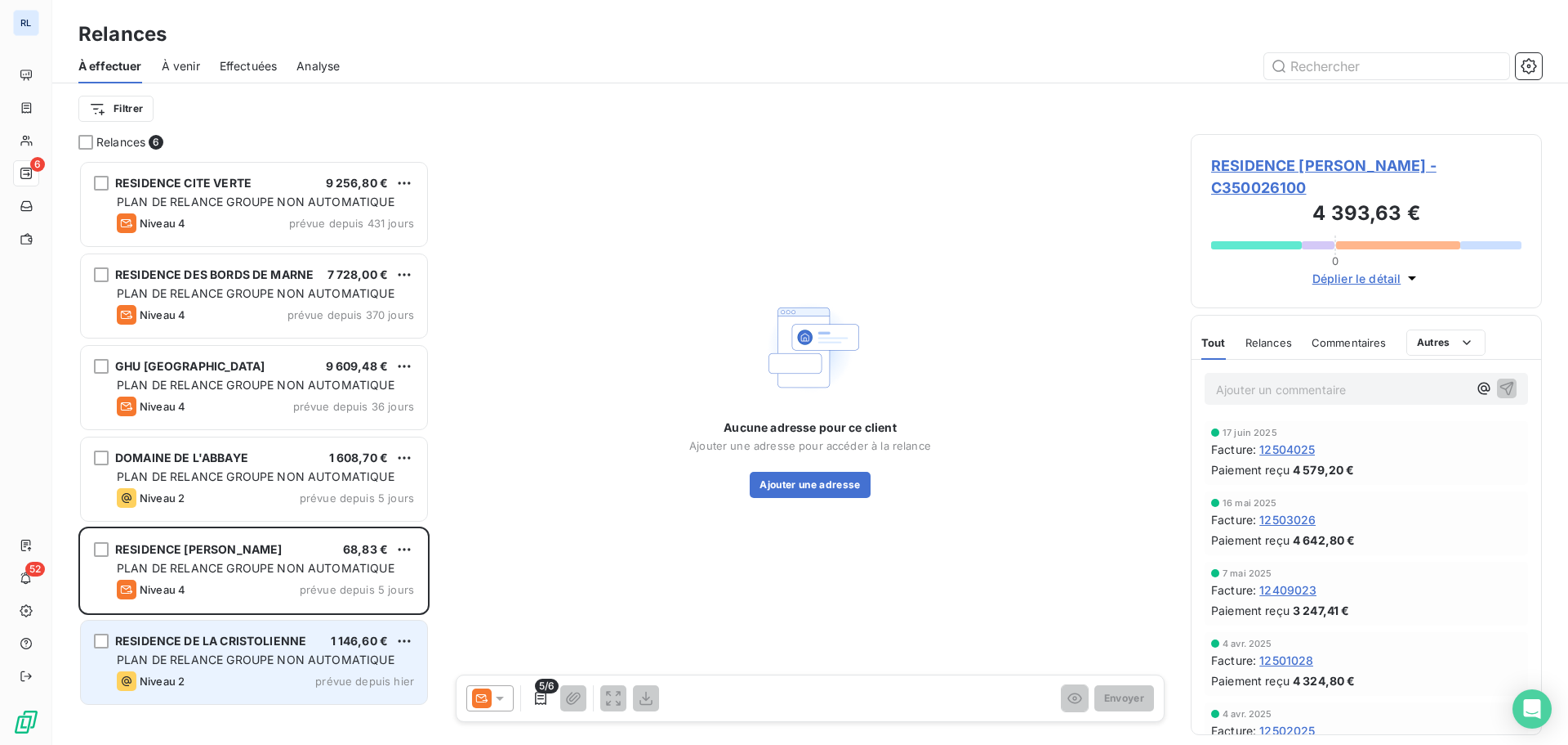
click at [306, 647] on div "RESIDENCE DE LA CRISTOLIENNE 1 146,60 €" at bounding box center [265, 640] width 297 height 15
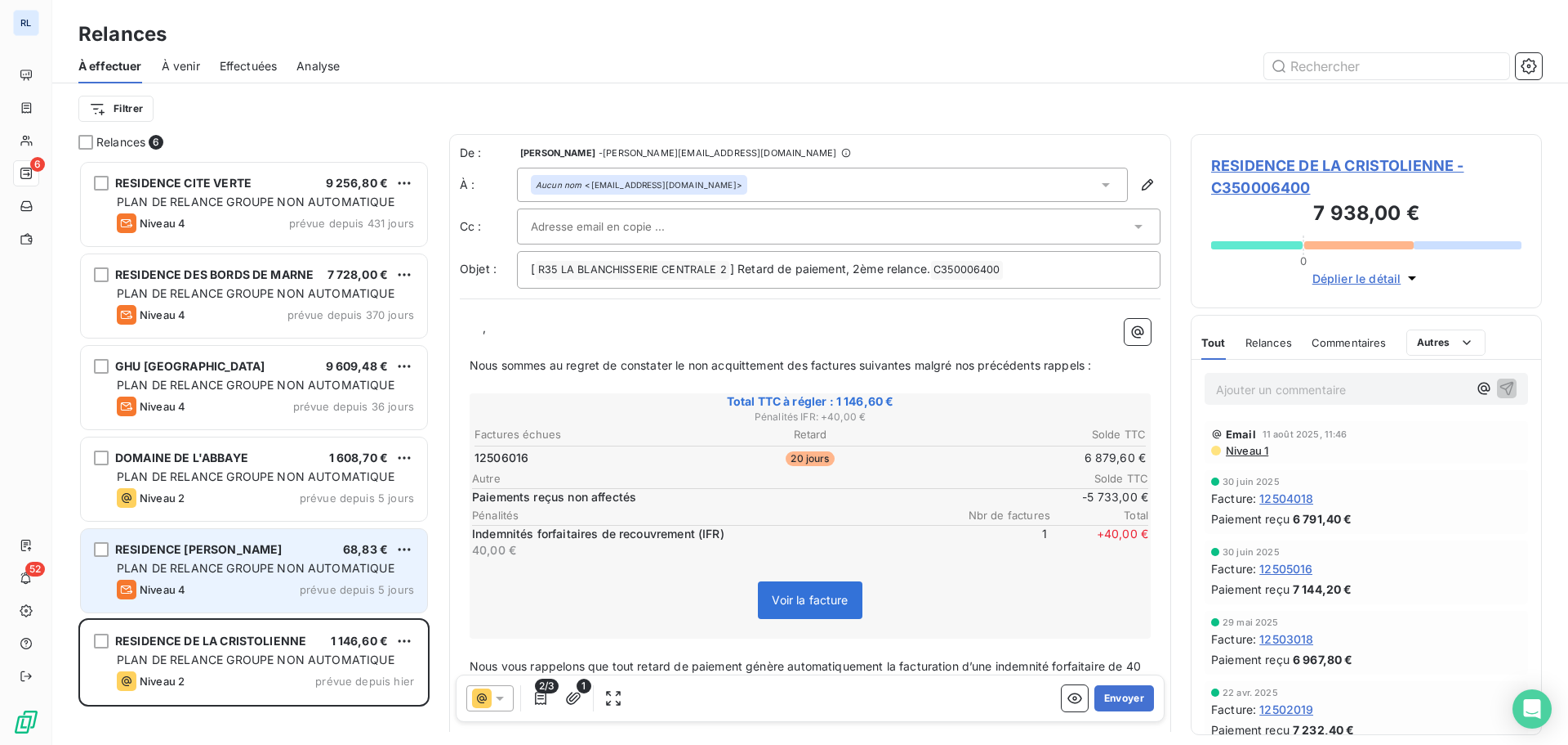
click at [266, 548] on span "RESIDENCE PIERRE TABANOU" at bounding box center [198, 549] width 167 height 14
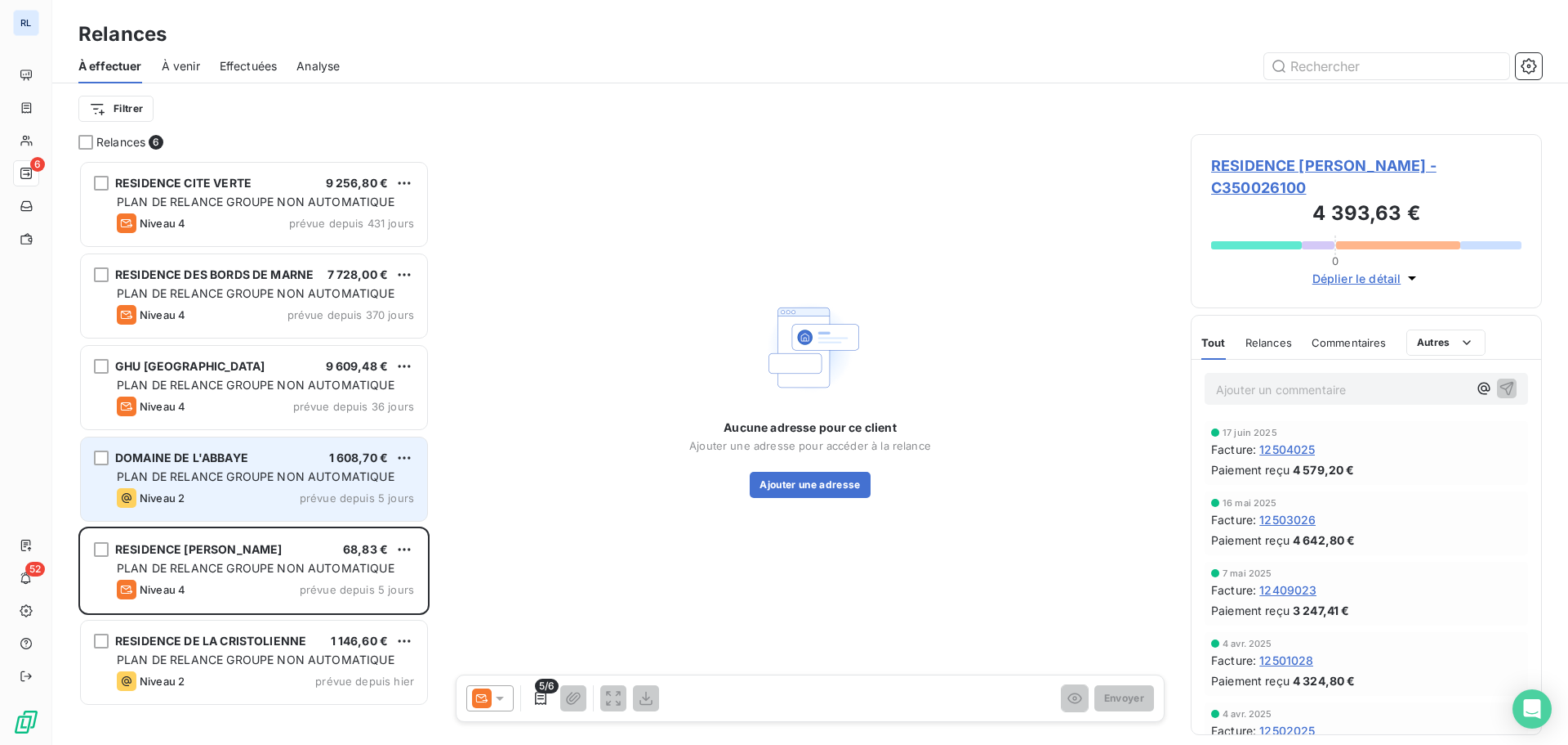
click at [277, 463] on div "DOMAINE DE L'ABBAYE 1 608,70 €" at bounding box center [265, 457] width 297 height 15
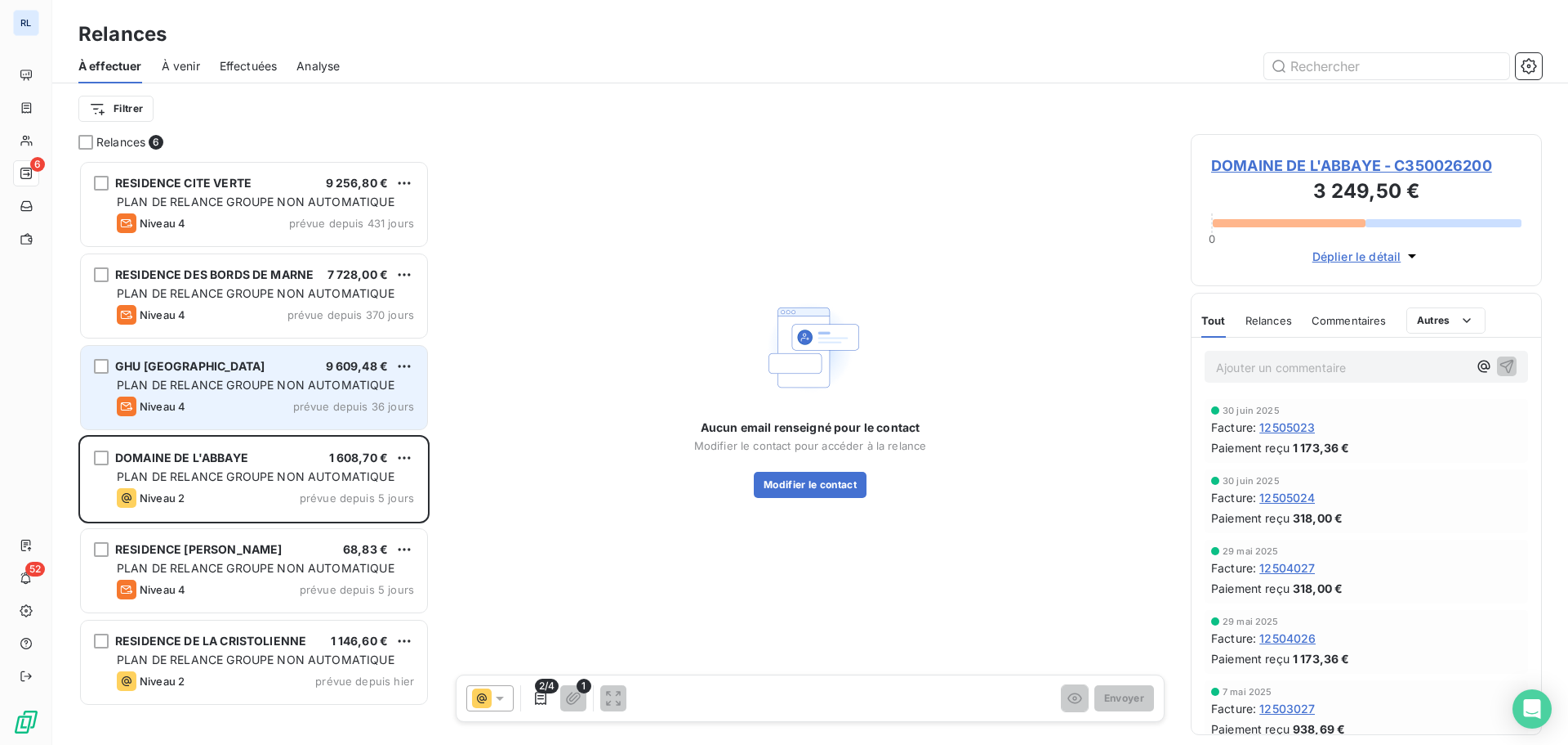
click at [263, 408] on div "Niveau 4 prévue depuis 36 jours" at bounding box center [265, 406] width 297 height 20
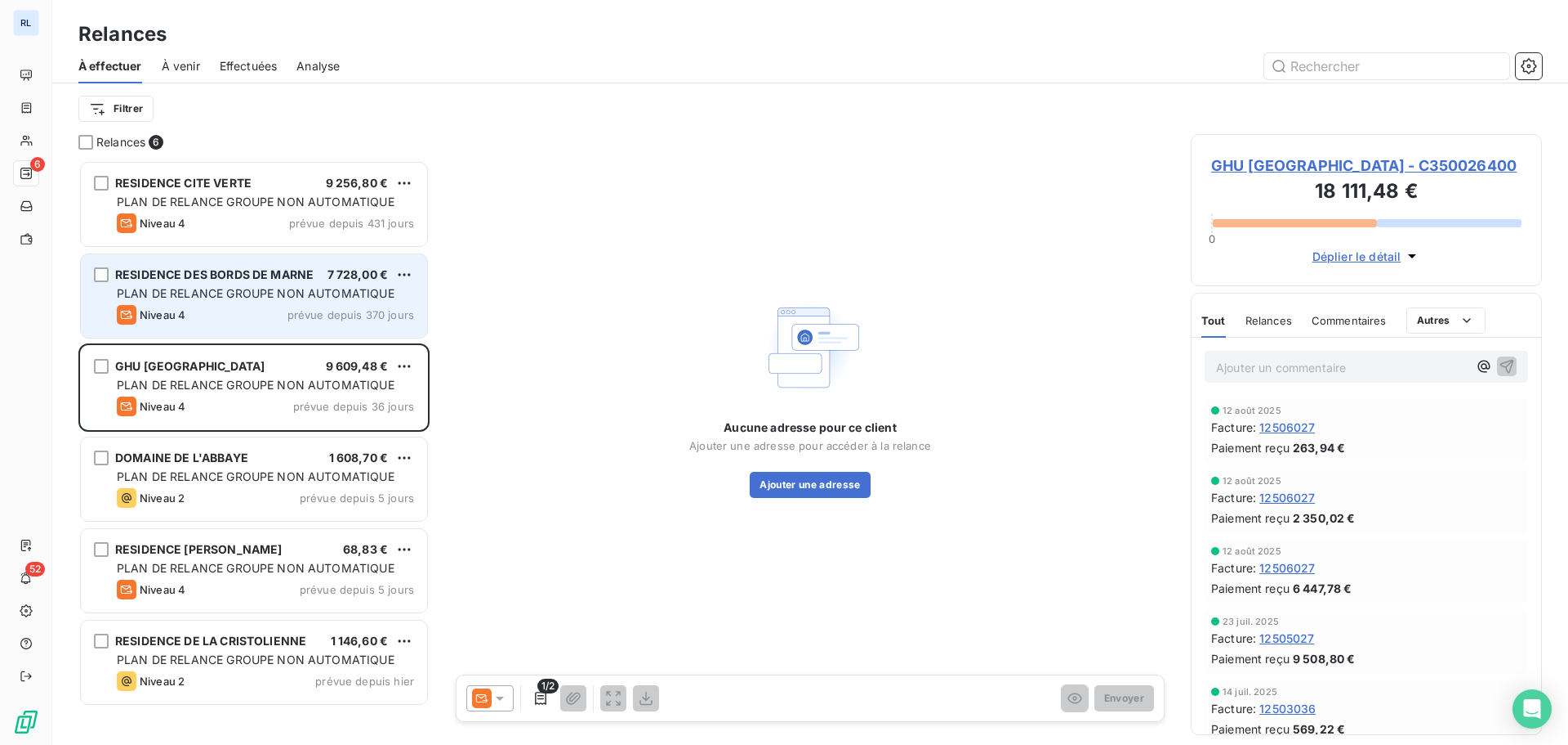
click at [214, 308] on div "Niveau 4 prévue depuis 370 jours" at bounding box center [265, 315] width 297 height 20
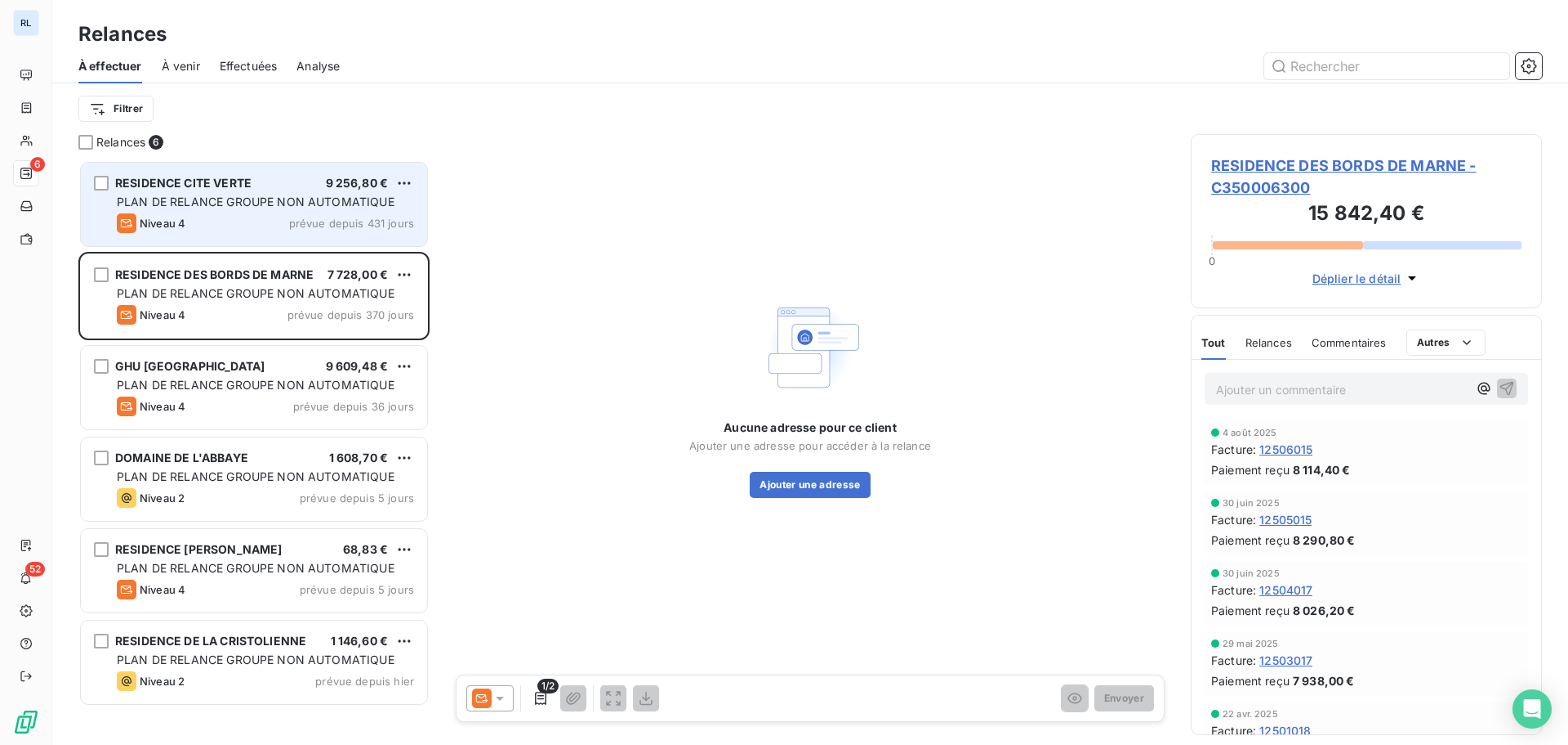
click at [204, 217] on div "Niveau 4 prévue depuis 431 jours" at bounding box center [265, 223] width 297 height 20
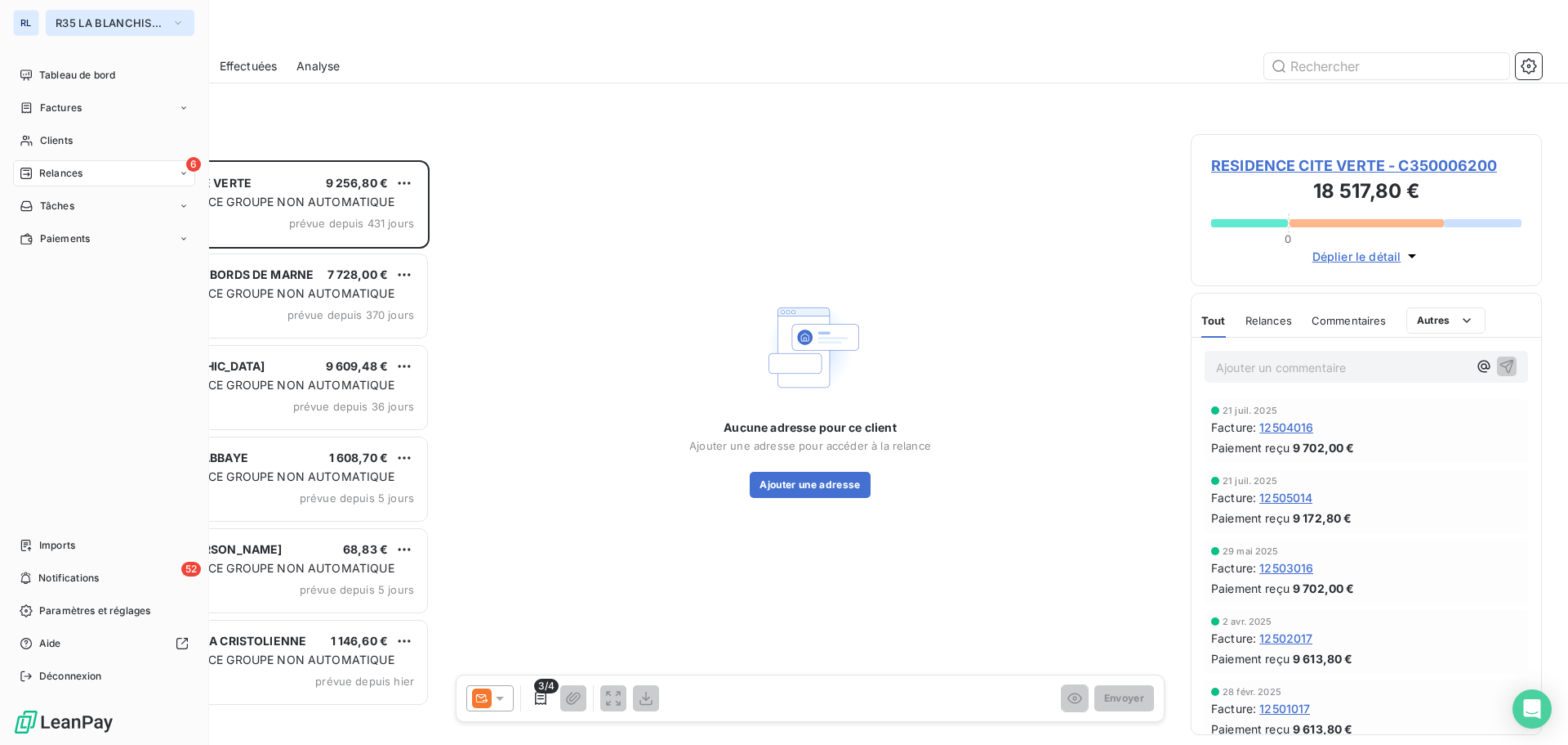
click at [158, 31] on button "R35 LA BLANCHISSERIE CENTRALE 2" at bounding box center [120, 23] width 149 height 26
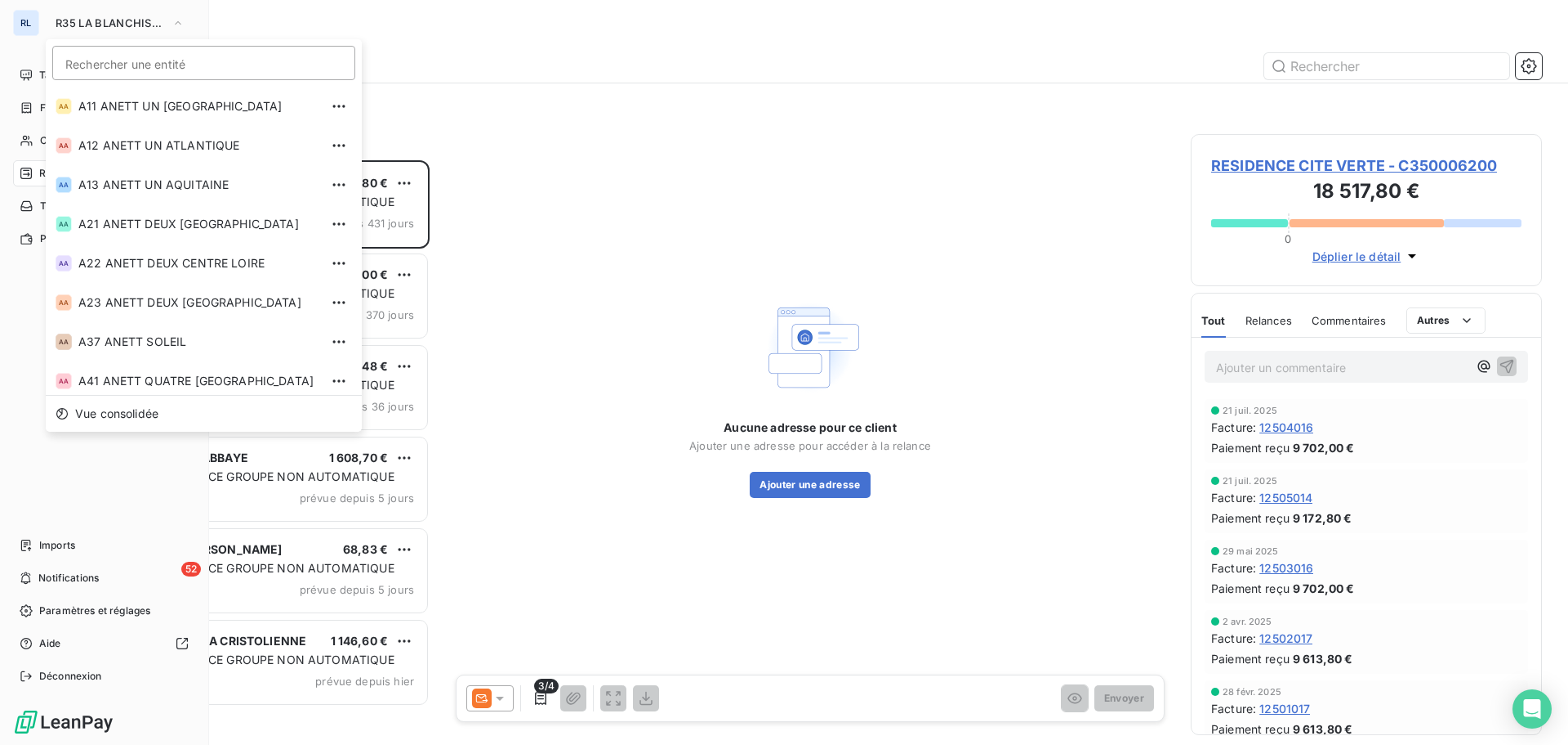
scroll to position [555, 0]
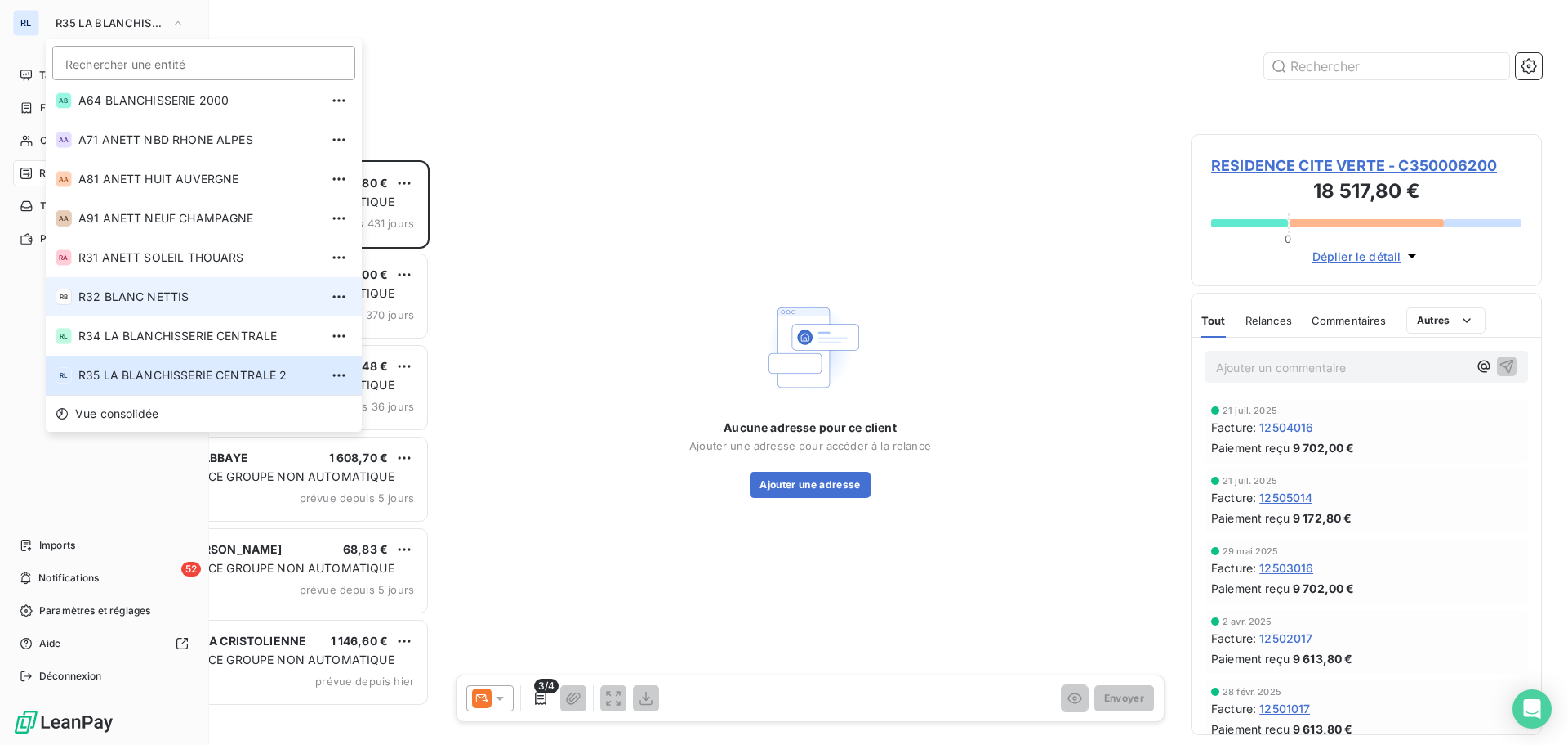
click at [186, 301] on span "R32 BLANC NETTIS" at bounding box center [198, 297] width 241 height 16
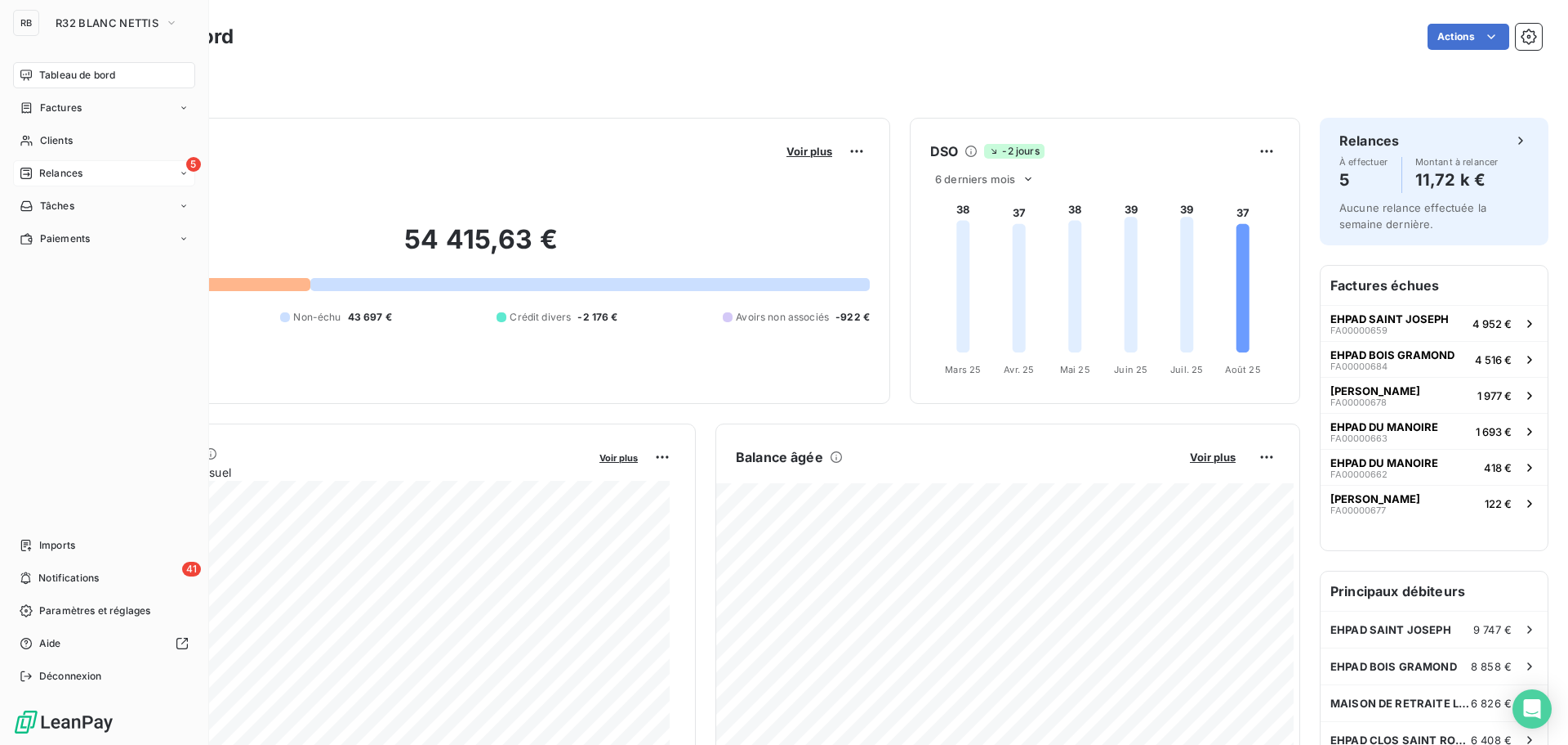
click at [77, 170] on span "Relances" at bounding box center [60, 173] width 43 height 15
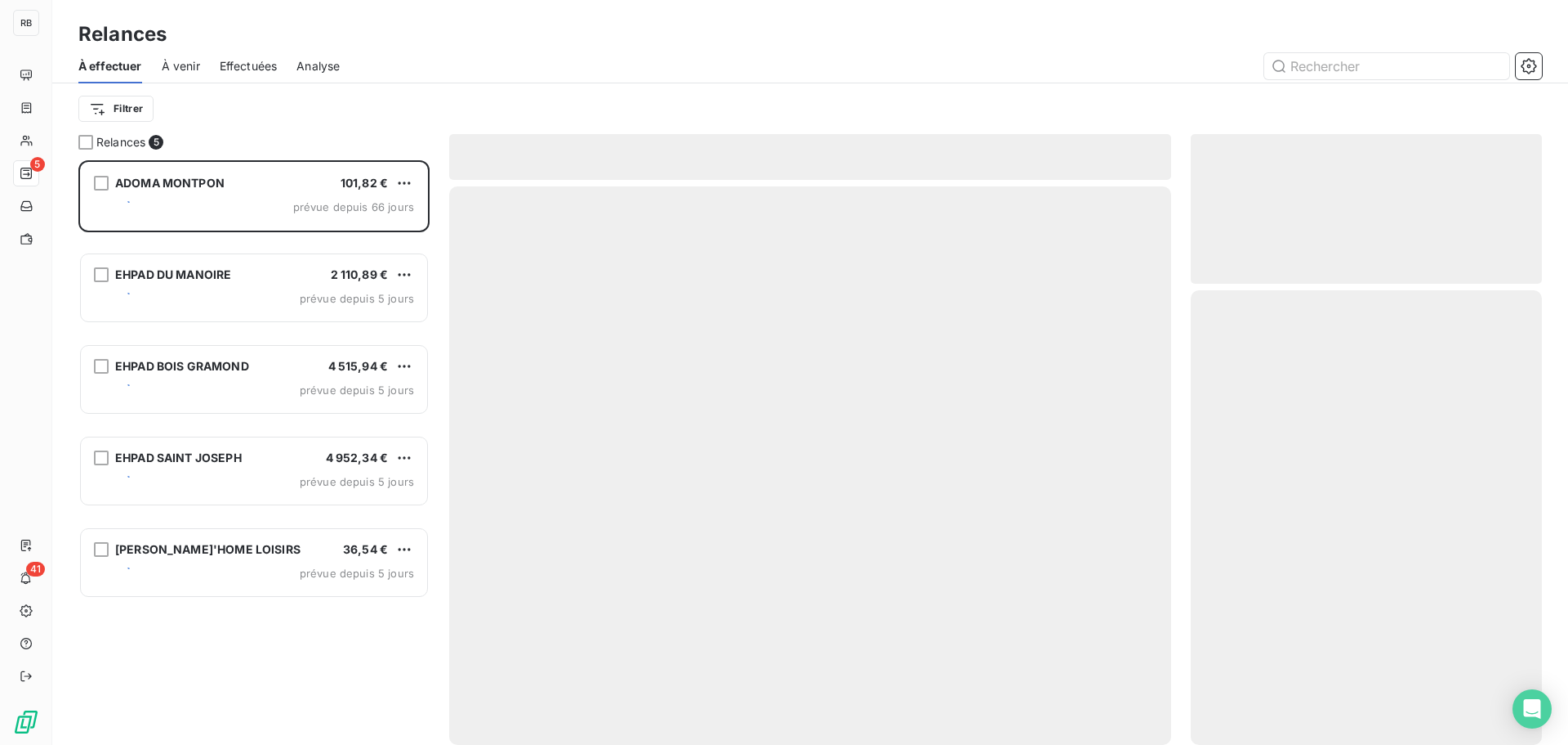
scroll to position [572, 339]
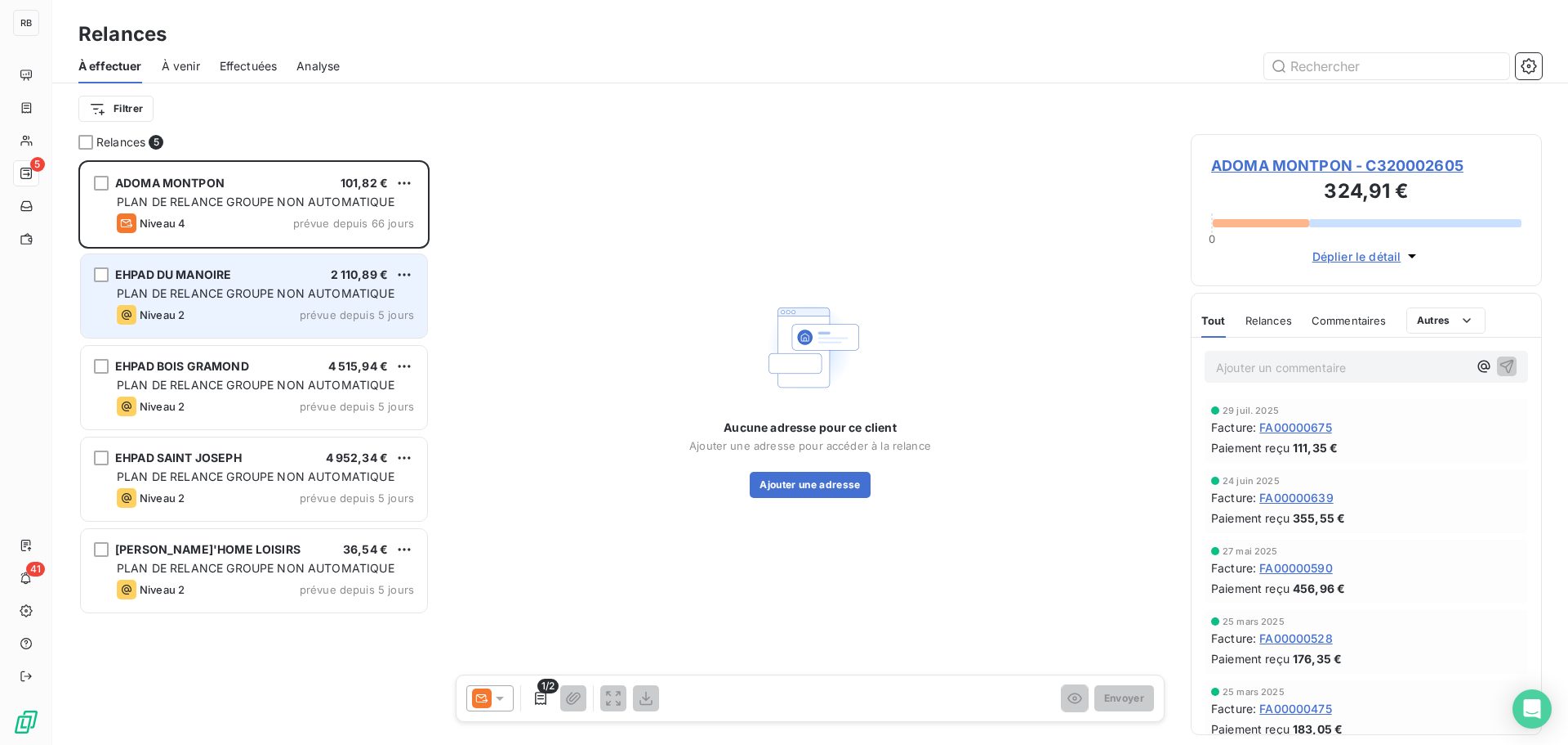
click at [245, 301] on div "PLAN DE RELANCE GROUPE NON AUTOMATIQUE" at bounding box center [265, 293] width 297 height 16
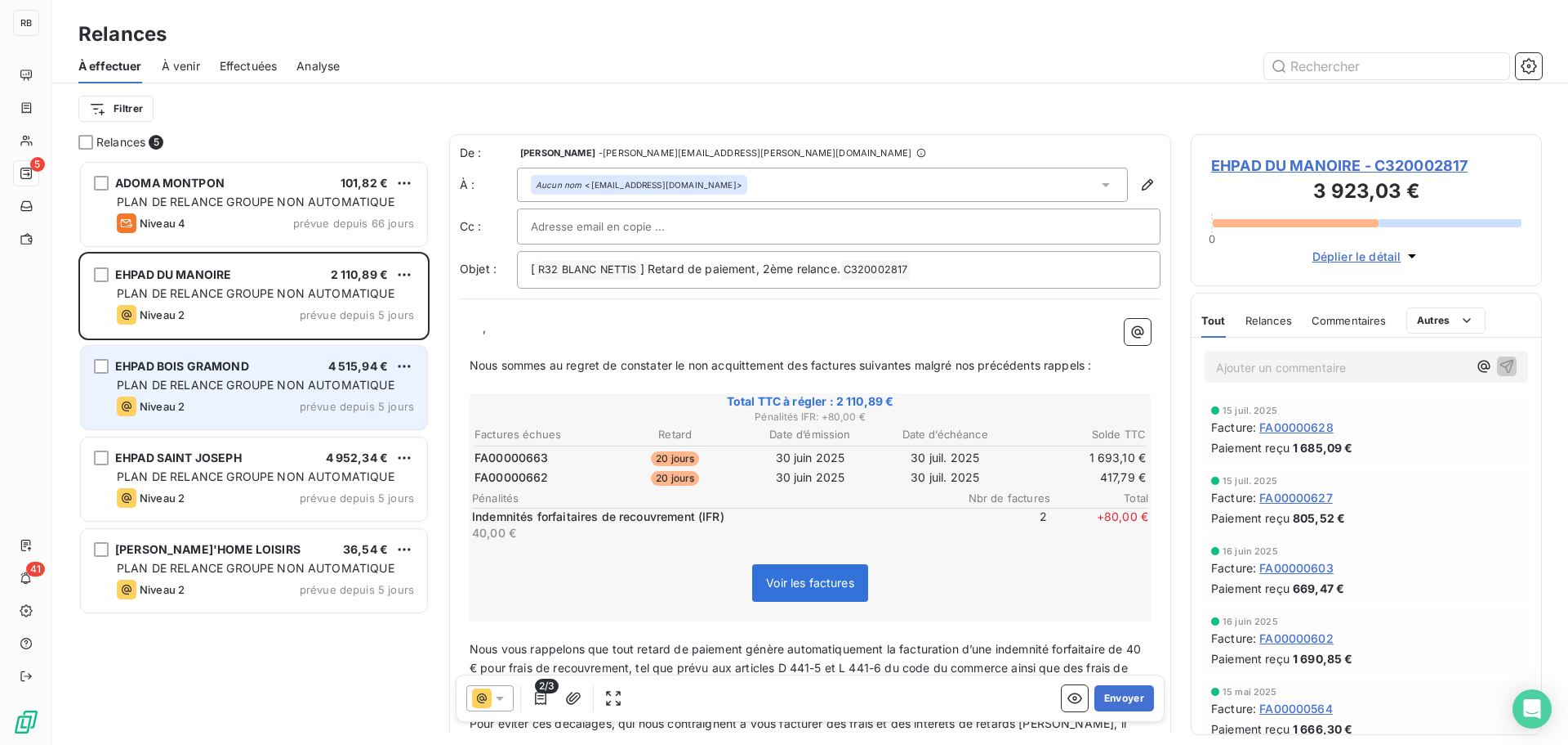
click at [285, 405] on div "Niveau 2 prévue depuis 5 jours" at bounding box center [265, 406] width 297 height 20
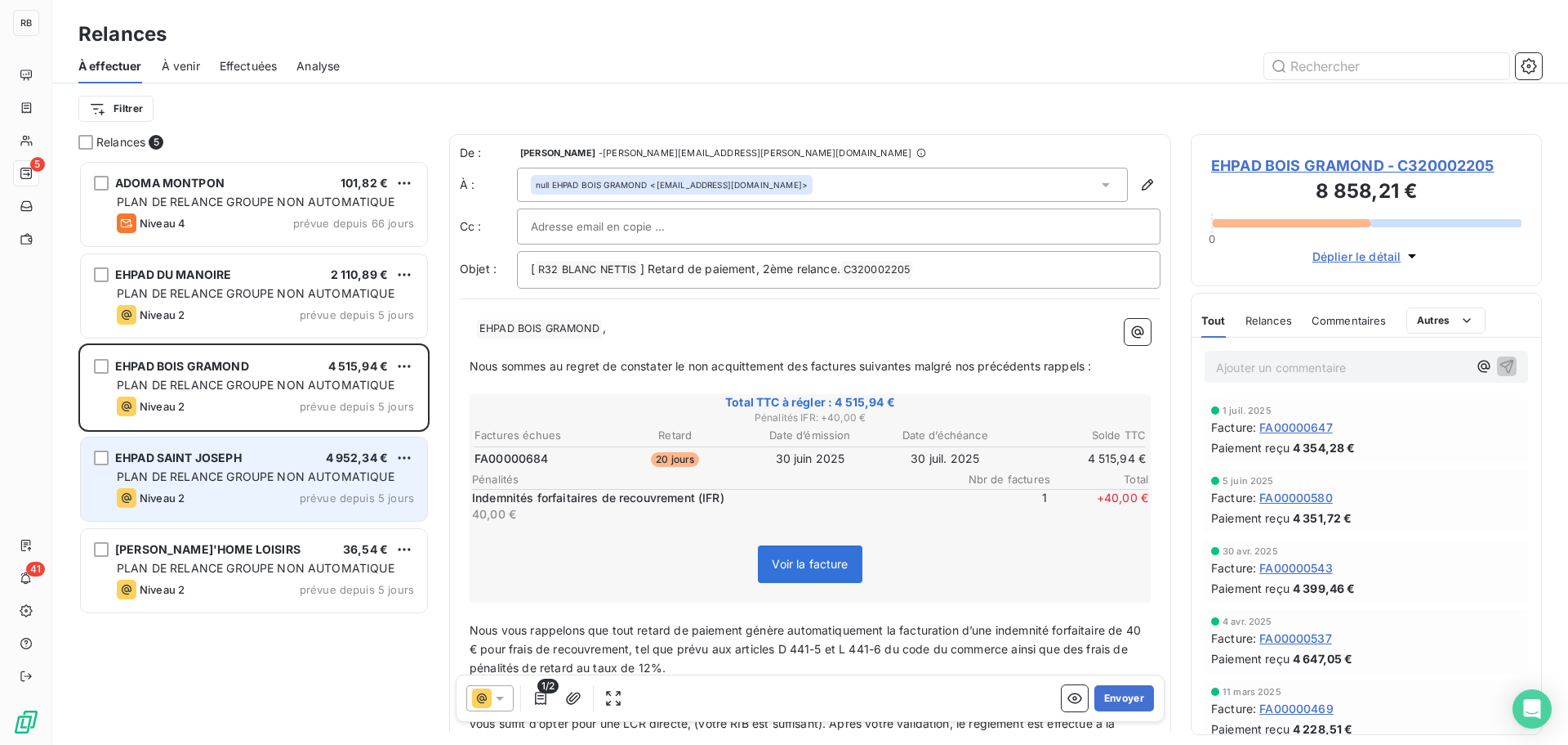
click at [288, 484] on div "PLAN DE RELANCE GROUPE NON AUTOMATIQUE" at bounding box center [265, 476] width 297 height 16
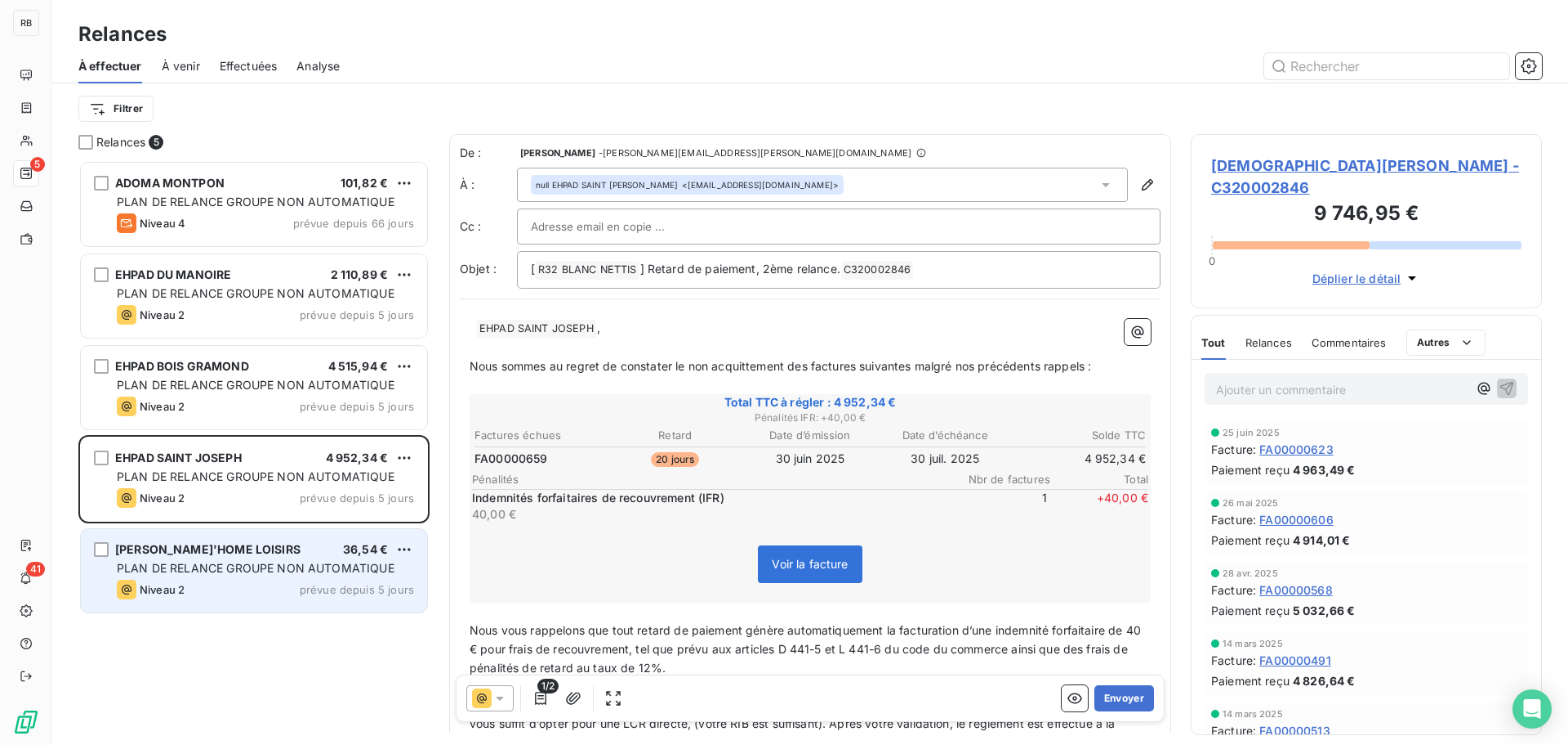
click at [299, 553] on div "[PERSON_NAME]'HOME LOISIRS 36,54 €" at bounding box center [265, 549] width 297 height 15
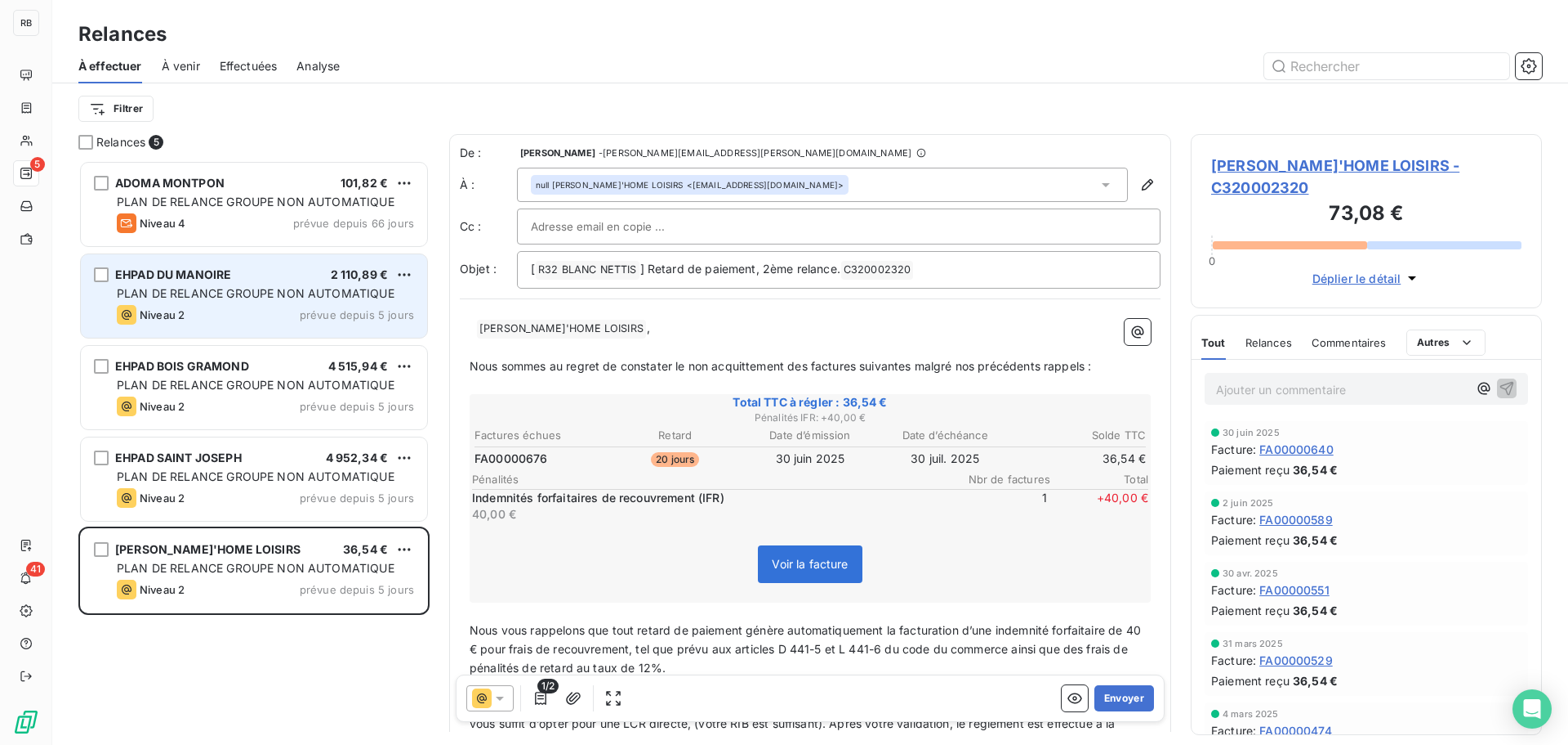
click at [300, 326] on div "EHPAD DU MANOIRE 2 110,89 € PLAN DE RELANCE GROUPE NON AUTOMATIQUE Niveau 2 pré…" at bounding box center [254, 295] width 347 height 83
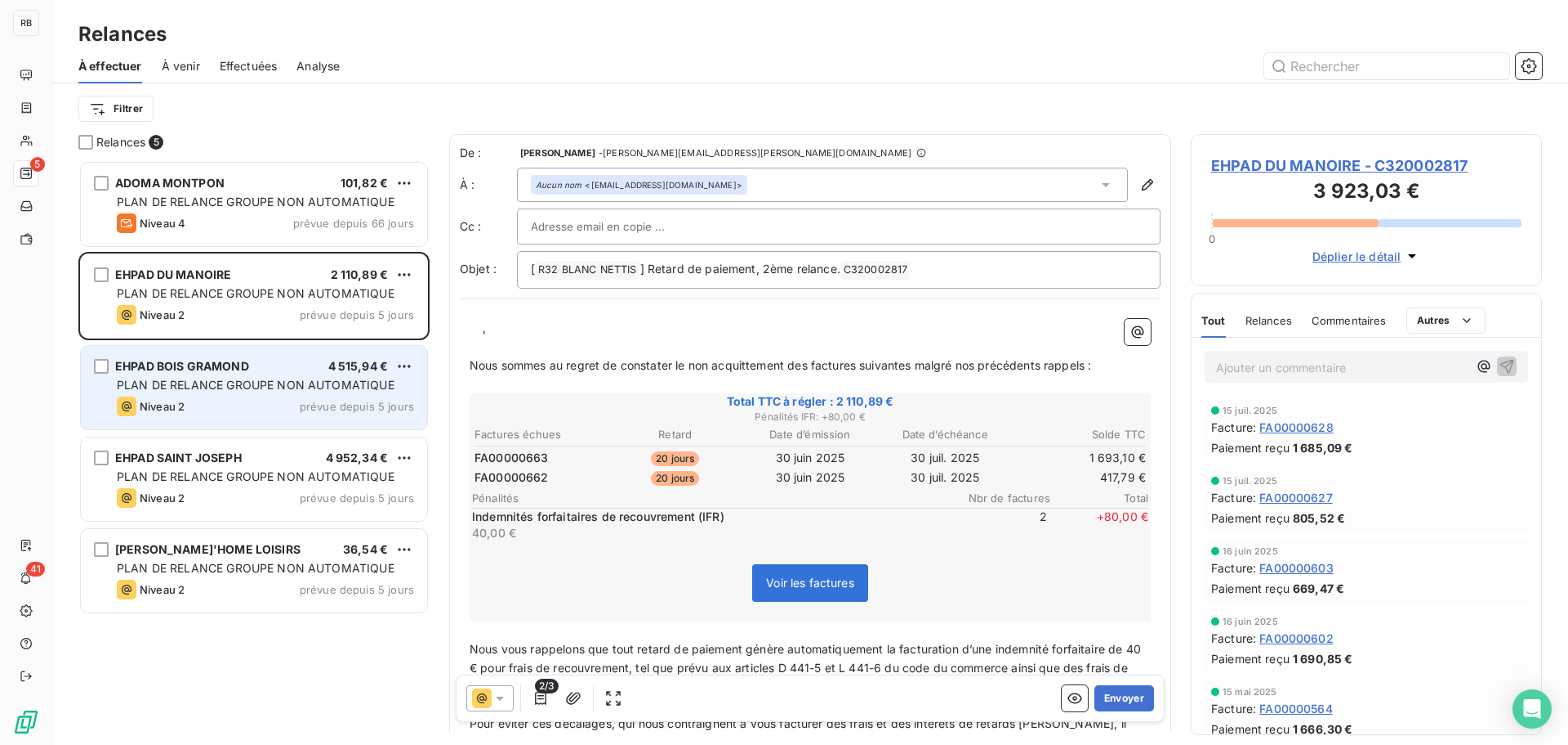
click at [271, 410] on div "Niveau 2 prévue depuis 5 jours" at bounding box center [265, 406] width 297 height 20
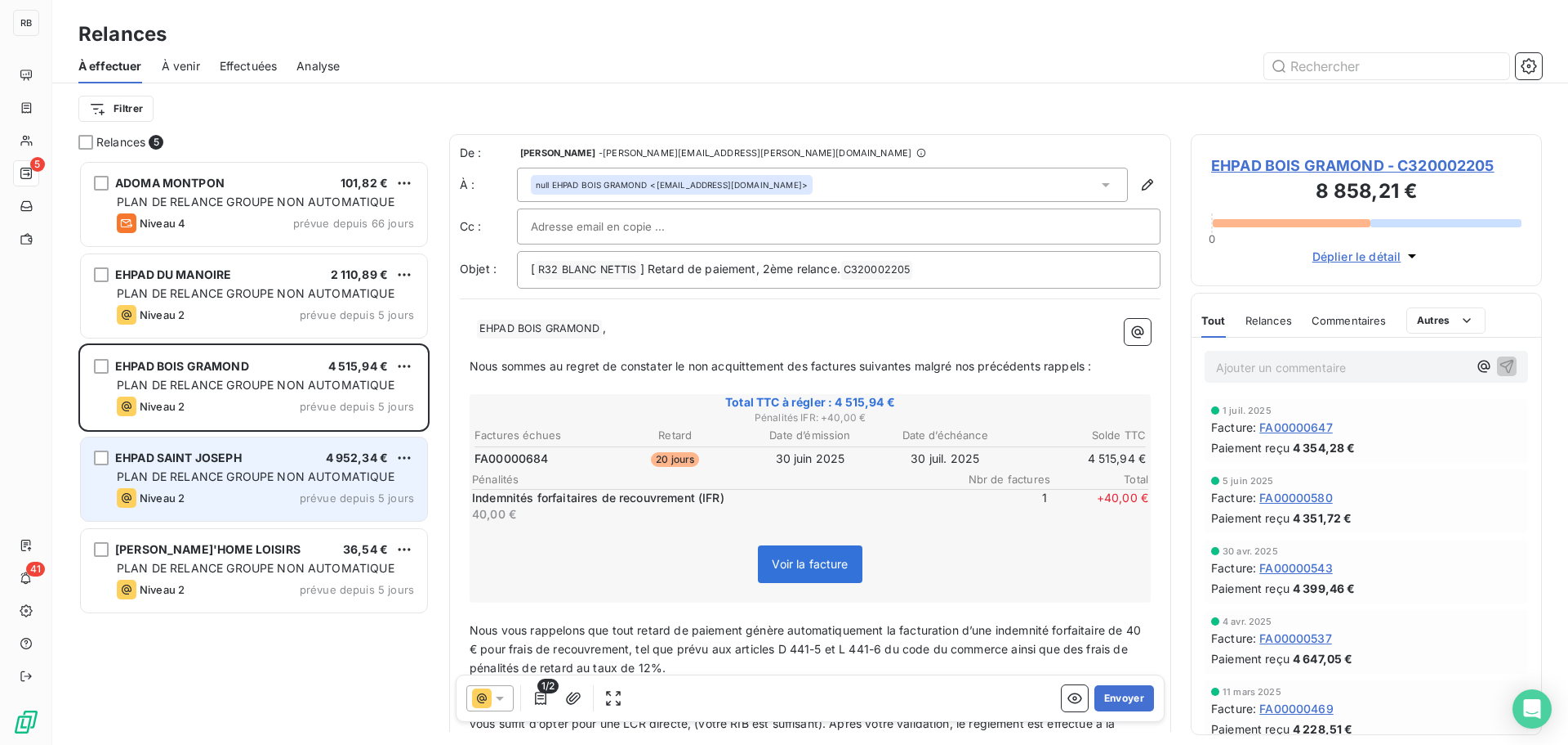
click at [287, 447] on div "EHPAD SAINT [PERSON_NAME] 4 952,34 € PLAN DE RELANCE GROUPE NON AUTOMATIQUE Niv…" at bounding box center [254, 478] width 347 height 83
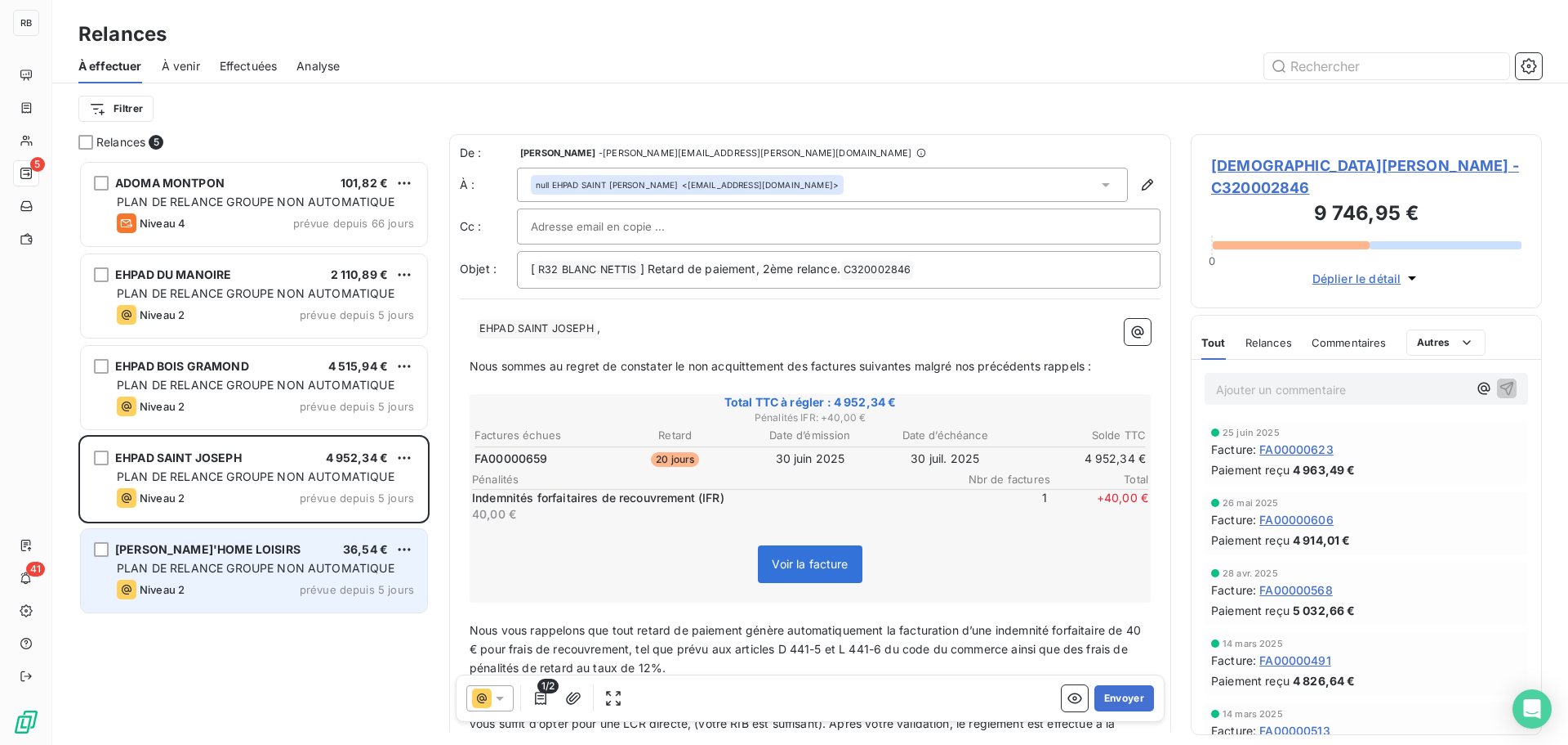
click at [270, 552] on div "[PERSON_NAME]'HOME LOISIRS 36,54 €" at bounding box center [265, 549] width 297 height 15
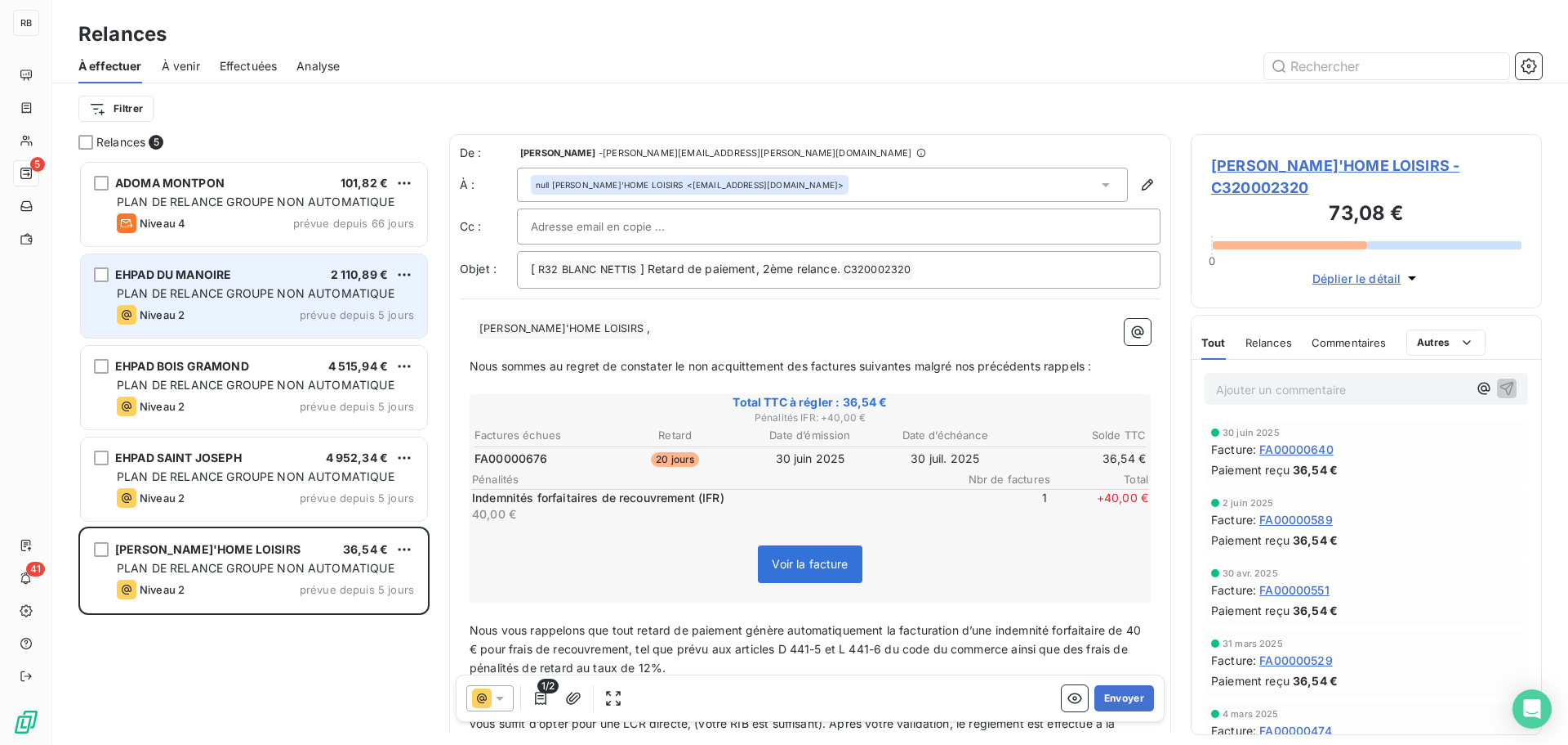
click at [226, 320] on div "Niveau 2 prévue depuis 5 jours" at bounding box center [265, 315] width 297 height 20
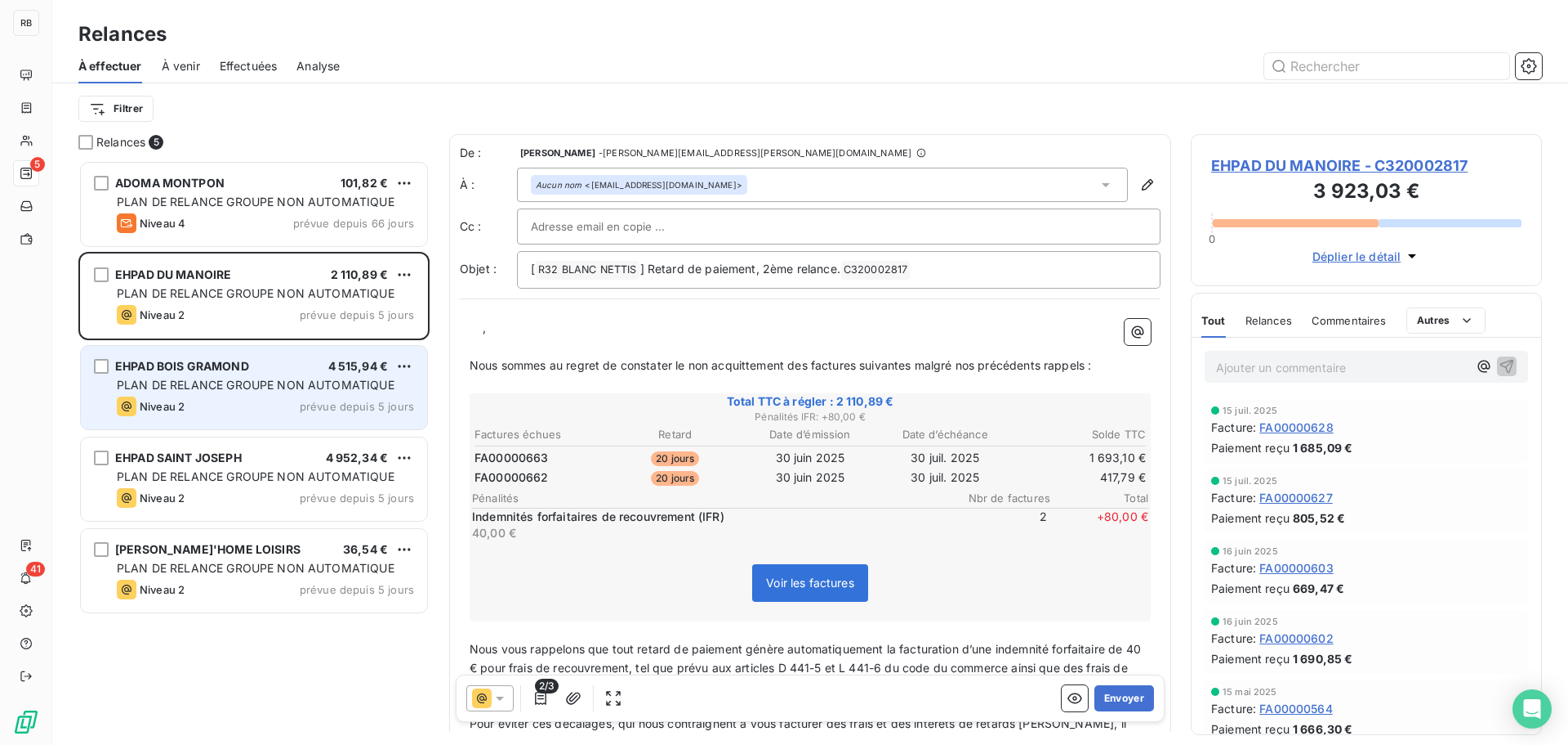
drag, startPoint x: 240, startPoint y: 386, endPoint x: 243, endPoint y: 396, distance: 10.4
click at [240, 387] on span "PLAN DE RELANCE GROUPE NON AUTOMATIQUE" at bounding box center [256, 385] width 278 height 14
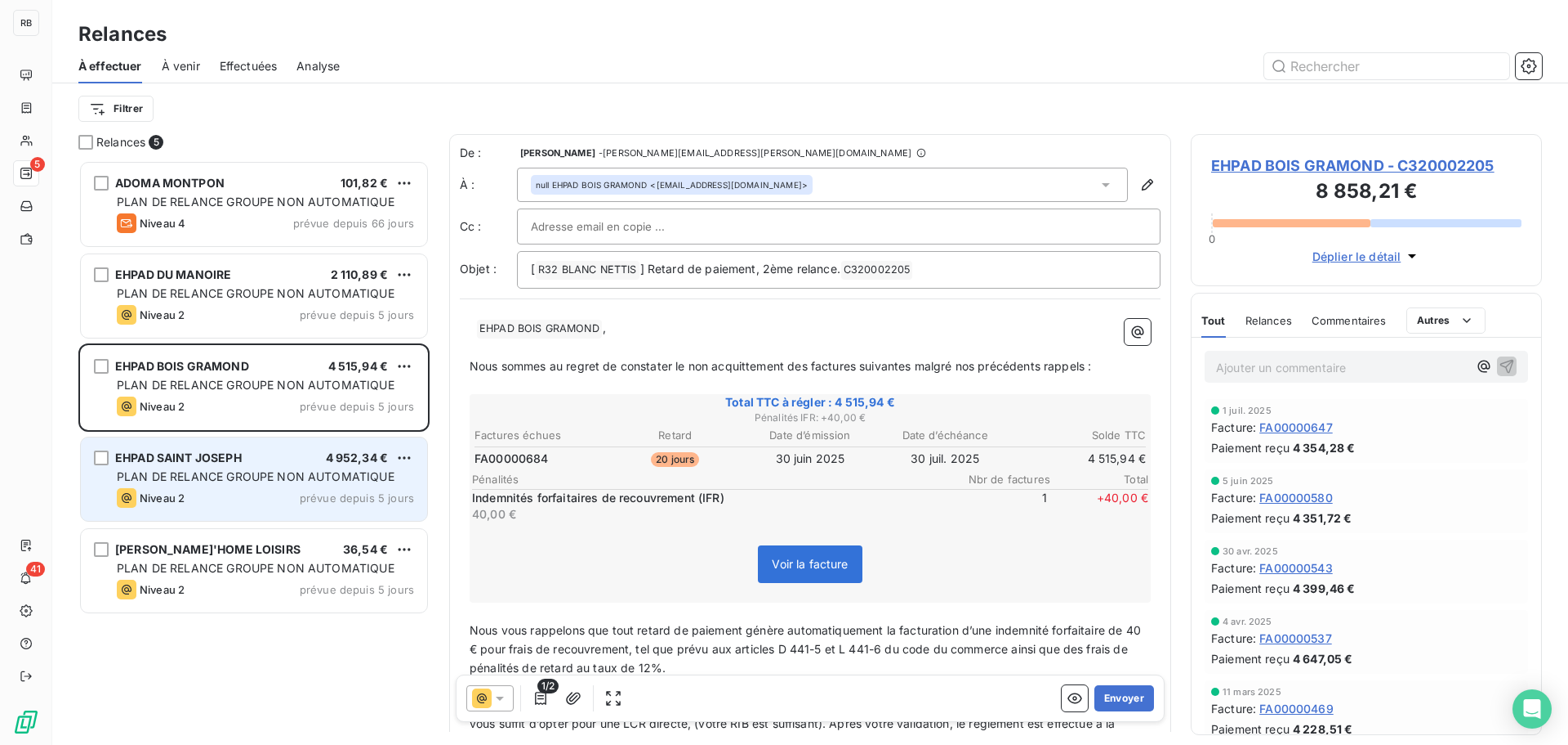
click at [252, 469] on span "PLAN DE RELANCE GROUPE NON AUTOMATIQUE" at bounding box center [256, 476] width 278 height 14
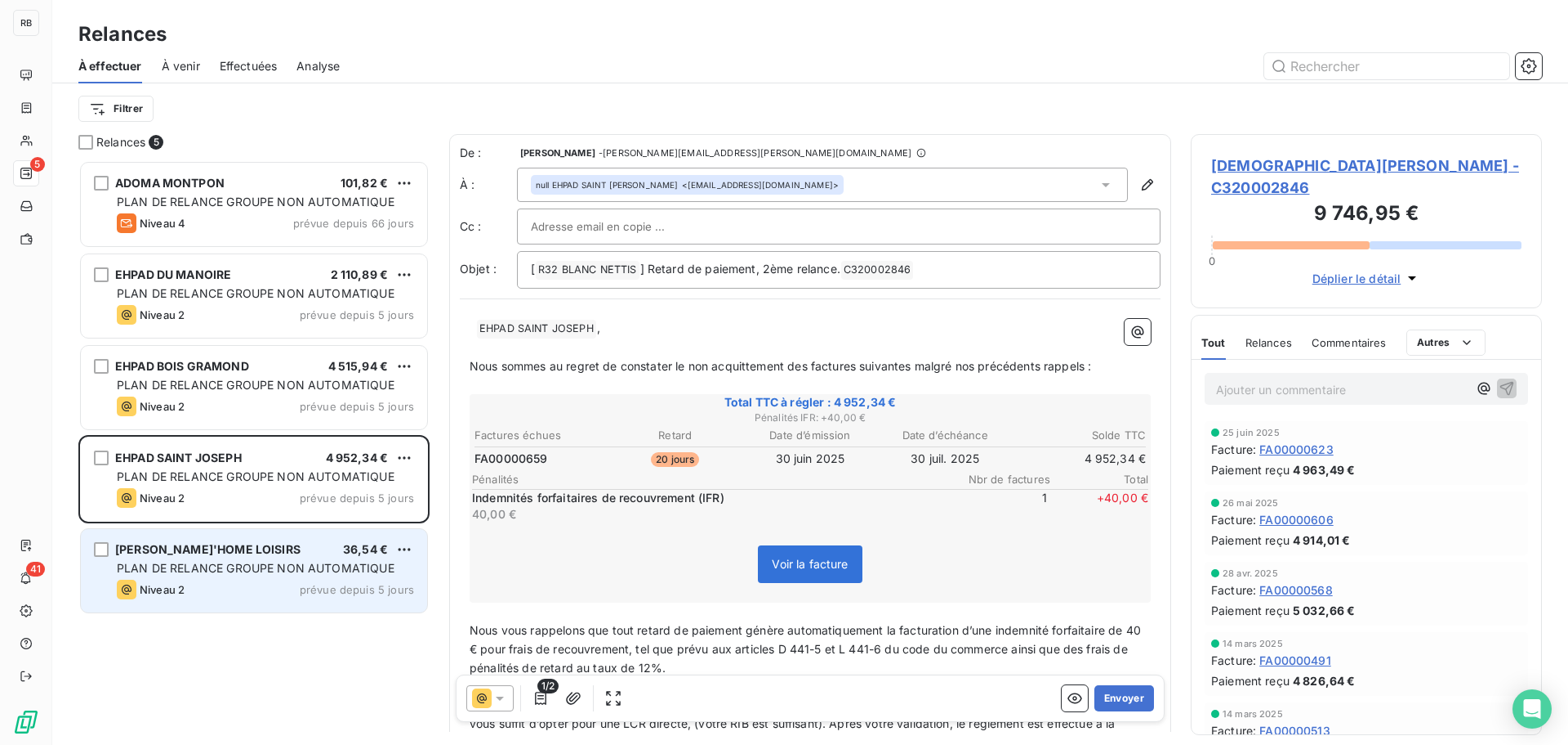
click at [284, 569] on span "PLAN DE RELANCE GROUPE NON AUTOMATIQUE" at bounding box center [256, 568] width 278 height 14
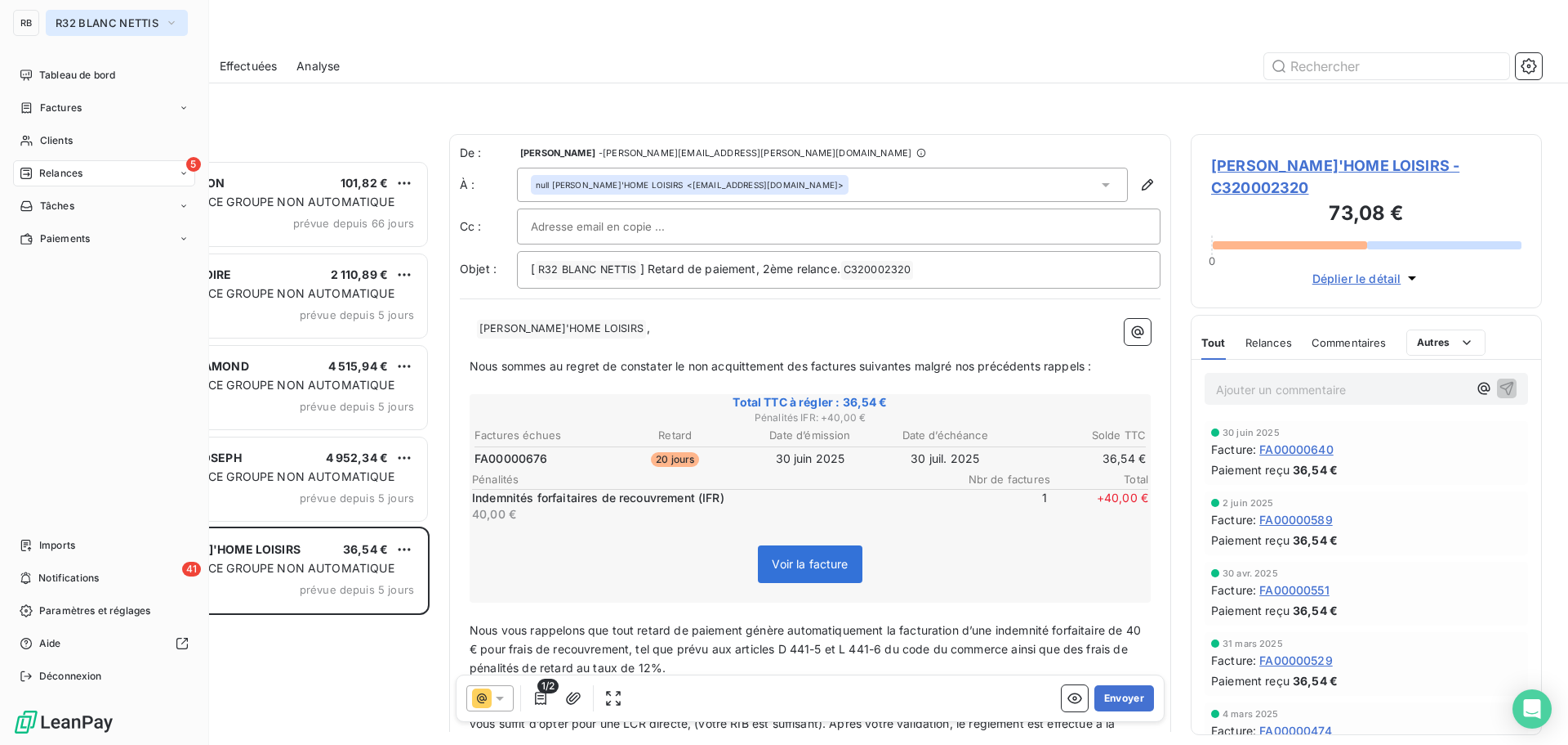
click at [101, 25] on span "R32 BLANC NETTIS" at bounding box center [107, 22] width 103 height 13
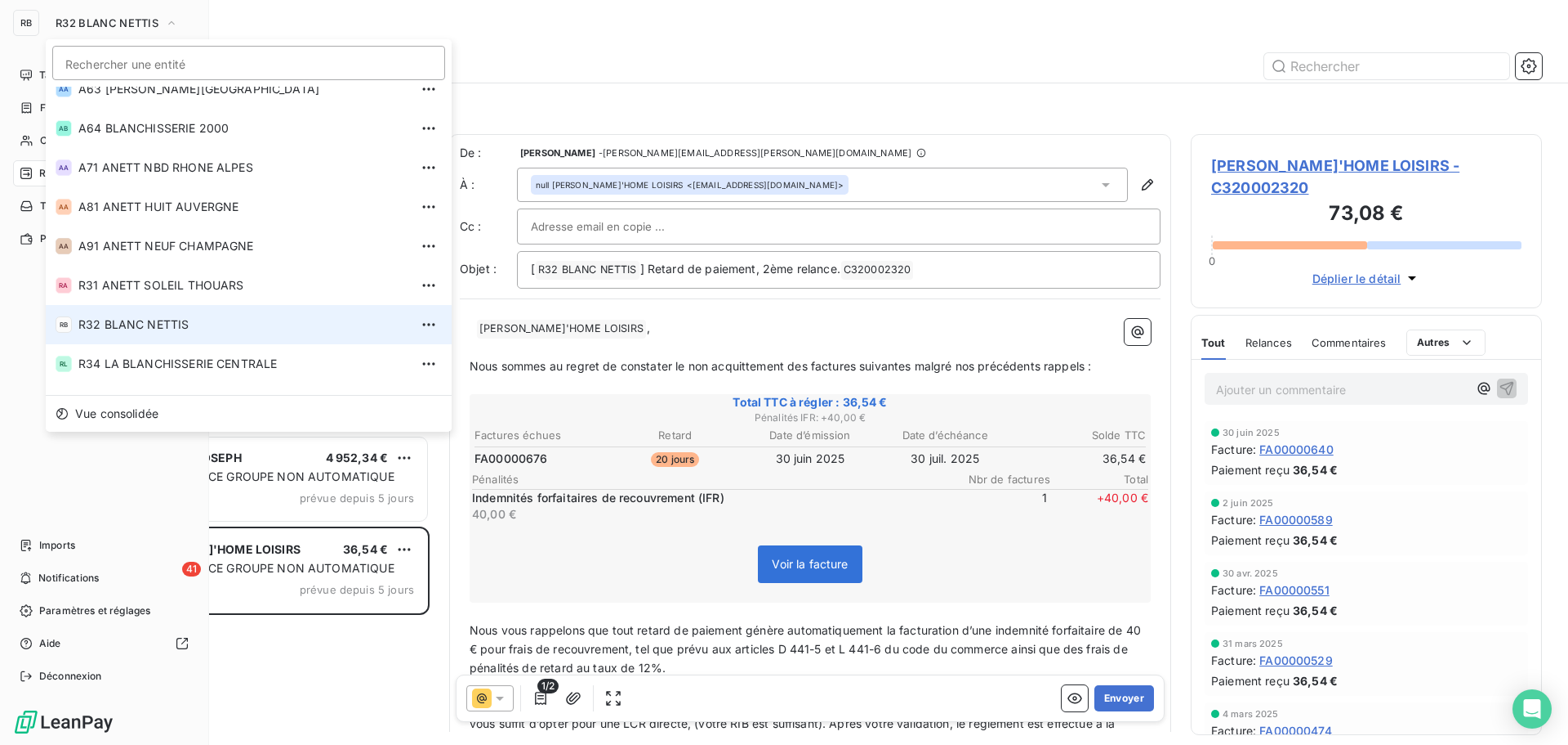
scroll to position [555, 0]
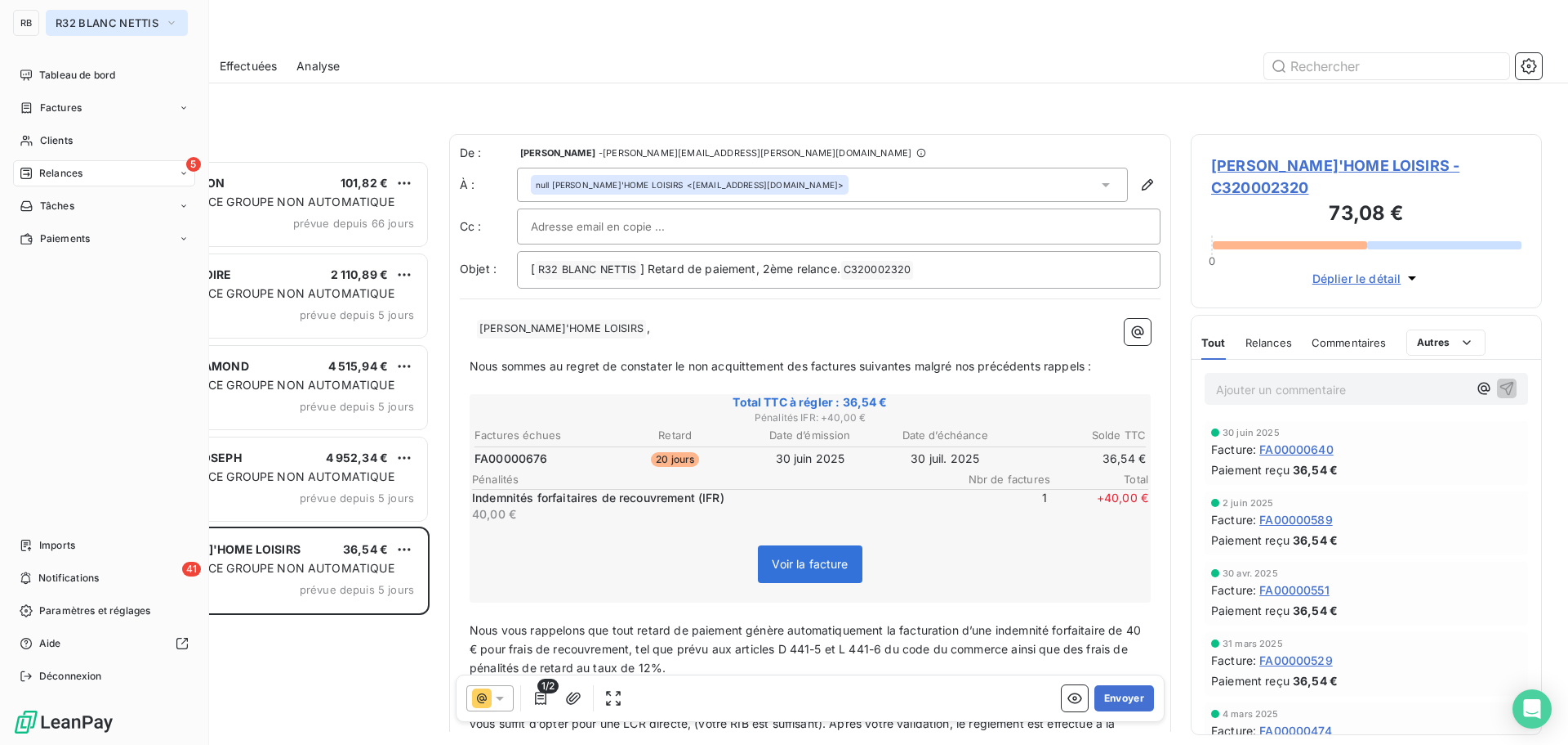
click at [79, 32] on button "R32 BLANC NETTIS" at bounding box center [117, 23] width 142 height 26
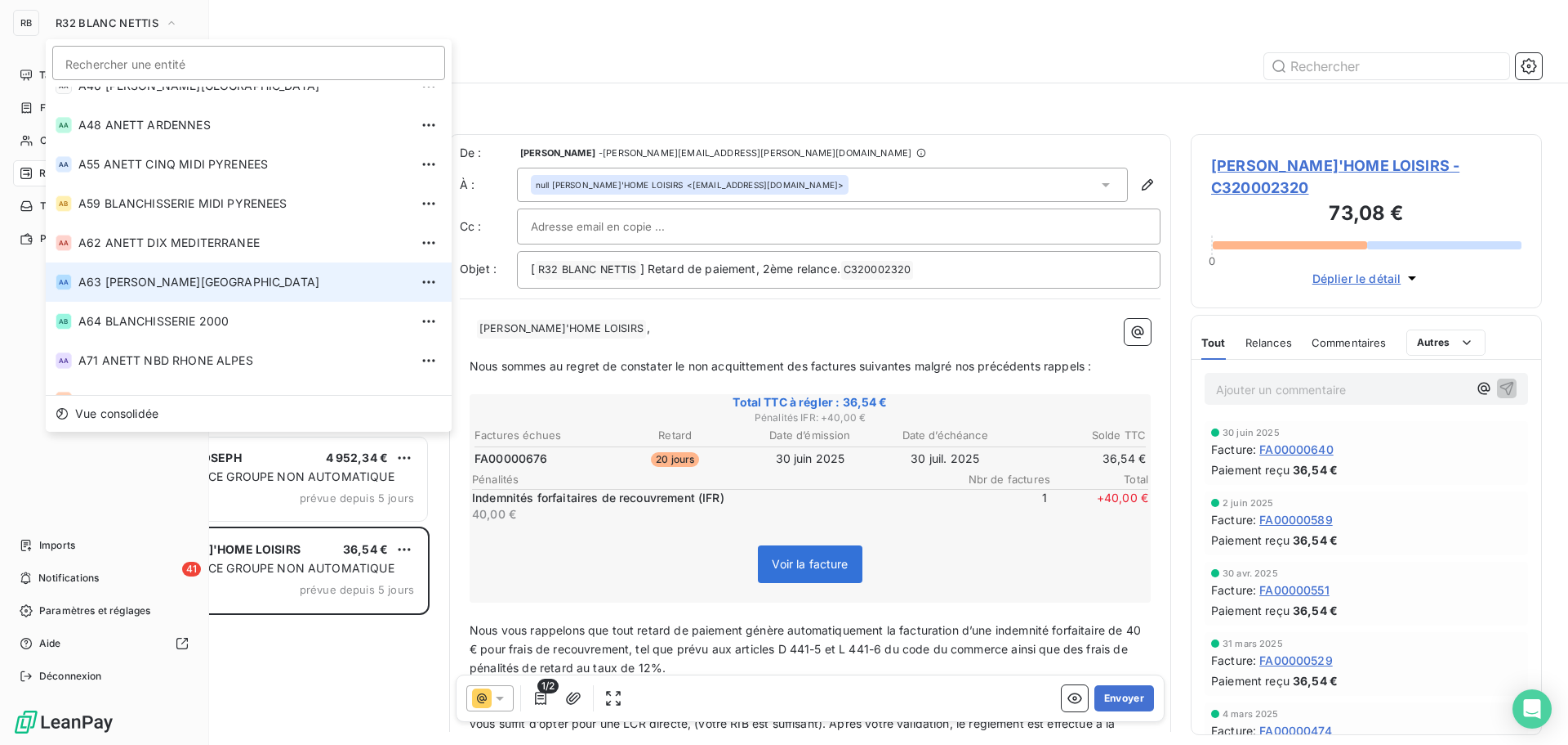
scroll to position [0, 0]
